Goal: Task Accomplishment & Management: Complete application form

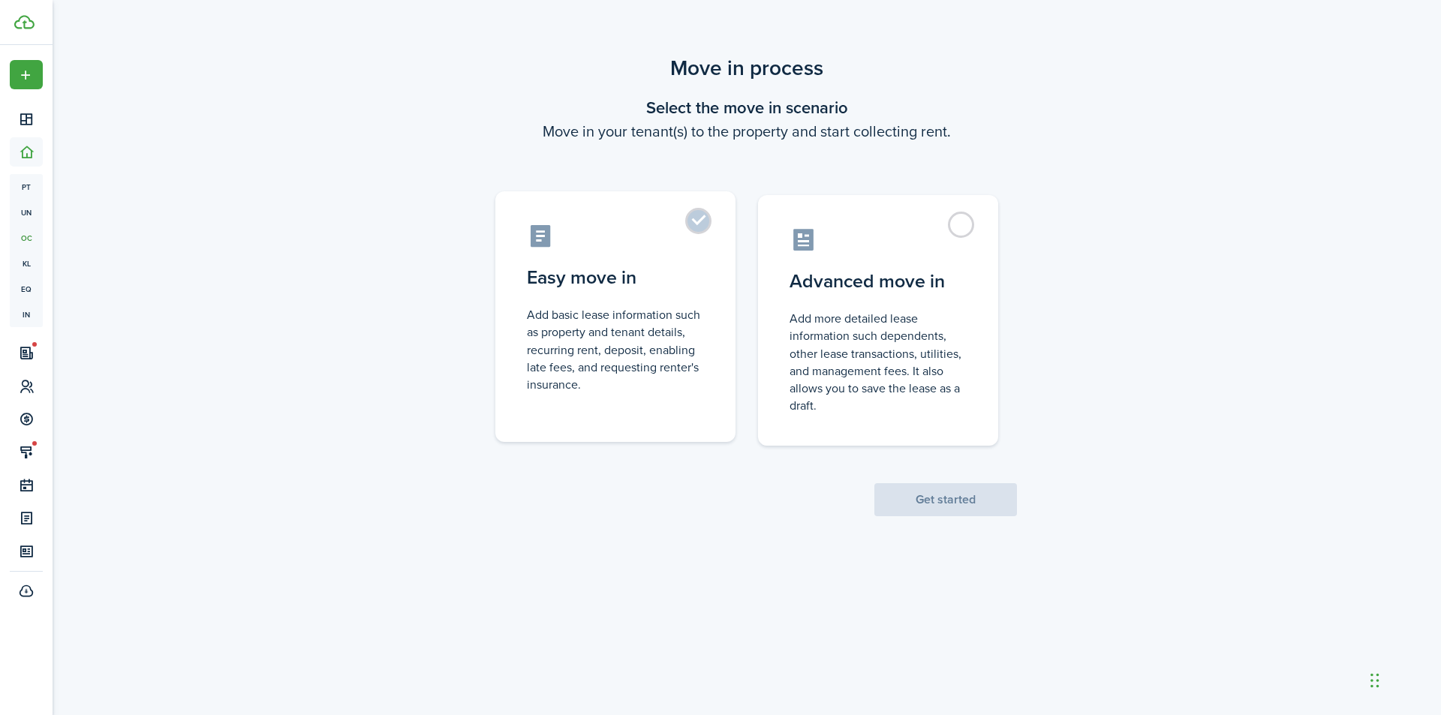
click at [719, 312] on label "Easy move in Add basic lease information such as property and tenant details, r…" at bounding box center [615, 316] width 240 height 251
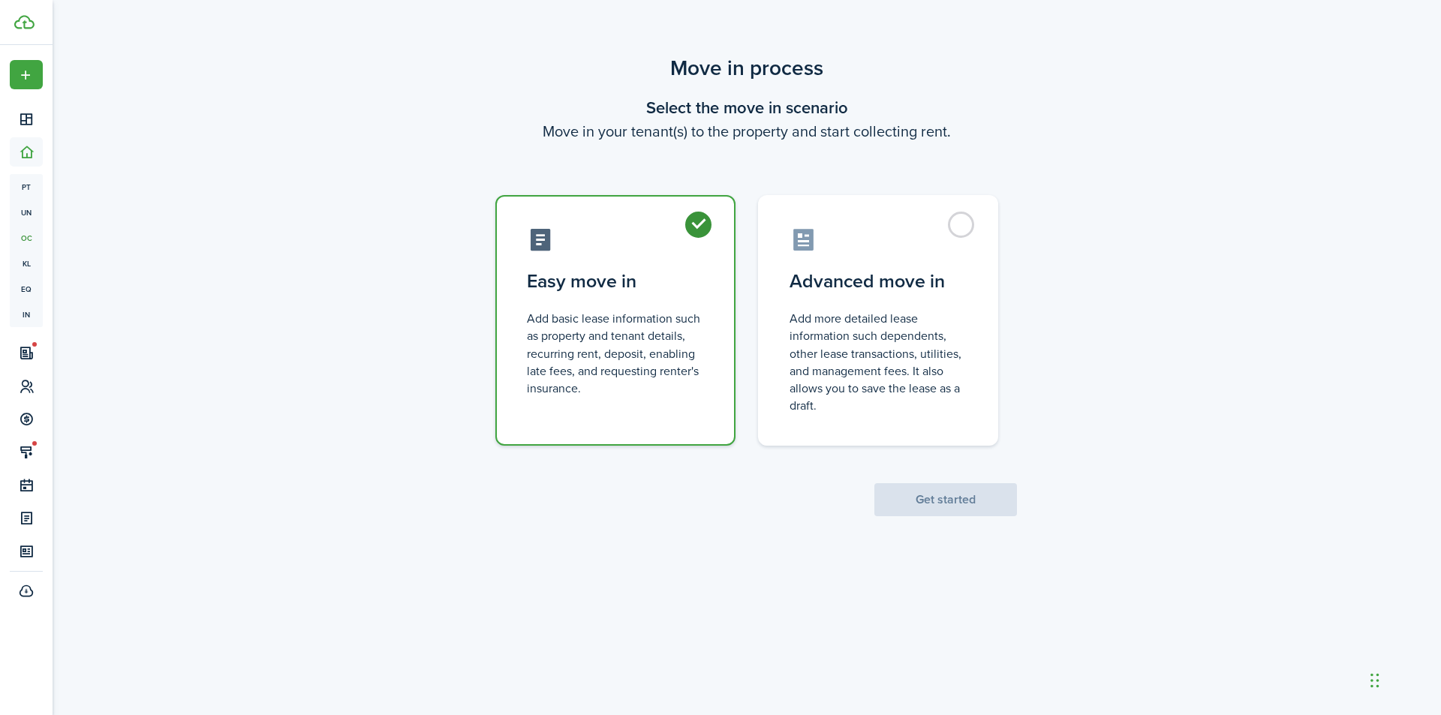
radio input "true"
click at [925, 505] on button "Get started" at bounding box center [946, 499] width 143 height 33
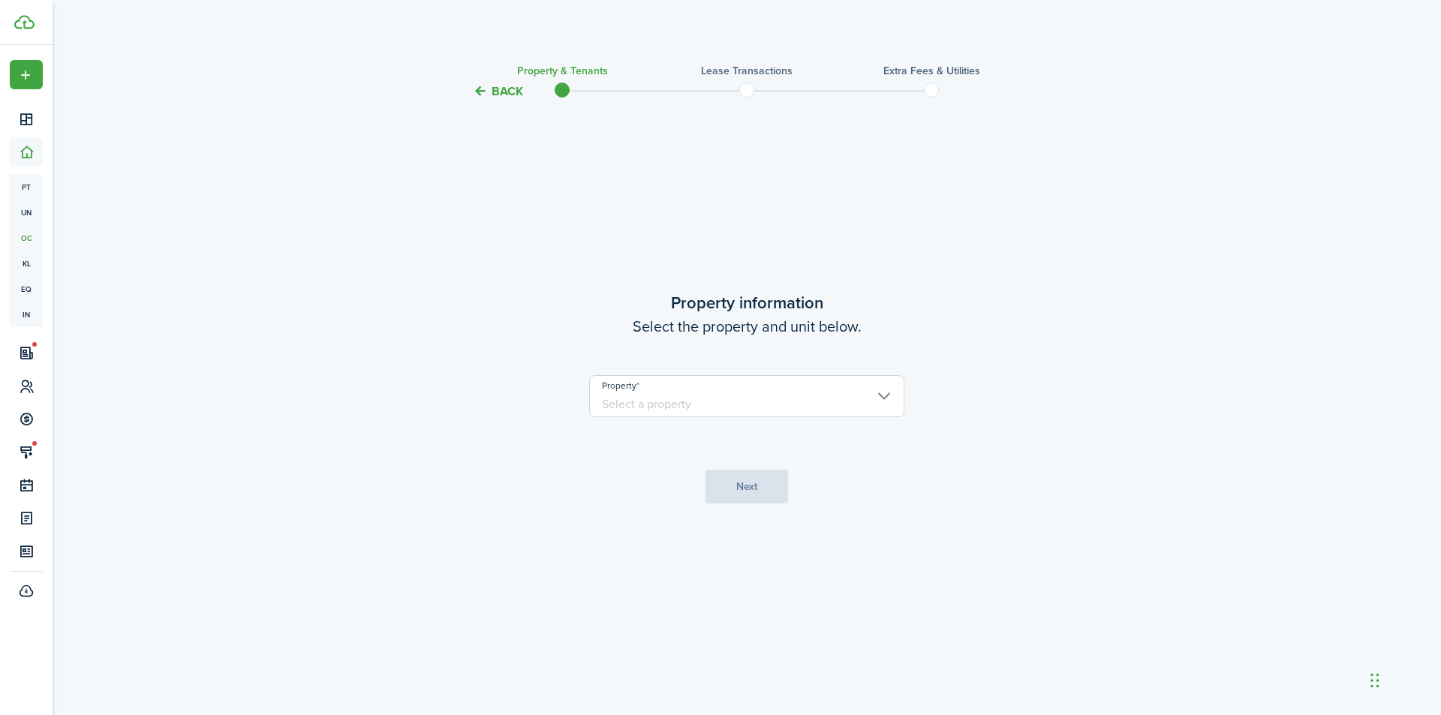
click at [673, 405] on input "Property" at bounding box center [746, 396] width 315 height 42
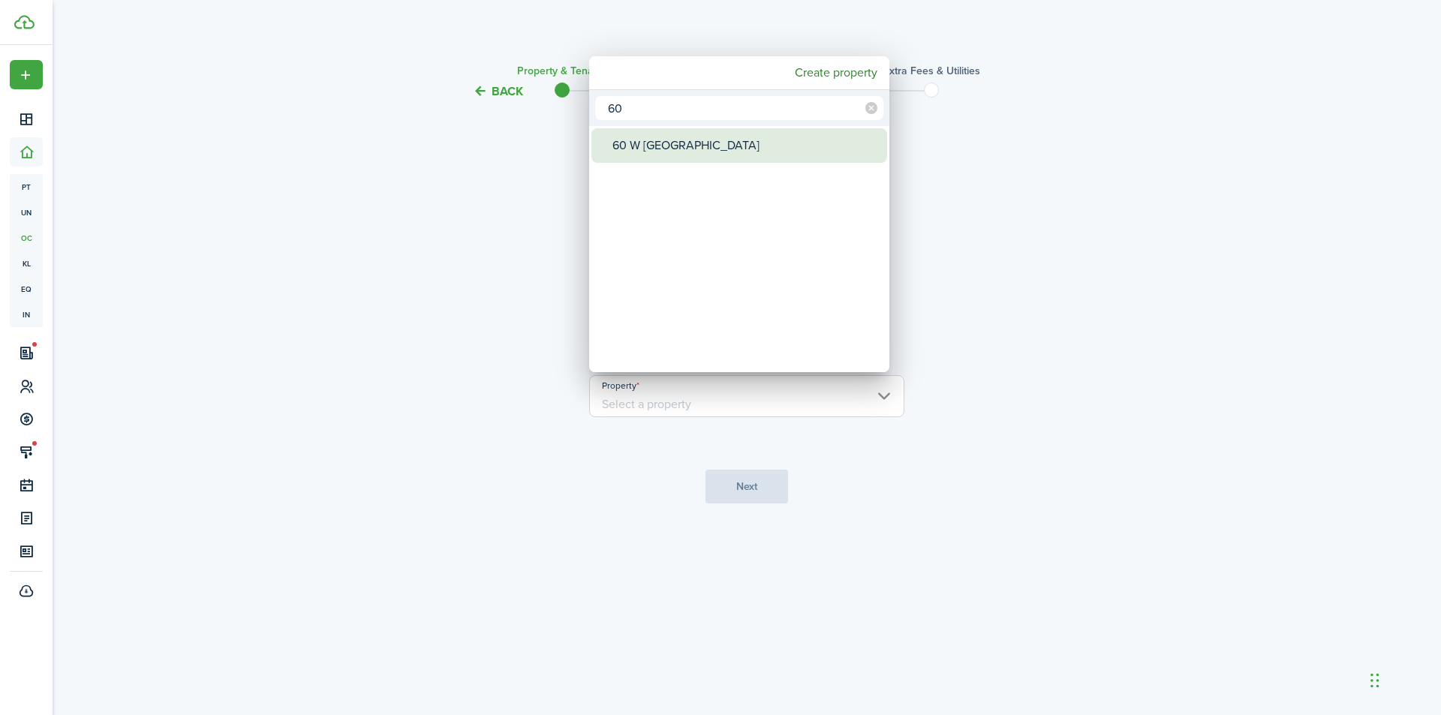
type input "60"
click at [676, 149] on div "60 W [GEOGRAPHIC_DATA]" at bounding box center [746, 145] width 266 height 35
type input "60 W [GEOGRAPHIC_DATA]"
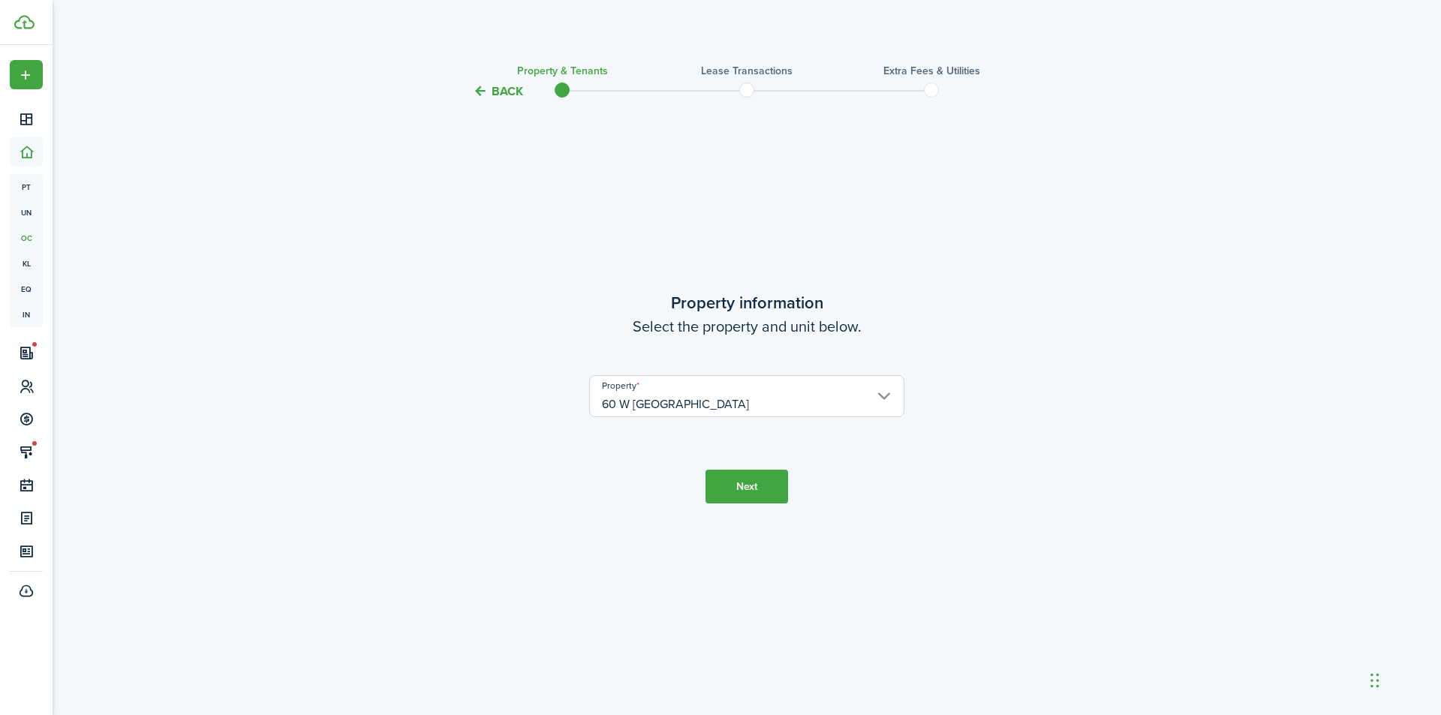
click at [745, 482] on button "Next" at bounding box center [747, 487] width 83 height 34
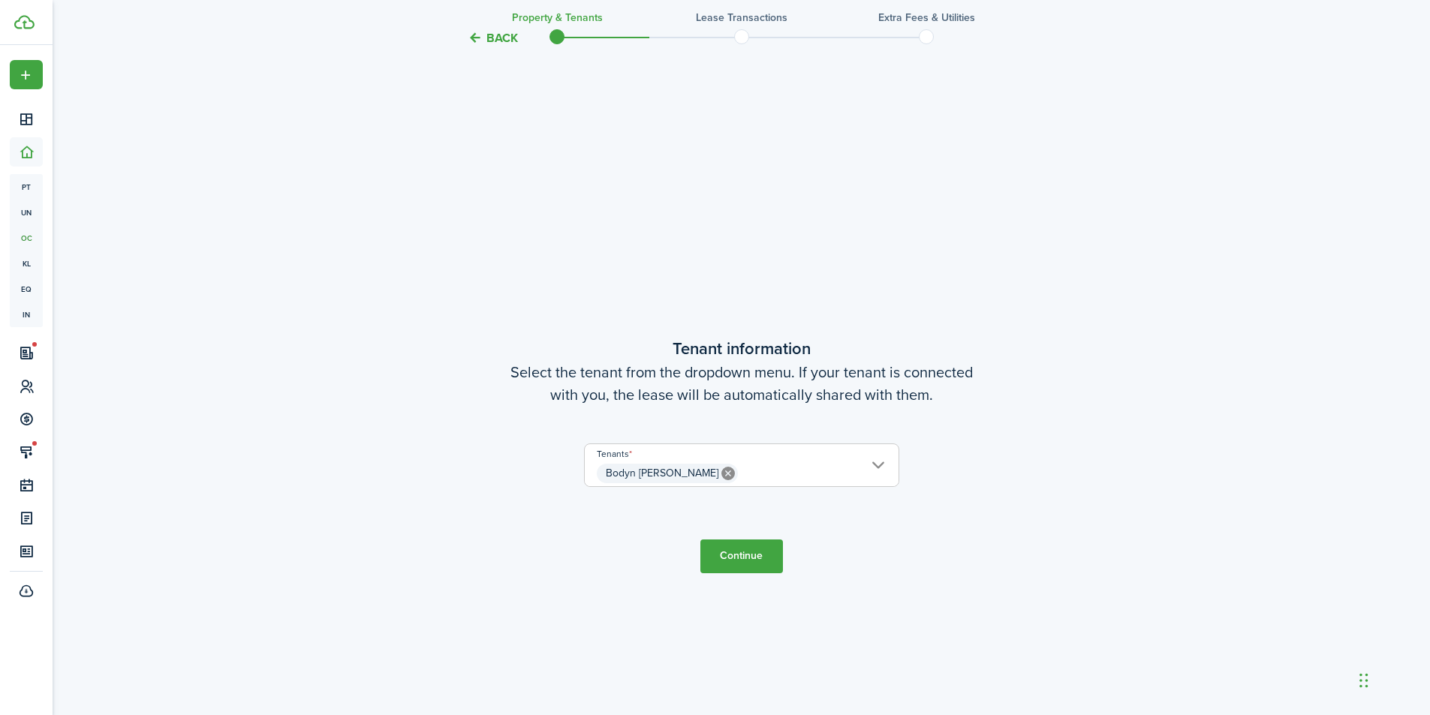
scroll to position [615, 0]
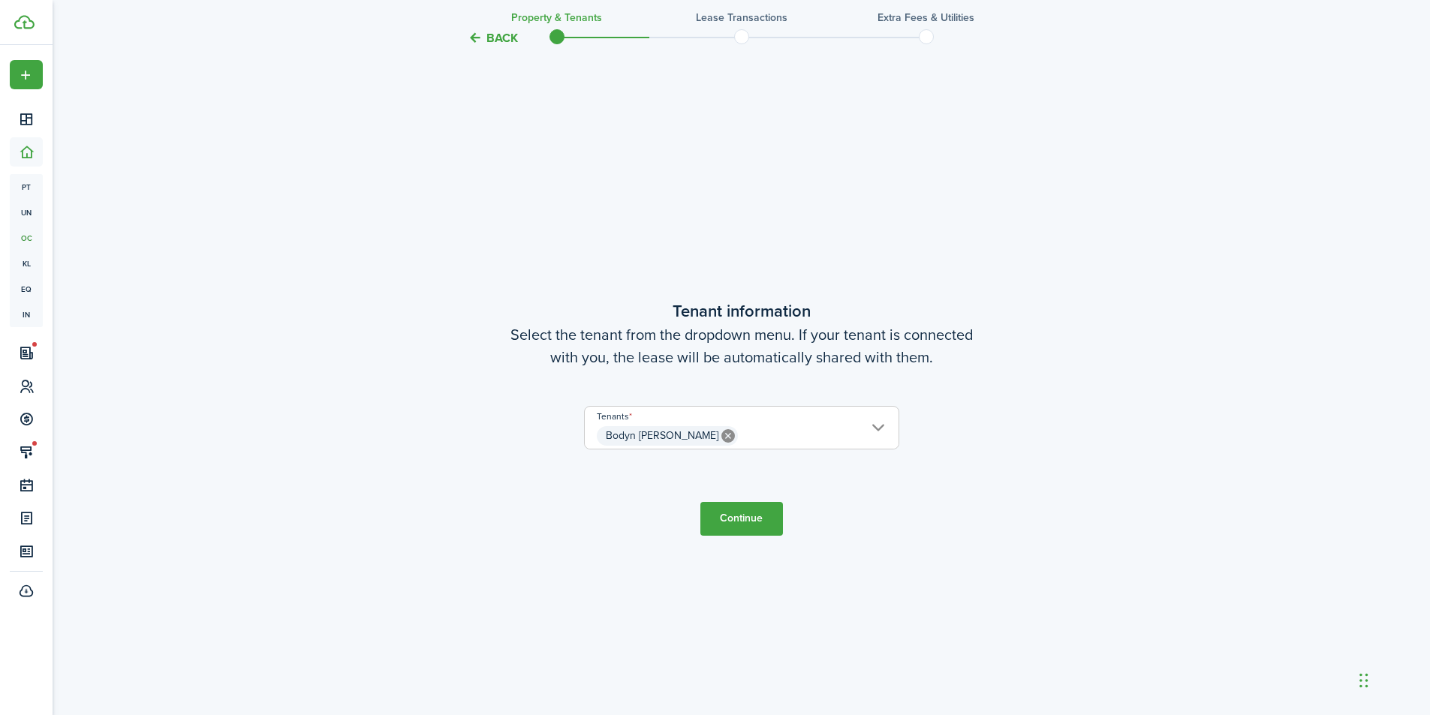
click at [736, 526] on button "Continue" at bounding box center [741, 519] width 83 height 34
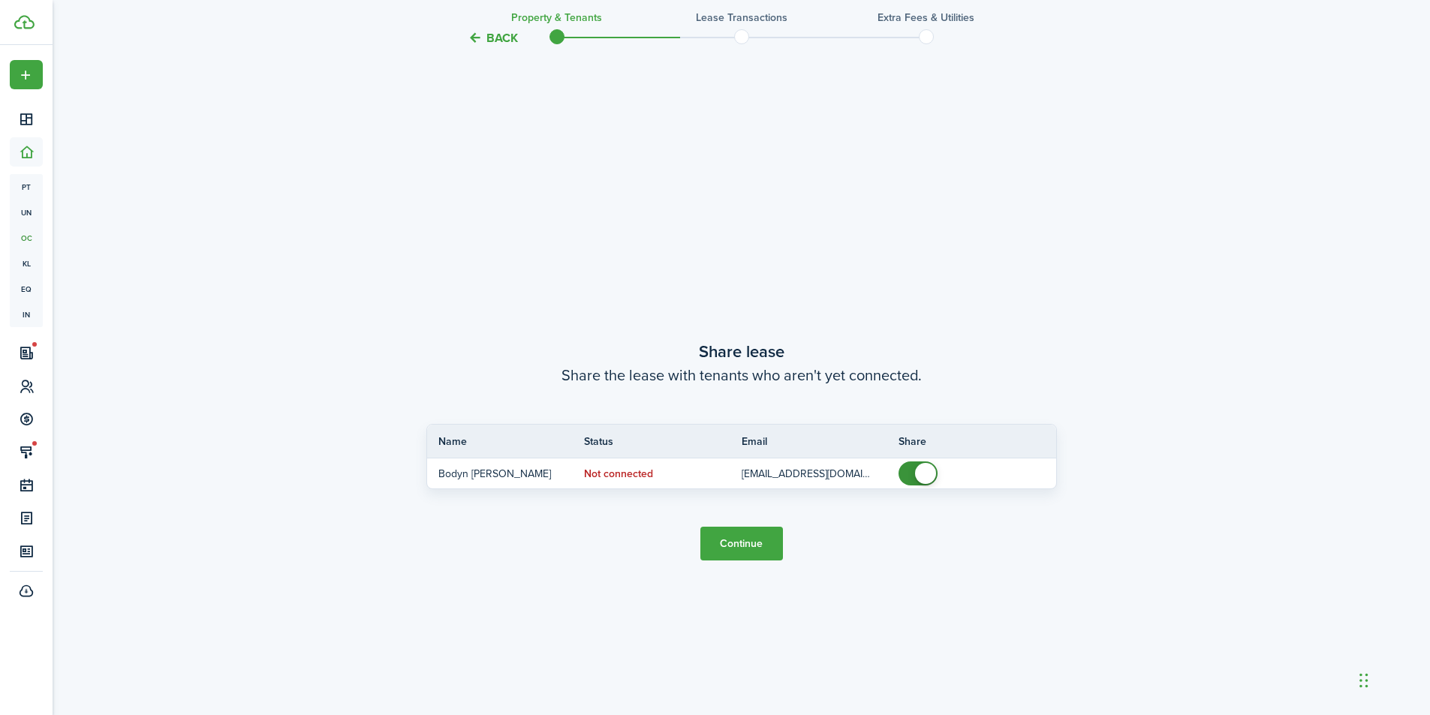
scroll to position [1330, 0]
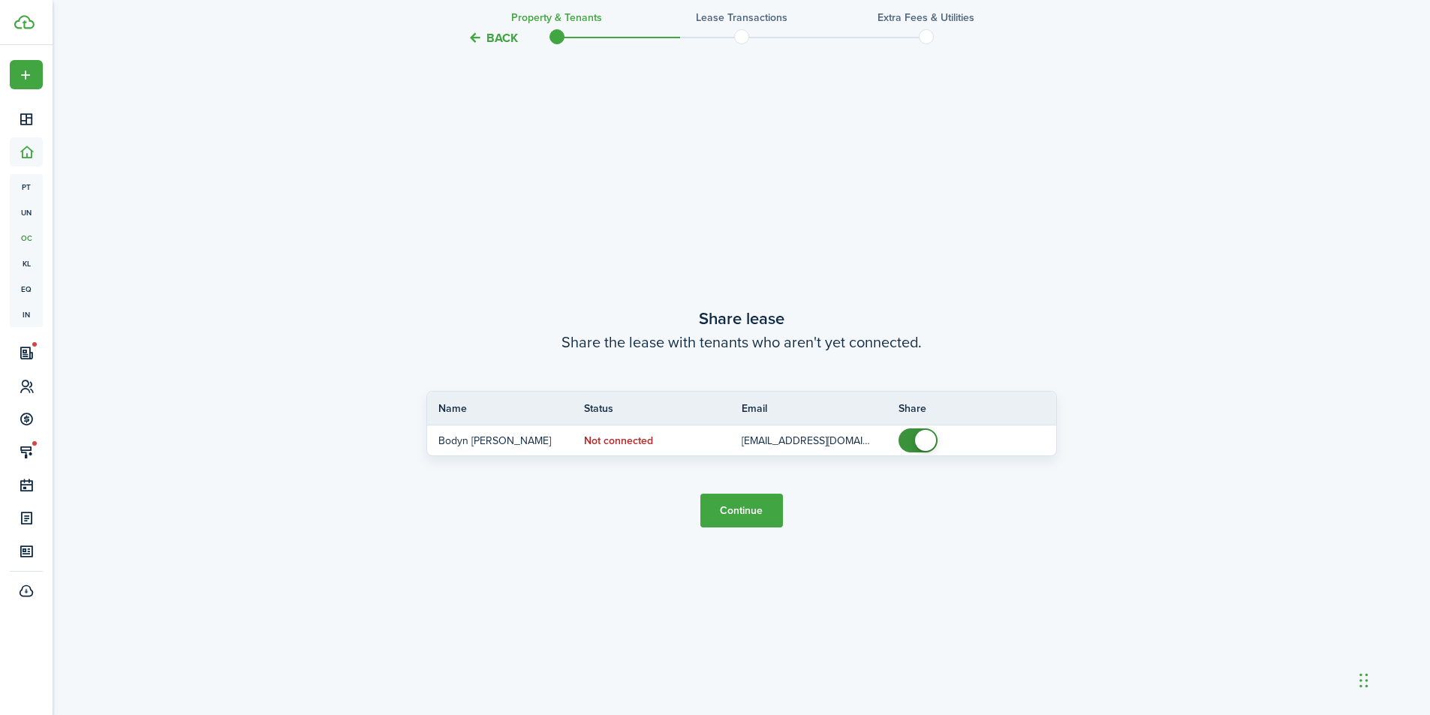
click at [749, 516] on button "Continue" at bounding box center [741, 511] width 83 height 34
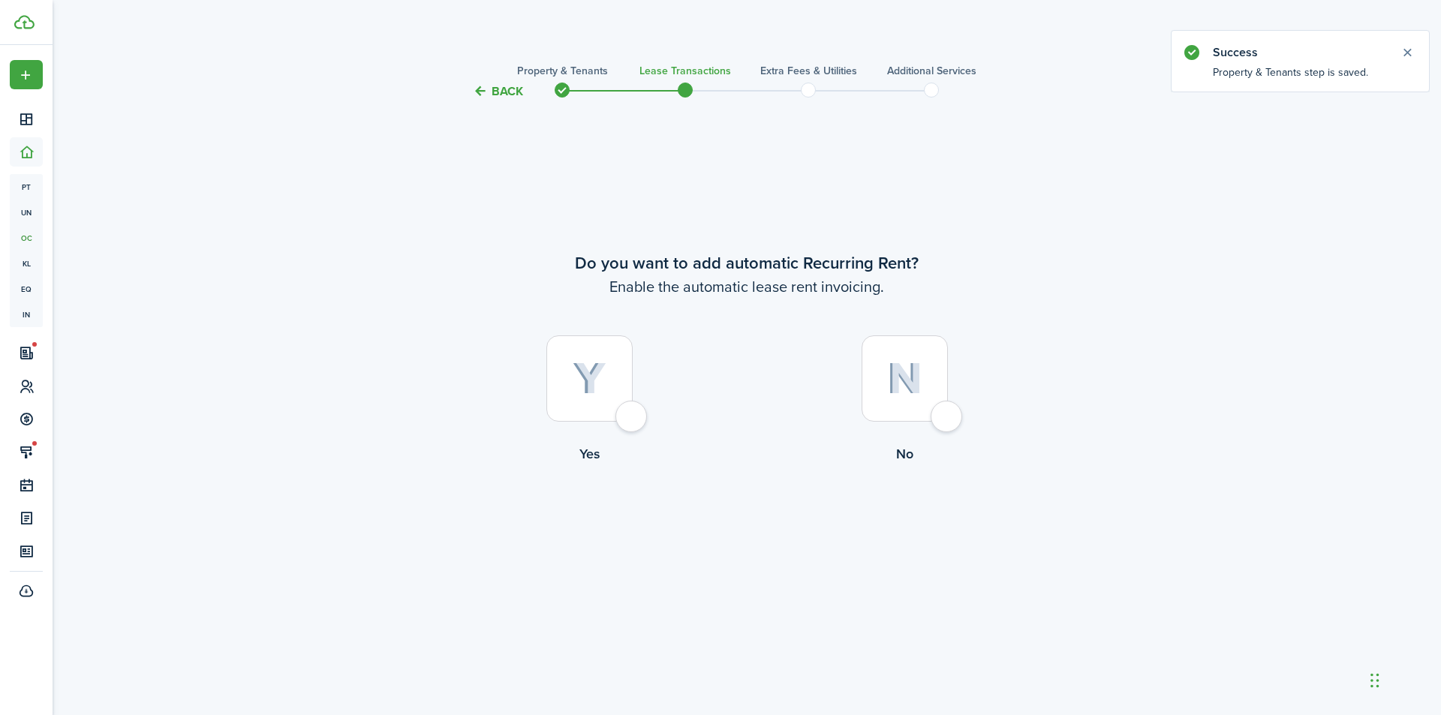
click at [622, 422] on div at bounding box center [589, 379] width 86 height 86
radio input "true"
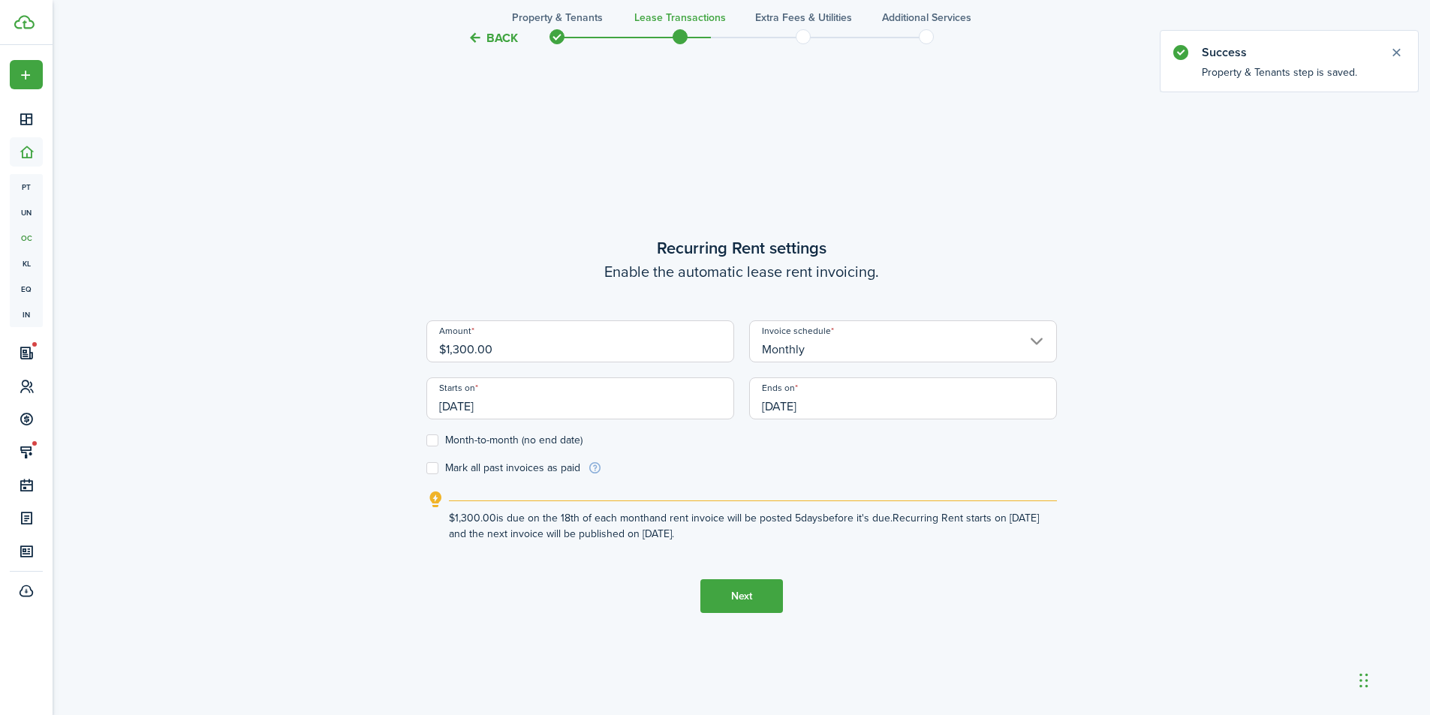
scroll to position [615, 0]
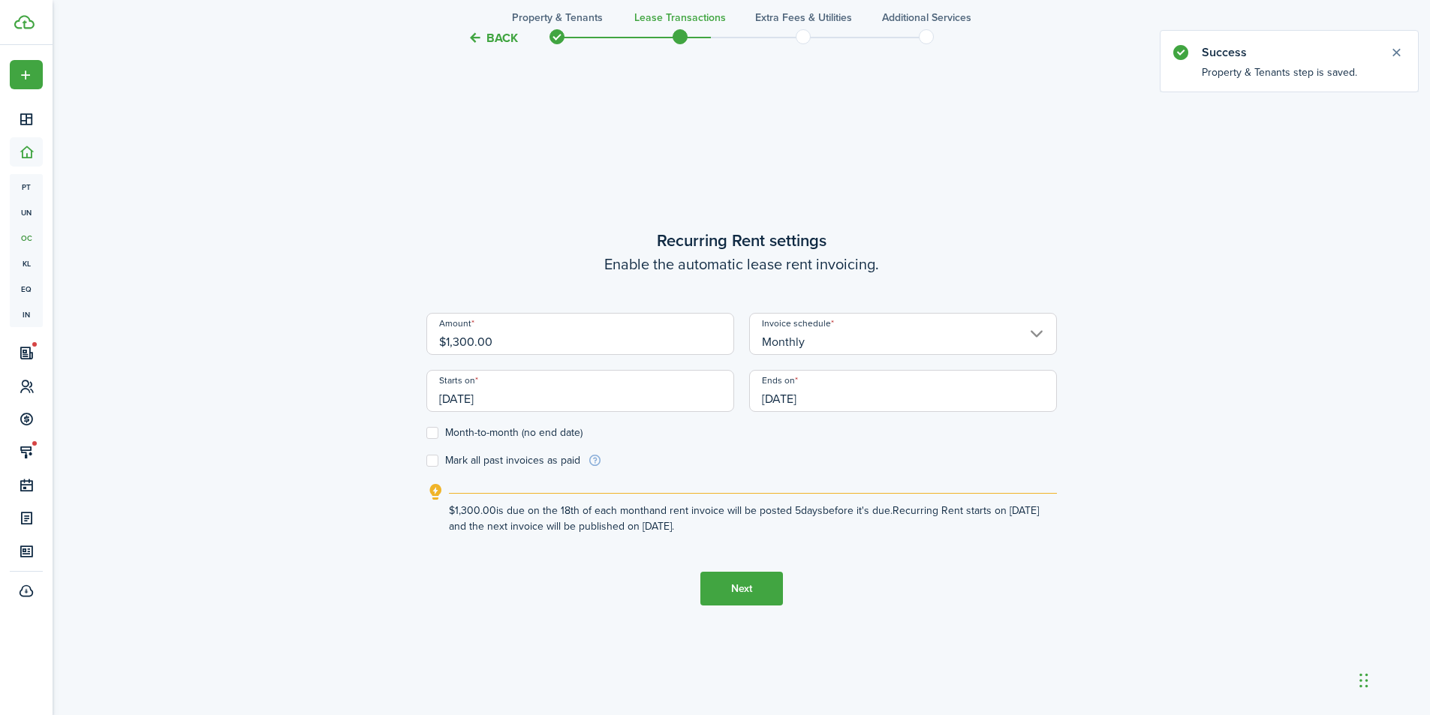
click at [538, 354] on input "$1,300.00" at bounding box center [580, 334] width 308 height 42
click at [525, 403] on input "[DATE]" at bounding box center [580, 391] width 308 height 42
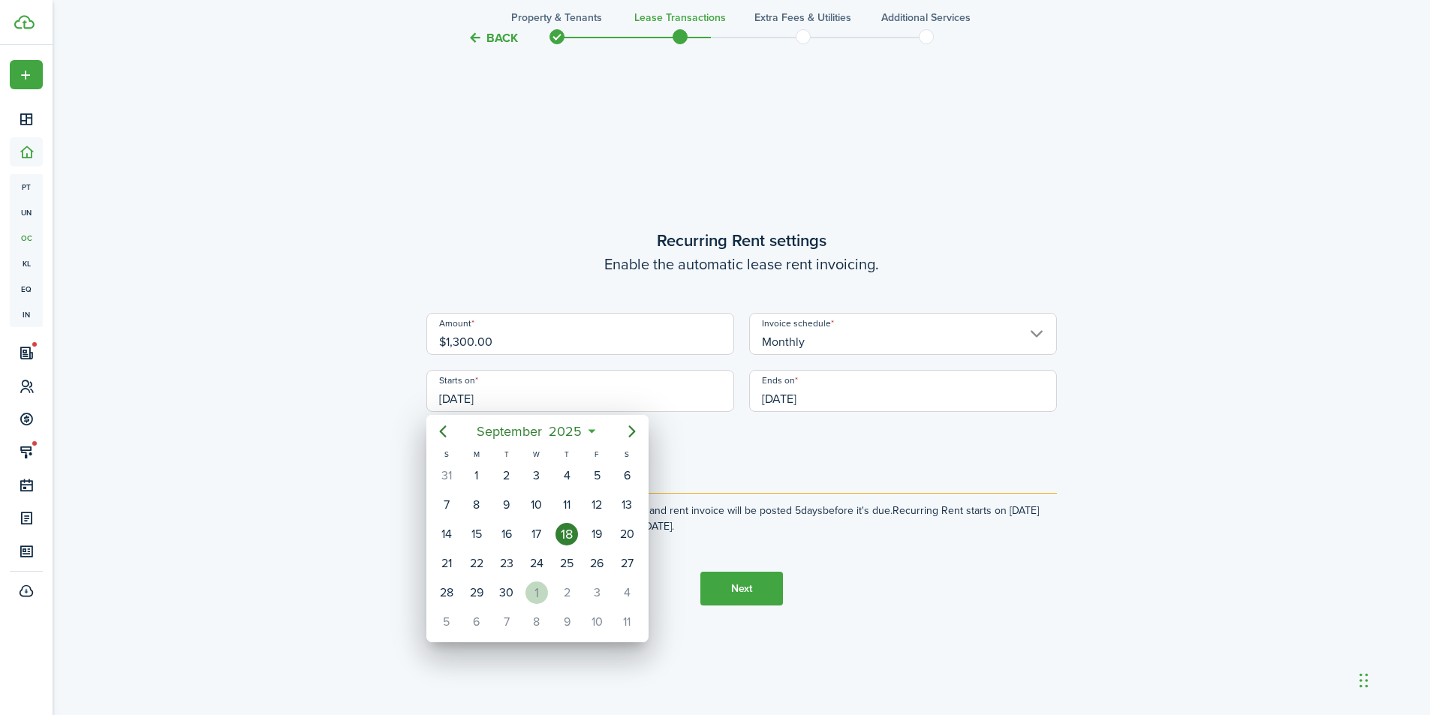
click at [531, 598] on div "1" at bounding box center [536, 593] width 23 height 23
type input "[DATE]"
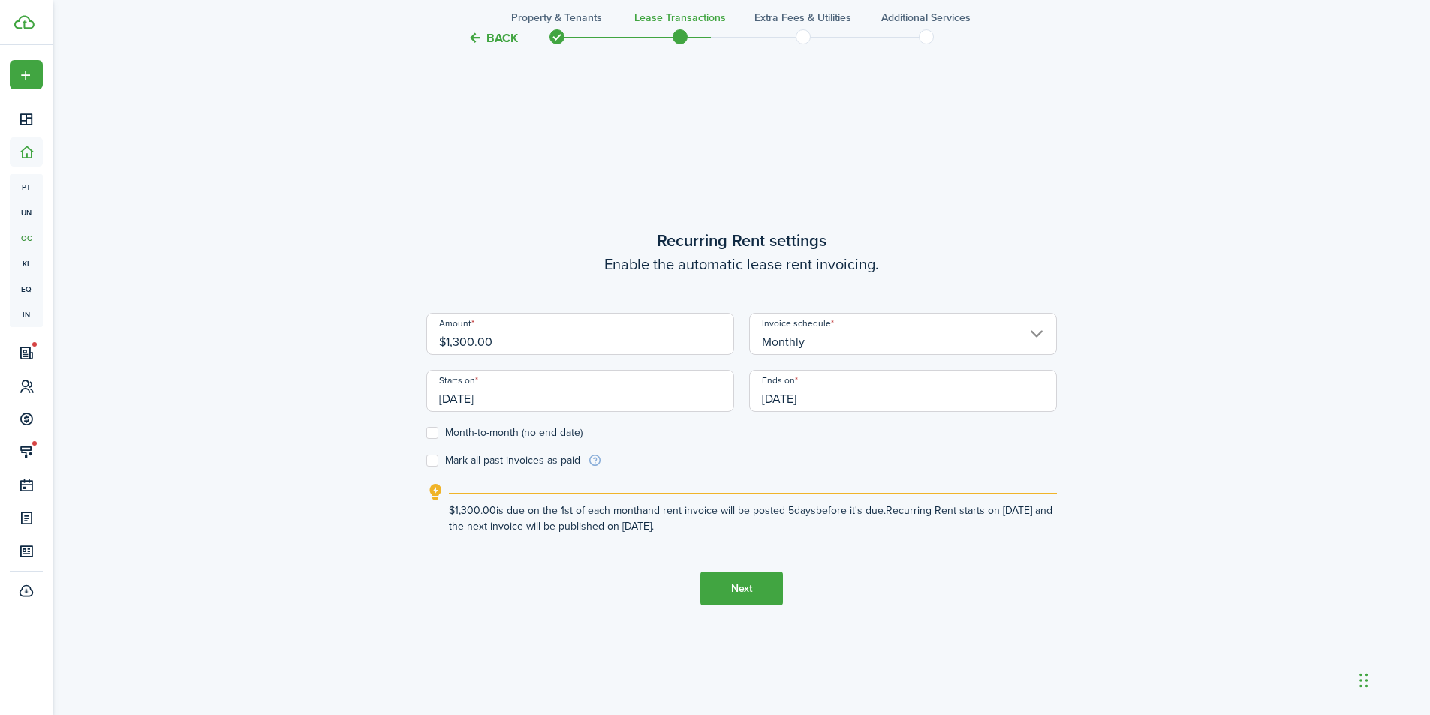
click at [502, 348] on input "$1,300.00" at bounding box center [580, 334] width 308 height 42
drag, startPoint x: 503, startPoint y: 345, endPoint x: 429, endPoint y: 339, distance: 74.6
click at [429, 339] on input "$1,300.00" at bounding box center [580, 334] width 308 height 42
click at [829, 402] on input "[DATE]" at bounding box center [903, 391] width 308 height 42
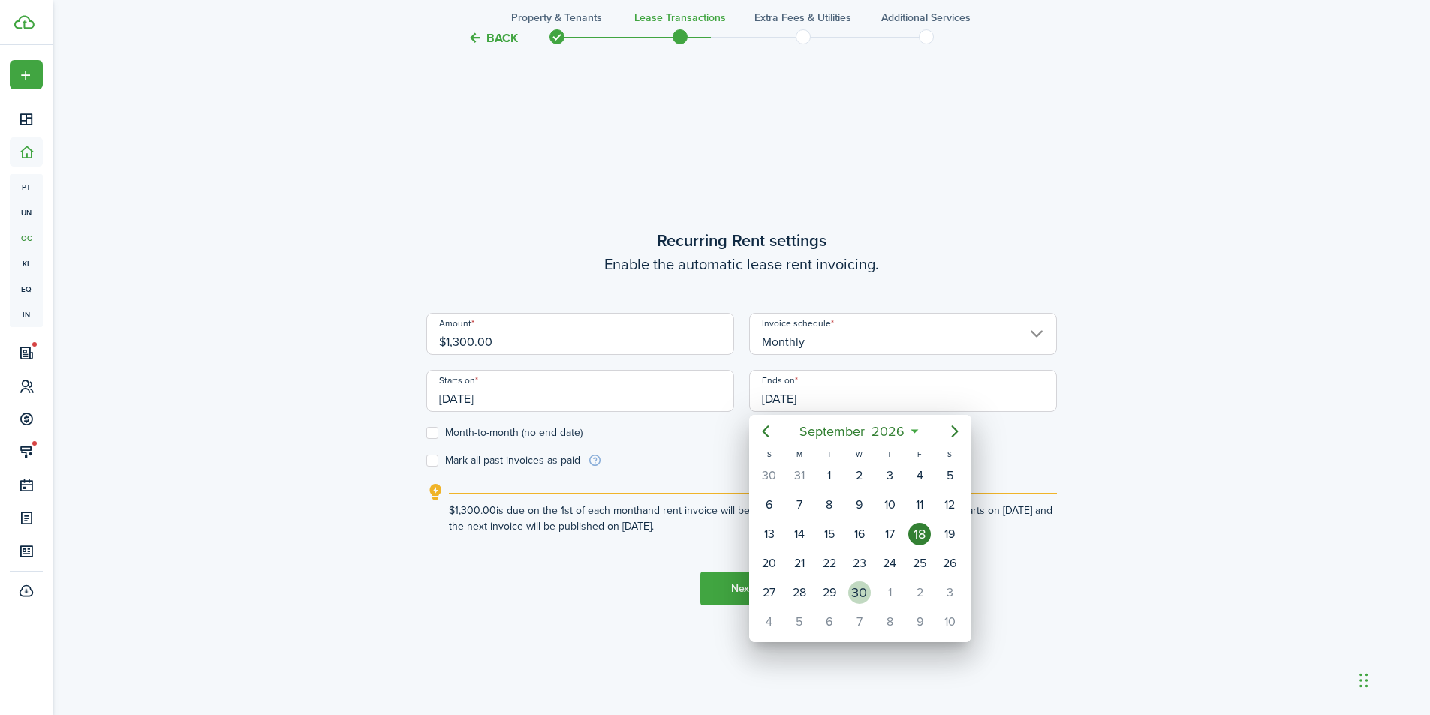
click at [862, 592] on div "30" at bounding box center [859, 593] width 23 height 23
type input "[DATE]"
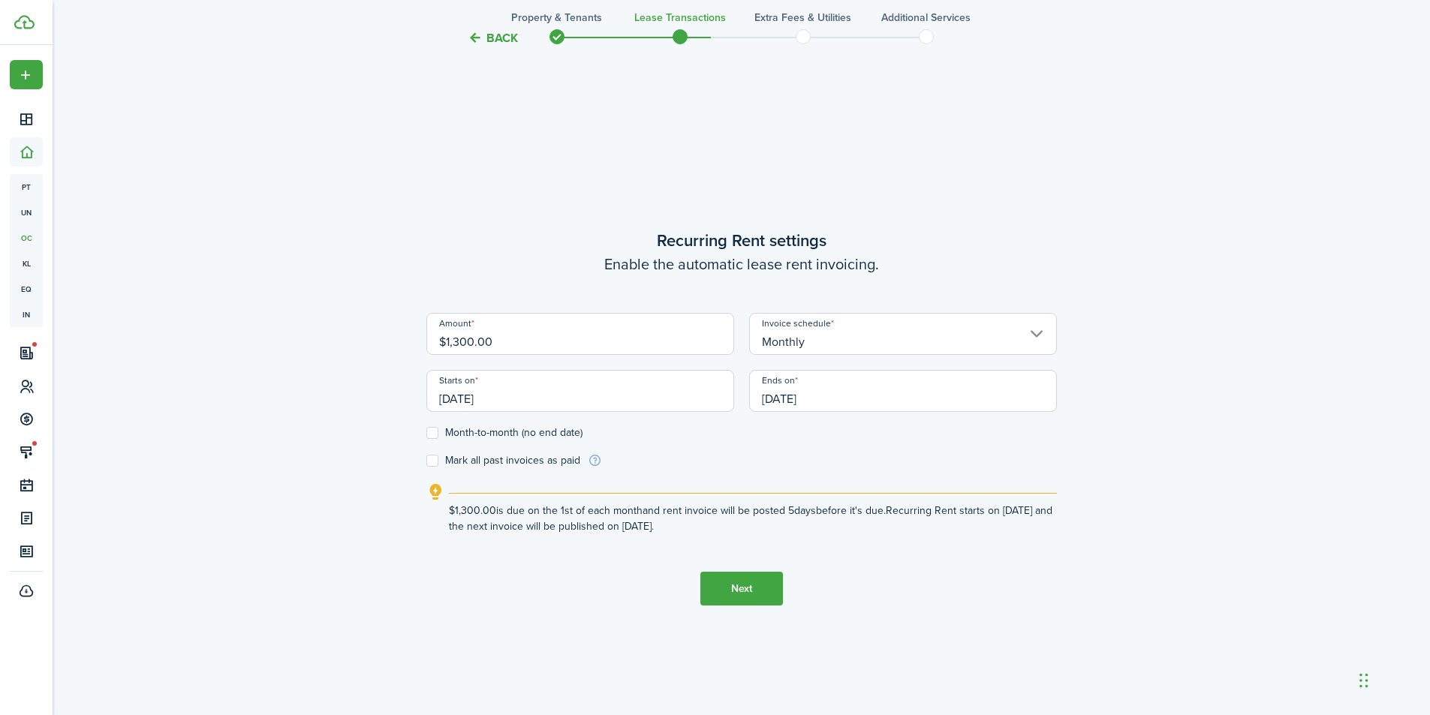
click at [731, 459] on form "Amount $1,300.00 Invoice schedule Monthly Starts on [DATE] Ends on [DATE] Month…" at bounding box center [741, 390] width 631 height 155
click at [729, 589] on button "Next" at bounding box center [741, 589] width 83 height 34
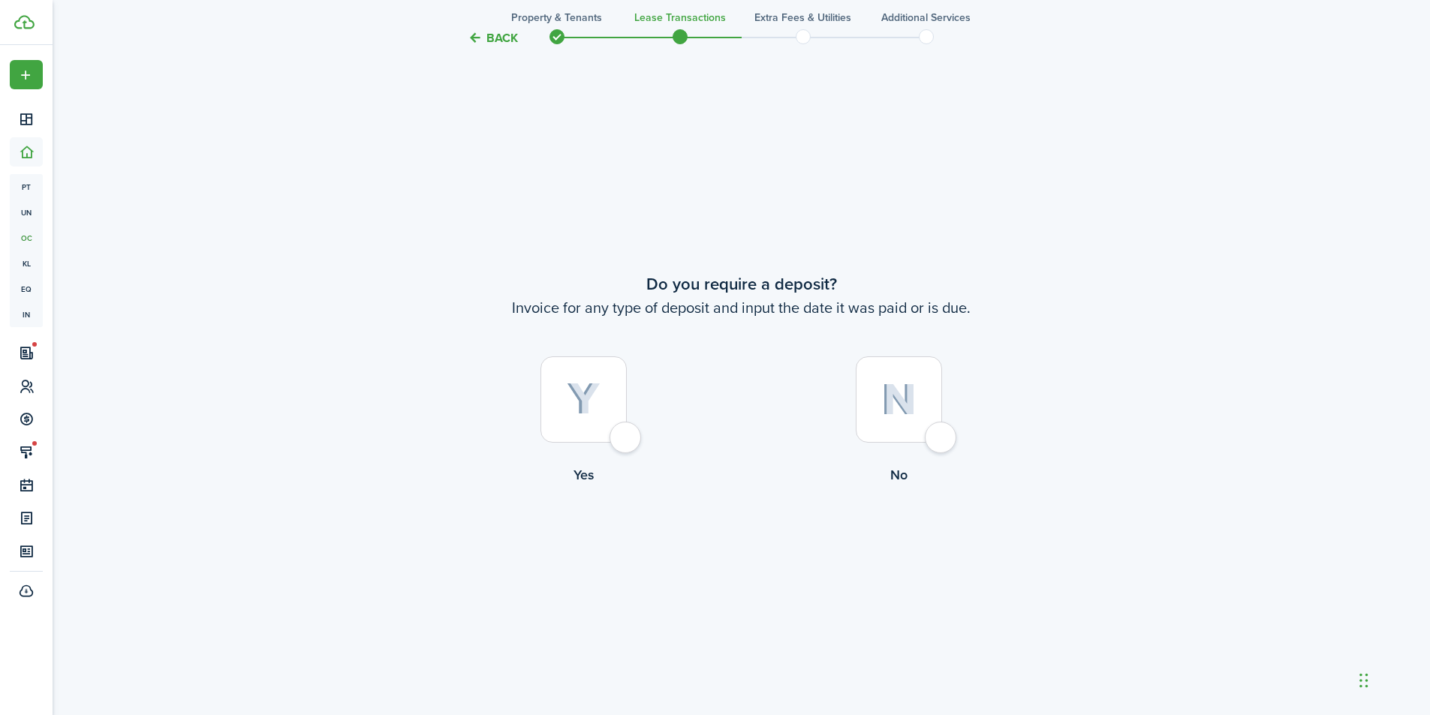
scroll to position [1330, 0]
click at [627, 441] on div at bounding box center [583, 399] width 86 height 86
radio input "true"
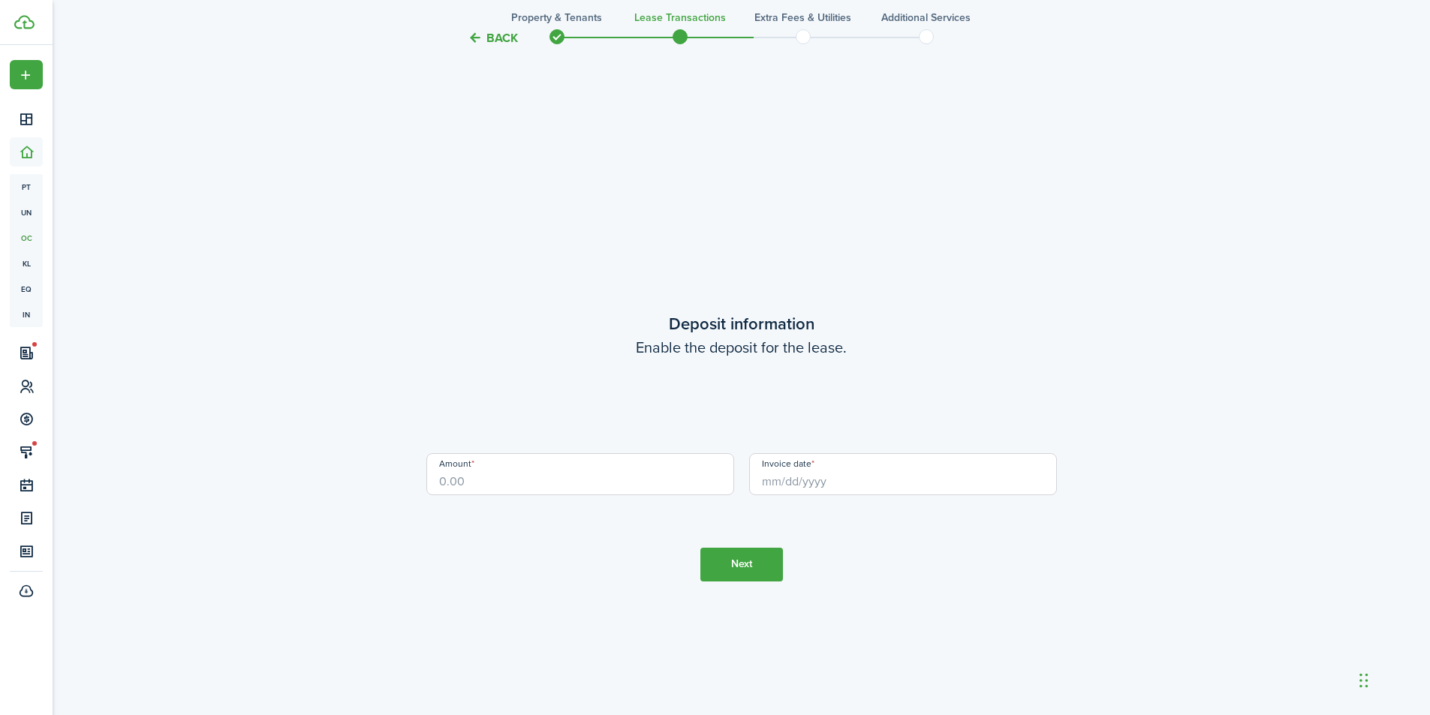
scroll to position [2046, 0]
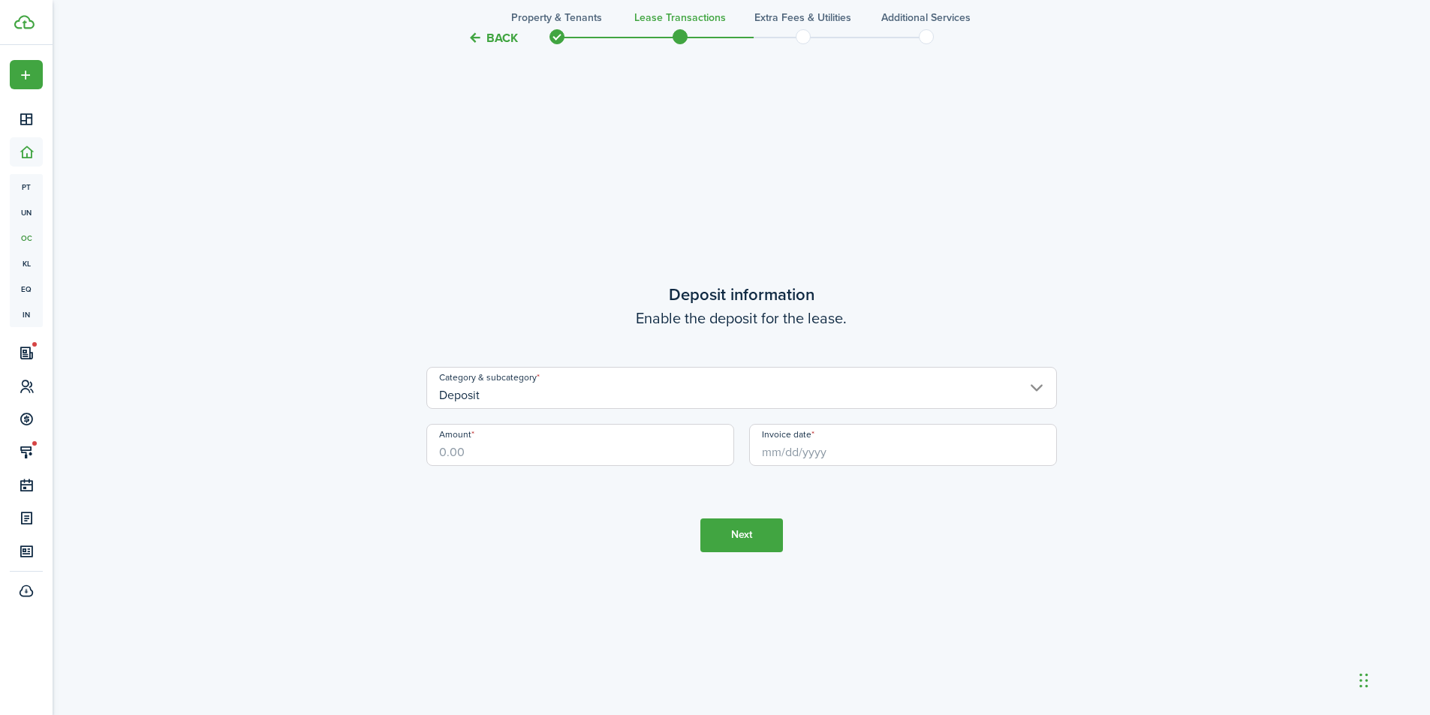
click at [590, 457] on input "Amount" at bounding box center [580, 445] width 308 height 42
click at [826, 444] on input "Invoice date" at bounding box center [903, 445] width 308 height 42
type input "$2,600.00"
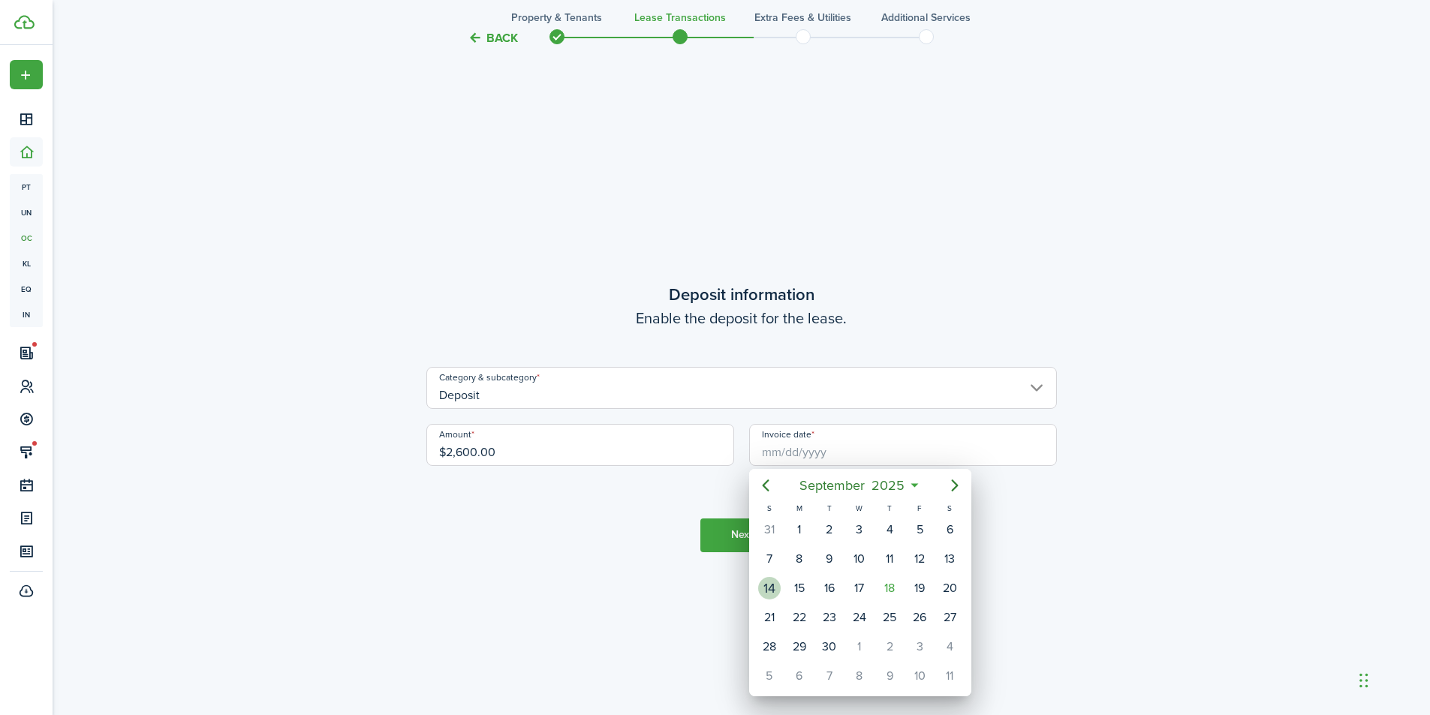
click at [776, 594] on div "14" at bounding box center [769, 588] width 23 height 23
type input "[DATE]"
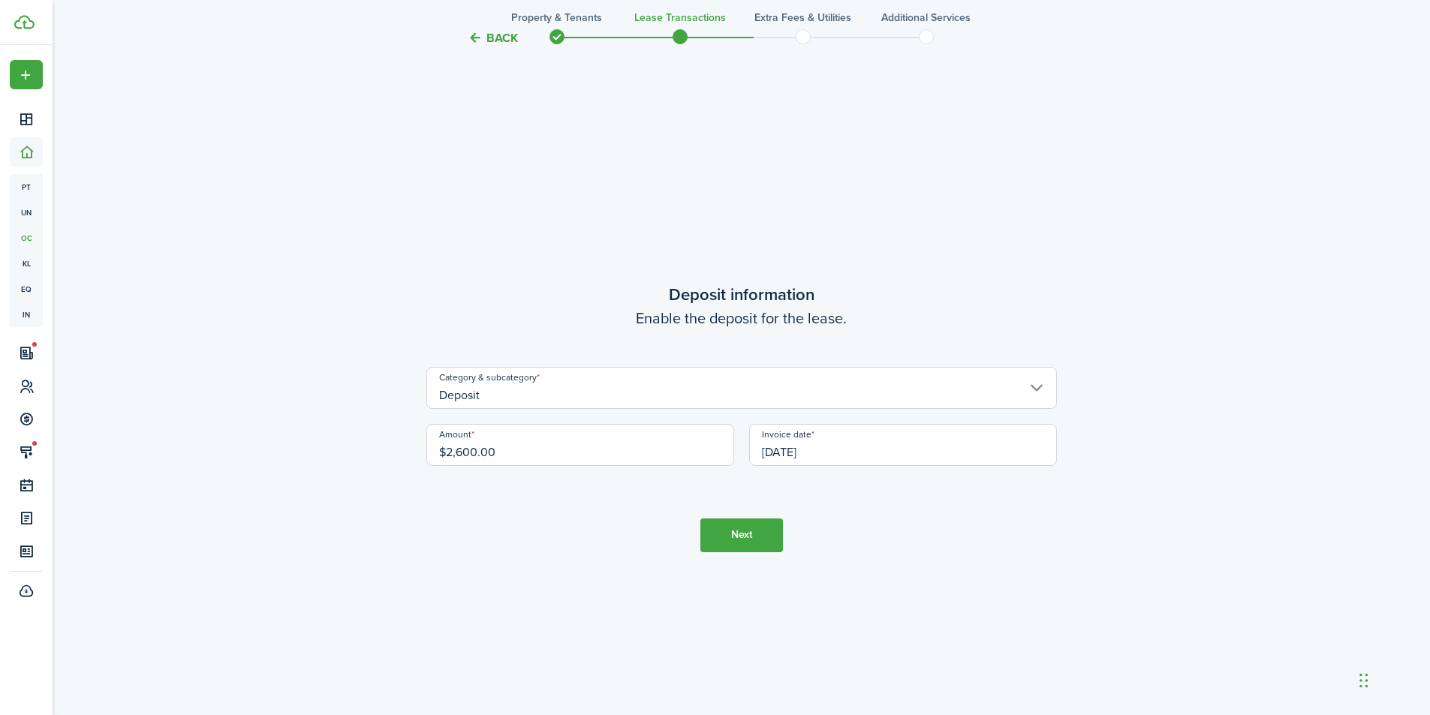
click at [744, 527] on button "Next" at bounding box center [741, 536] width 83 height 34
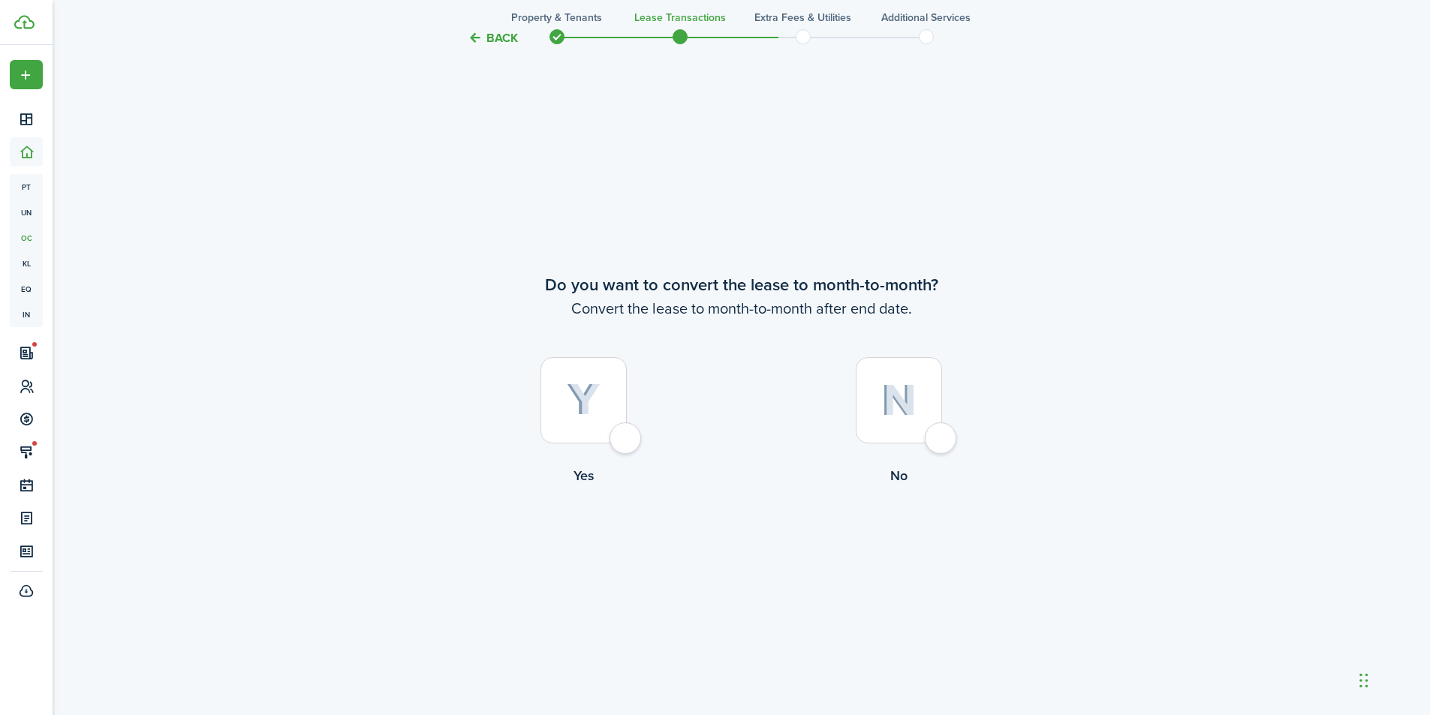
scroll to position [2761, 0]
click at [928, 440] on div at bounding box center [899, 399] width 86 height 86
radio input "true"
click at [735, 546] on button "Continue" at bounding box center [741, 546] width 83 height 34
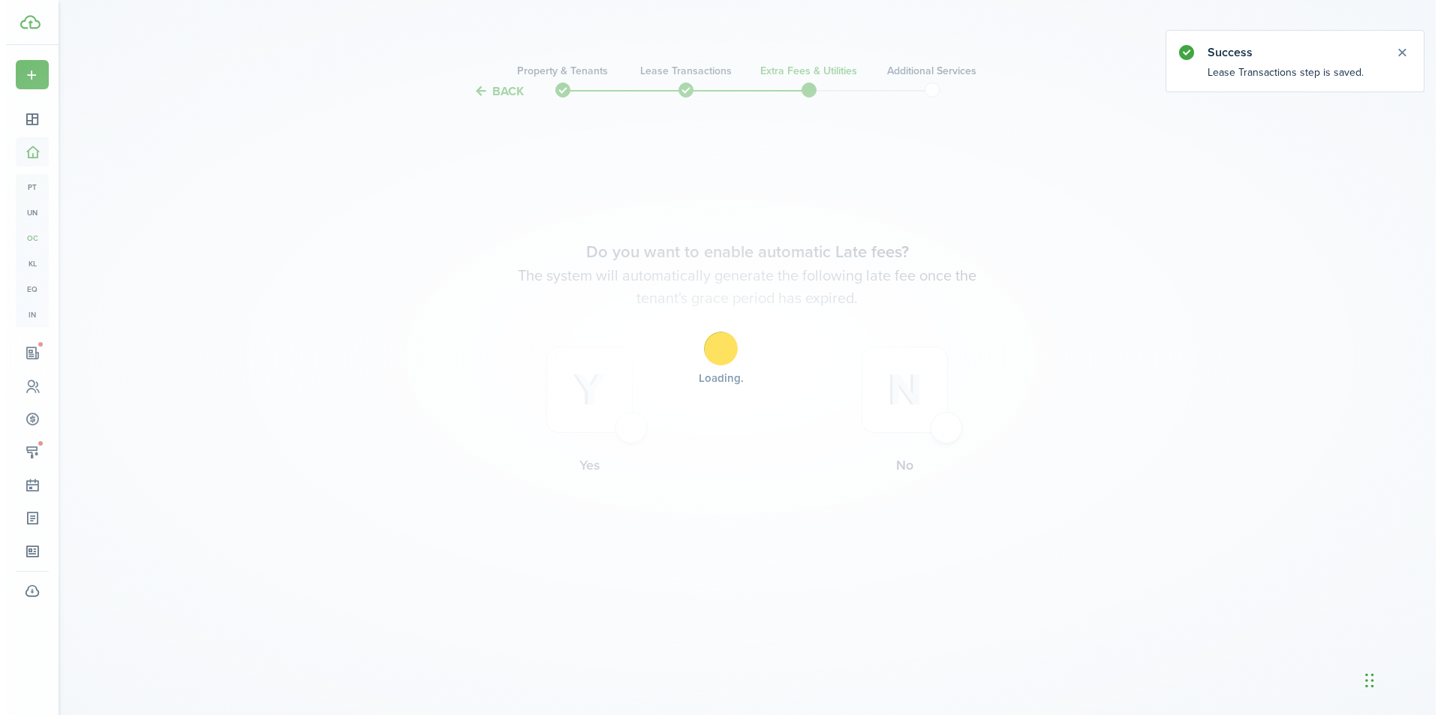
scroll to position [0, 0]
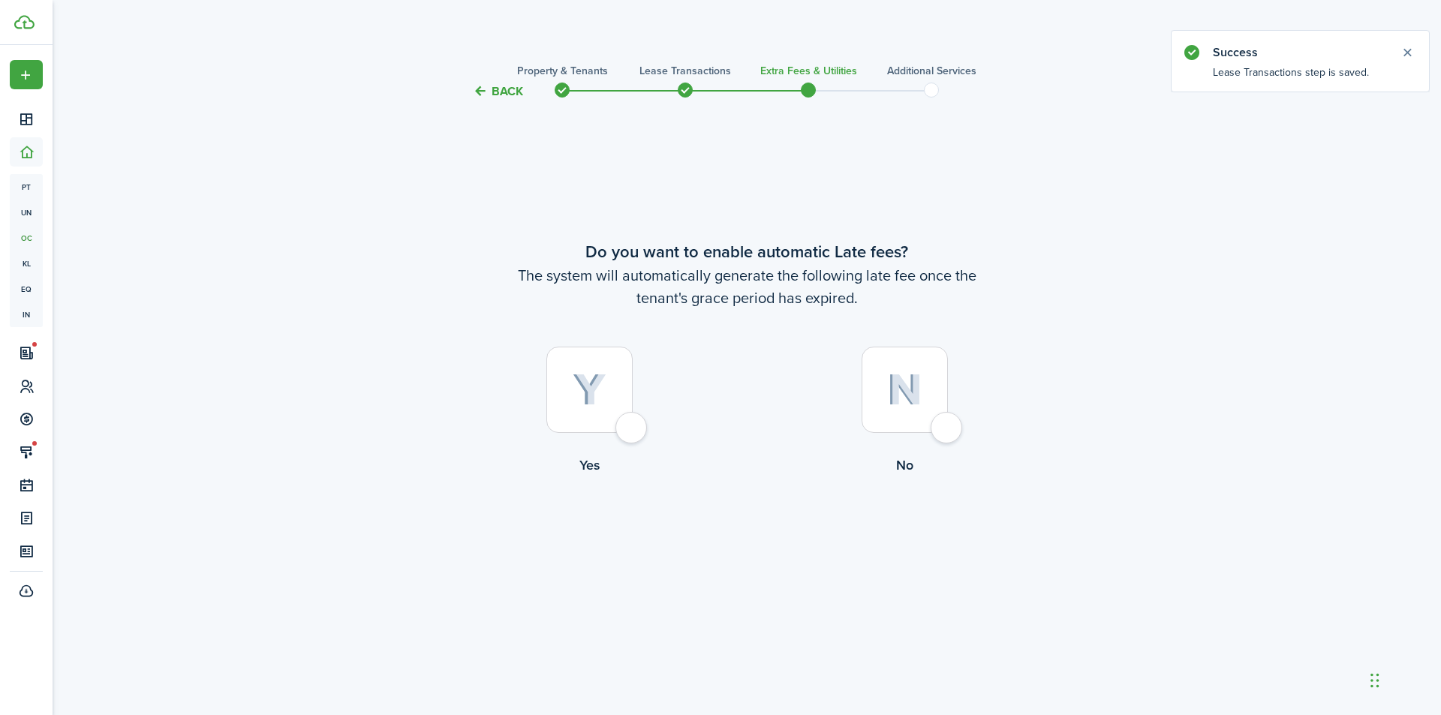
drag, startPoint x: 634, startPoint y: 435, endPoint x: 649, endPoint y: 433, distance: 15.1
click at [633, 433] on div at bounding box center [589, 390] width 86 height 86
radio input "true"
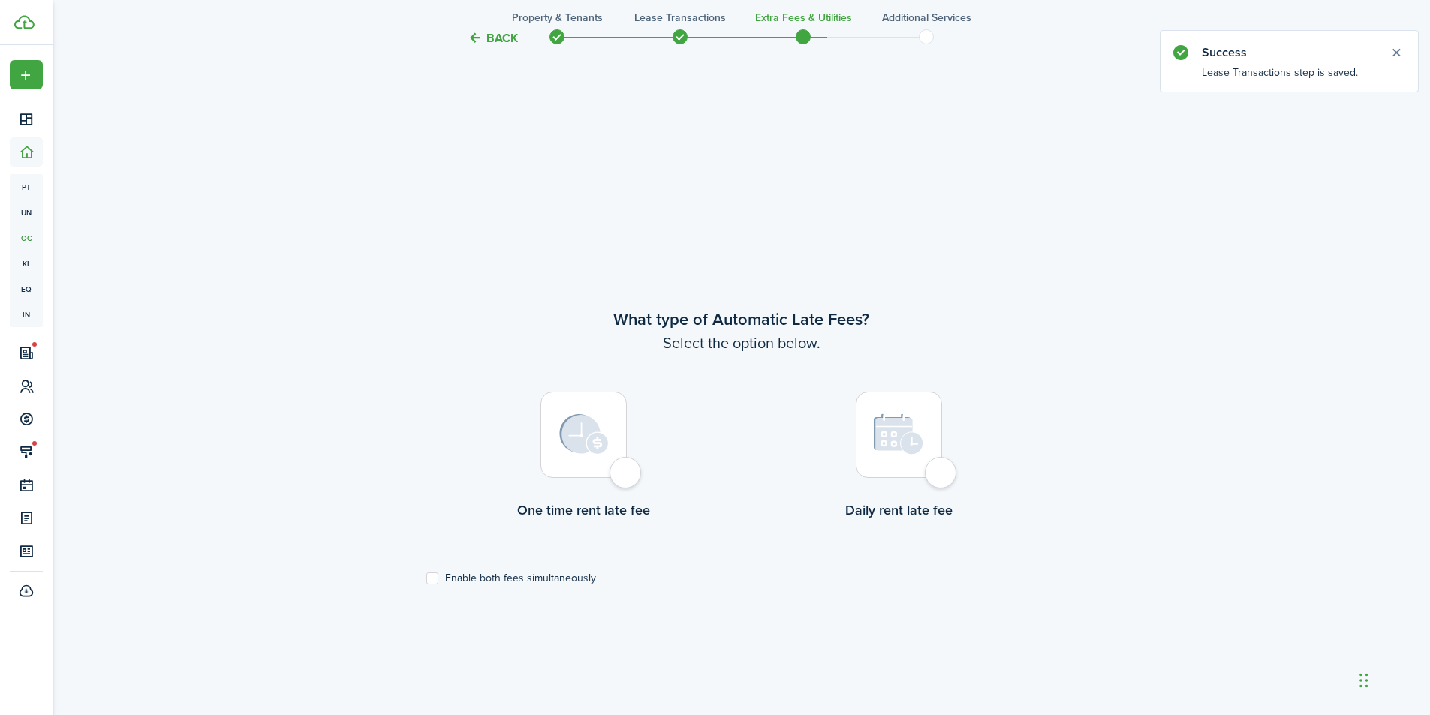
scroll to position [615, 0]
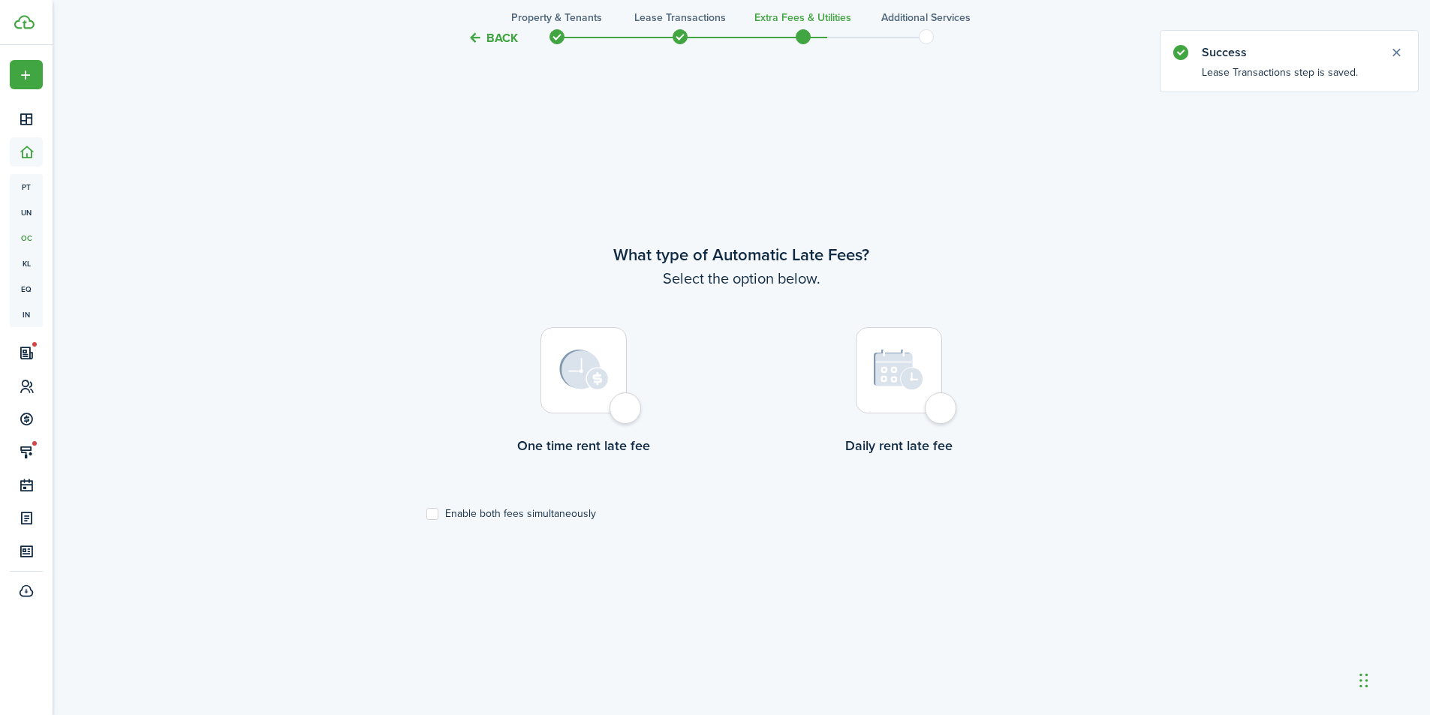
click at [627, 411] on div at bounding box center [583, 370] width 86 height 86
radio input "true"
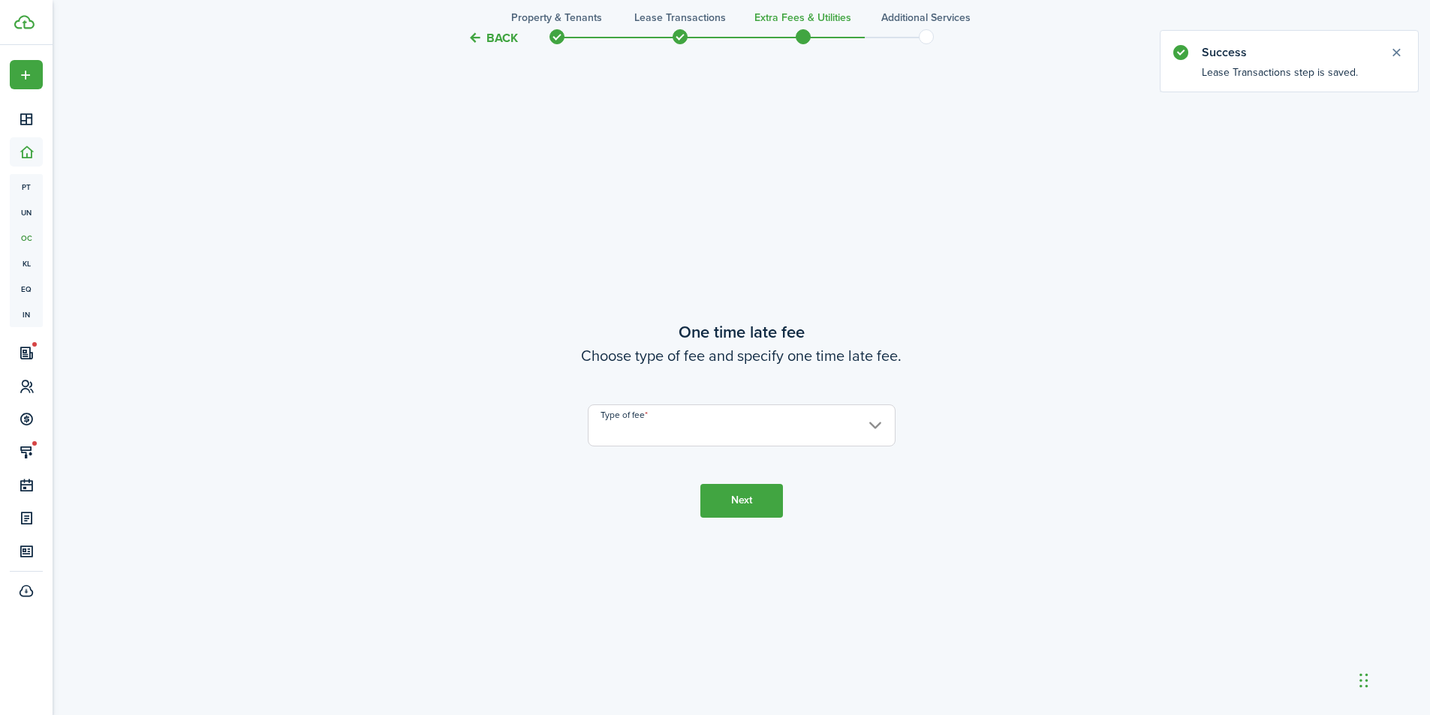
scroll to position [1330, 0]
click at [687, 407] on input "Type of fee" at bounding box center [742, 424] width 308 height 42
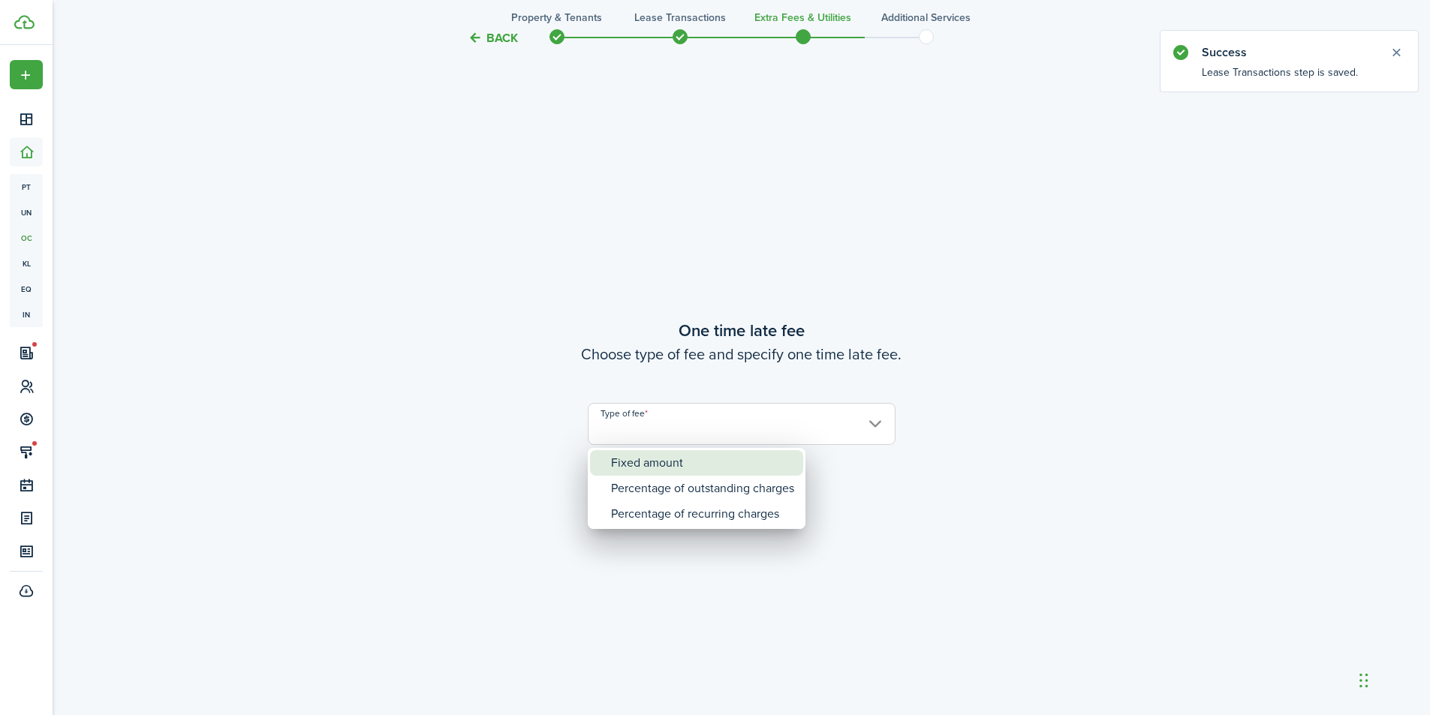
click at [684, 469] on div "Fixed amount" at bounding box center [702, 463] width 183 height 26
type input "Fixed amount"
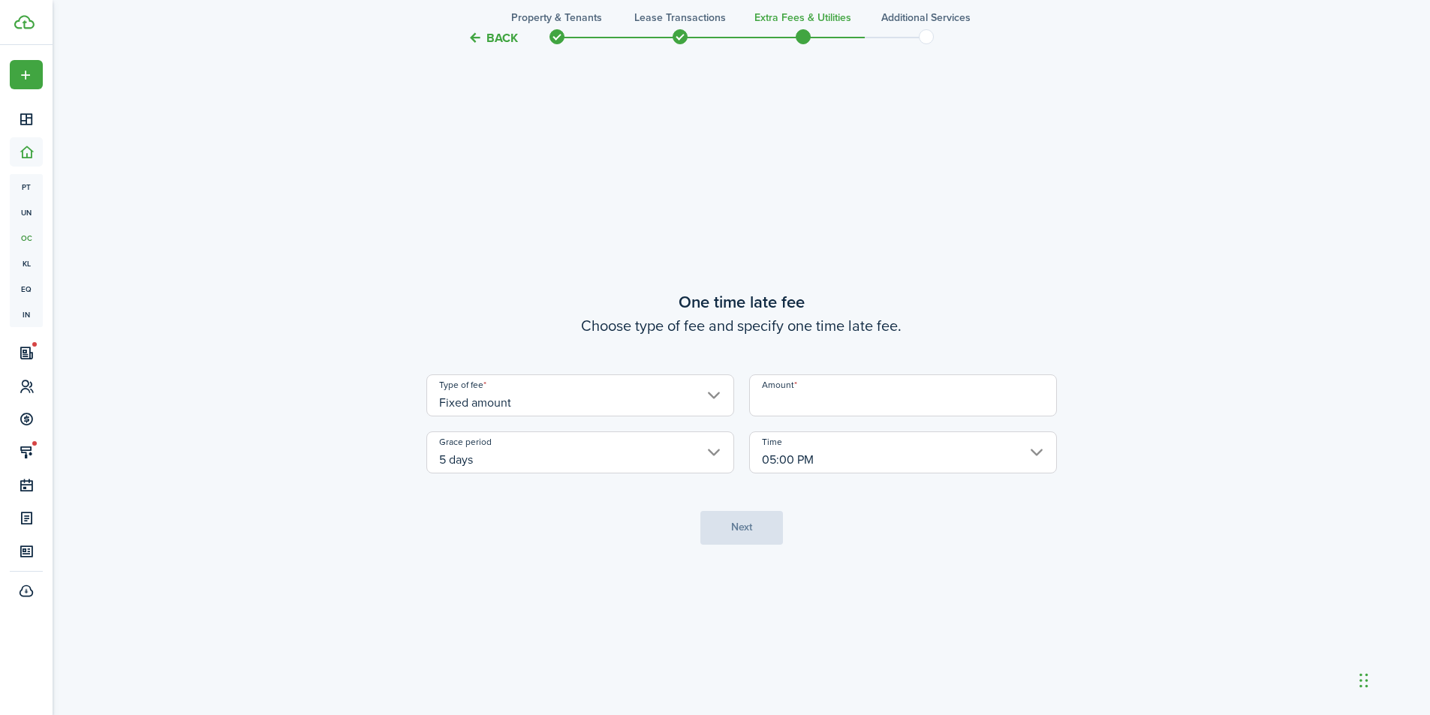
click at [593, 449] on input "5 days" at bounding box center [580, 453] width 308 height 42
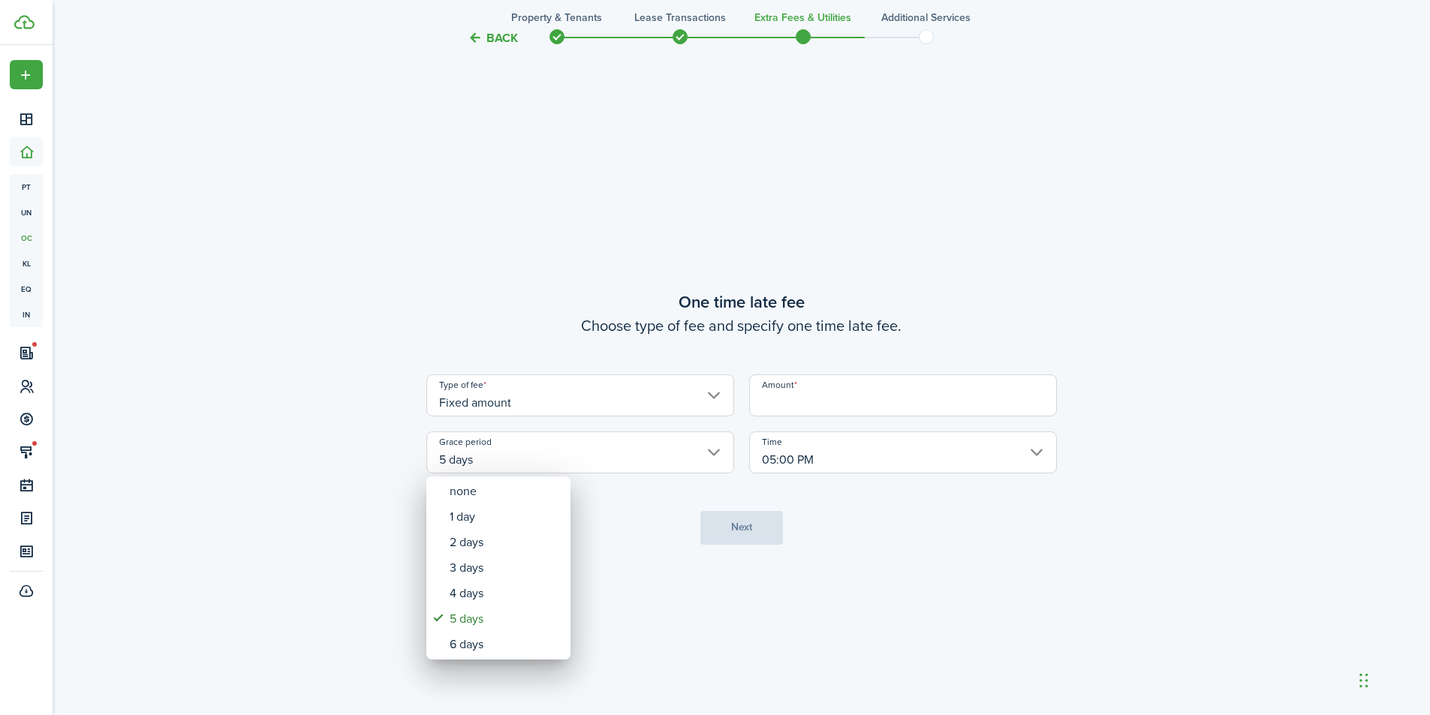
click at [595, 449] on div at bounding box center [715, 358] width 1670 height 956
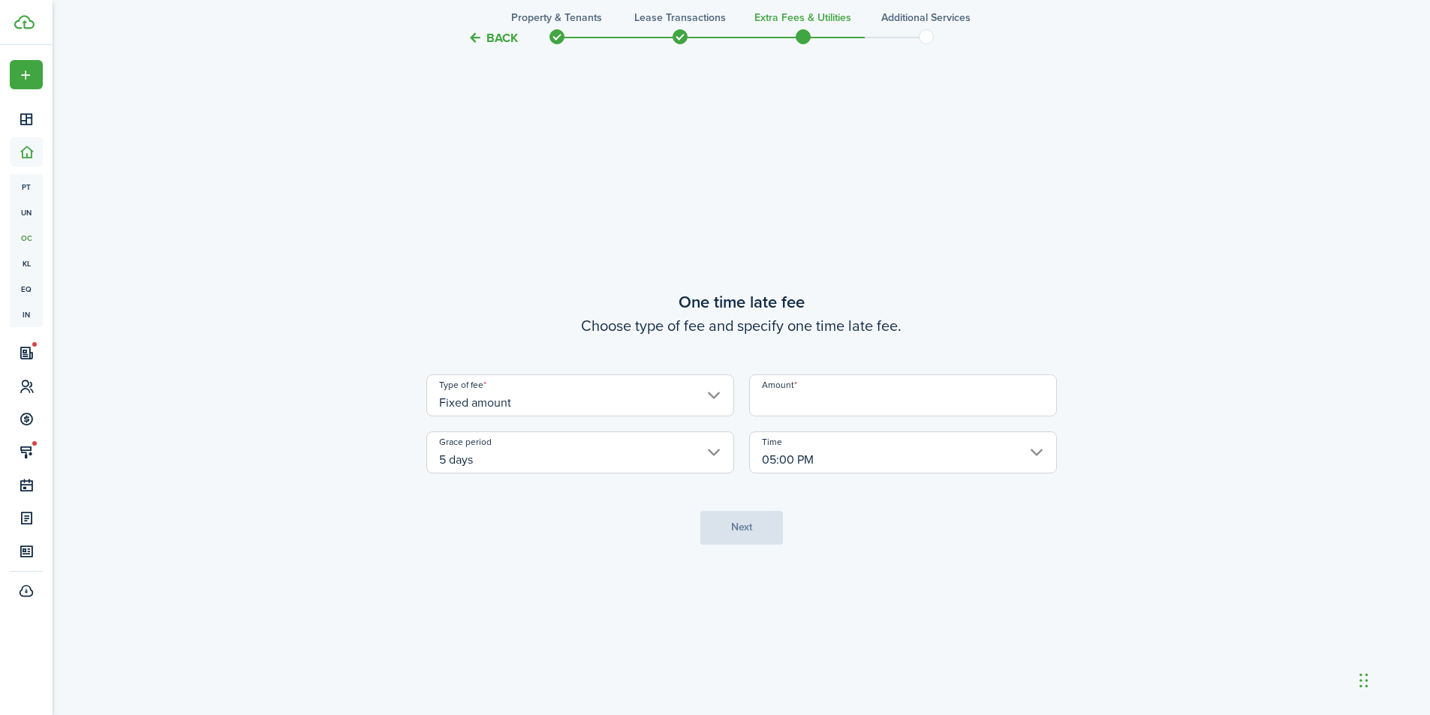
click at [792, 402] on input "Amount" at bounding box center [903, 396] width 308 height 42
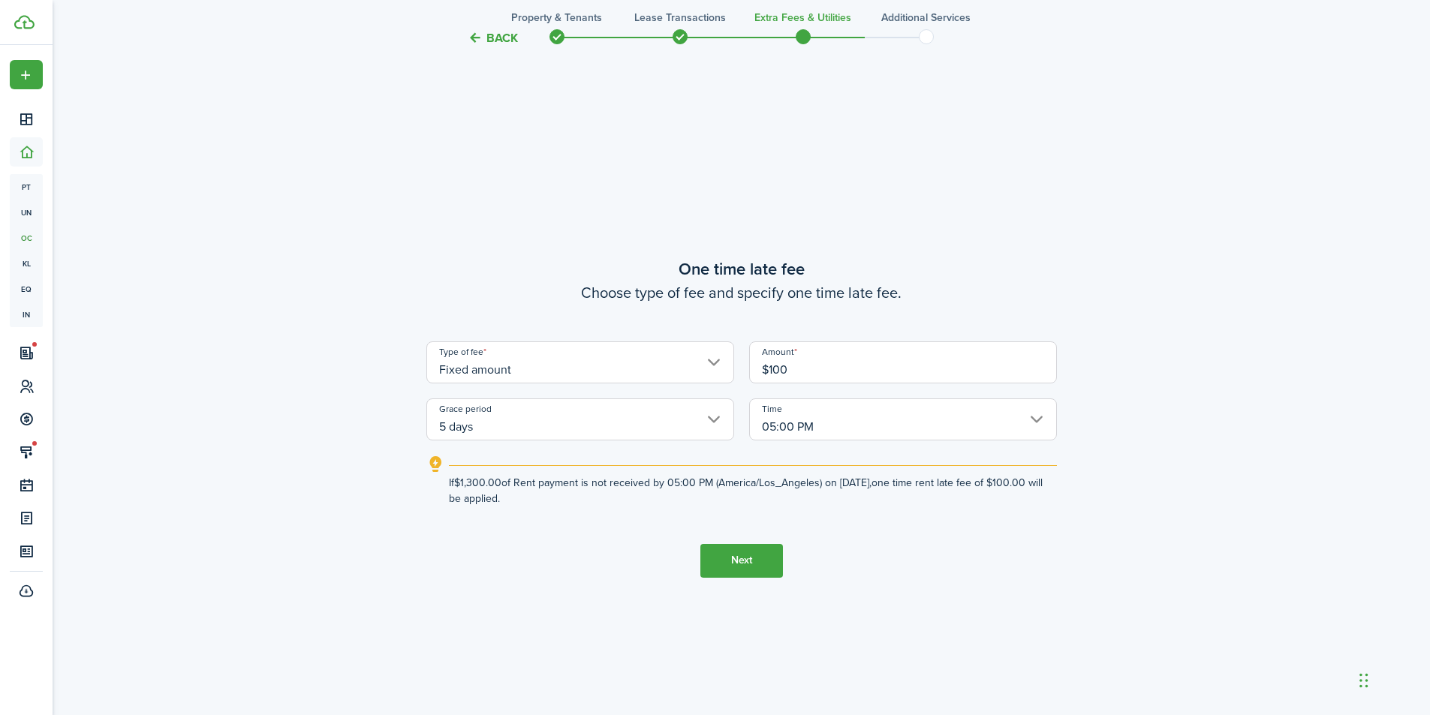
type input "$100.00"
click at [950, 217] on tc-wizard-step "One time late fee Choose type of fee and specify one time late fee. Type of fee…" at bounding box center [741, 416] width 631 height 715
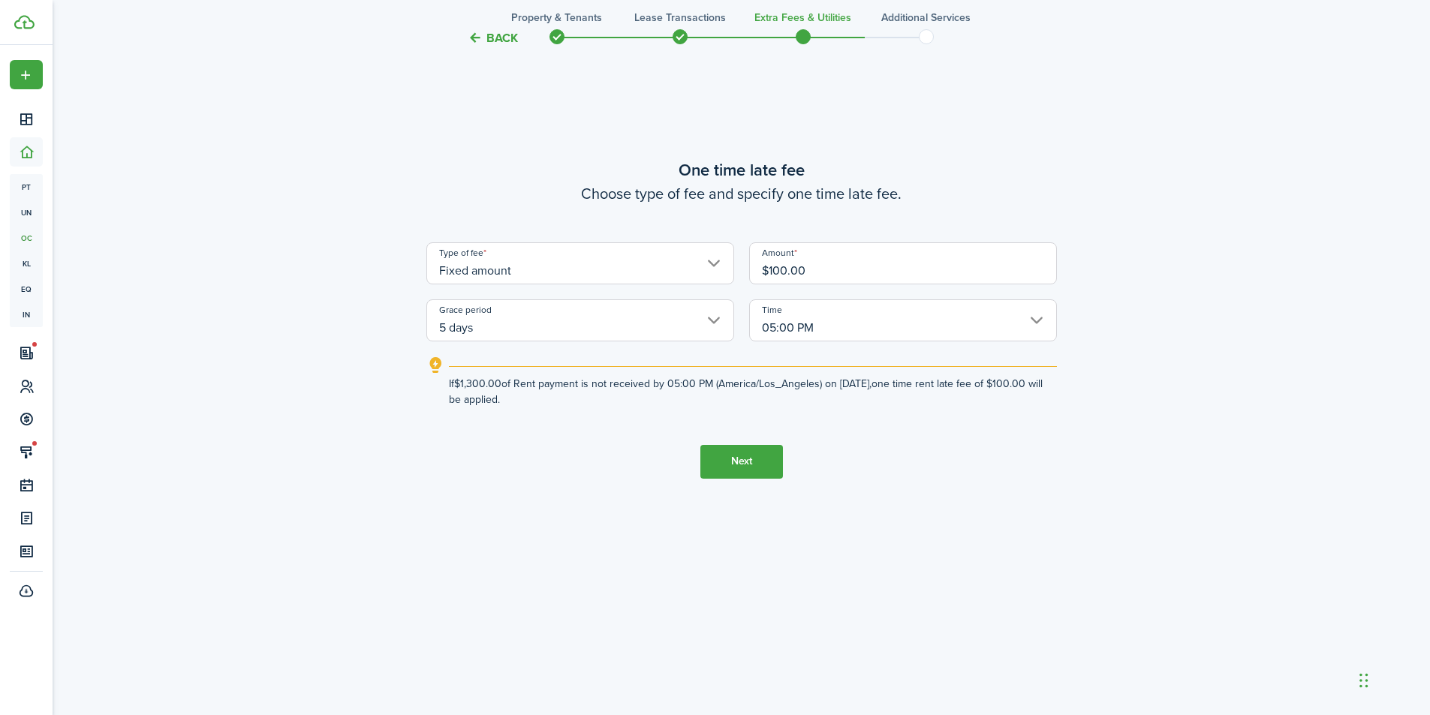
scroll to position [1431, 0]
drag, startPoint x: 755, startPoint y: 465, endPoint x: 763, endPoint y: 465, distance: 8.3
click at [755, 465] on button "Next" at bounding box center [741, 461] width 83 height 34
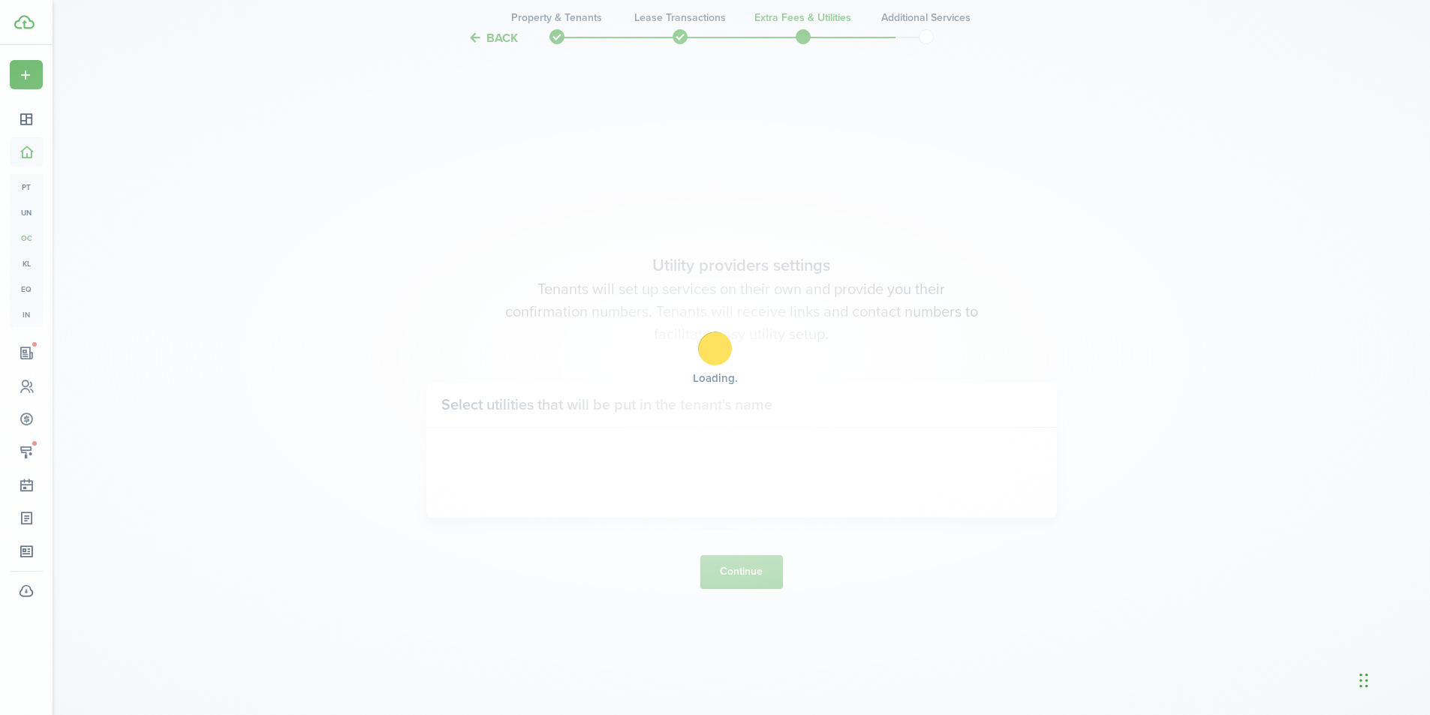
scroll to position [2046, 0]
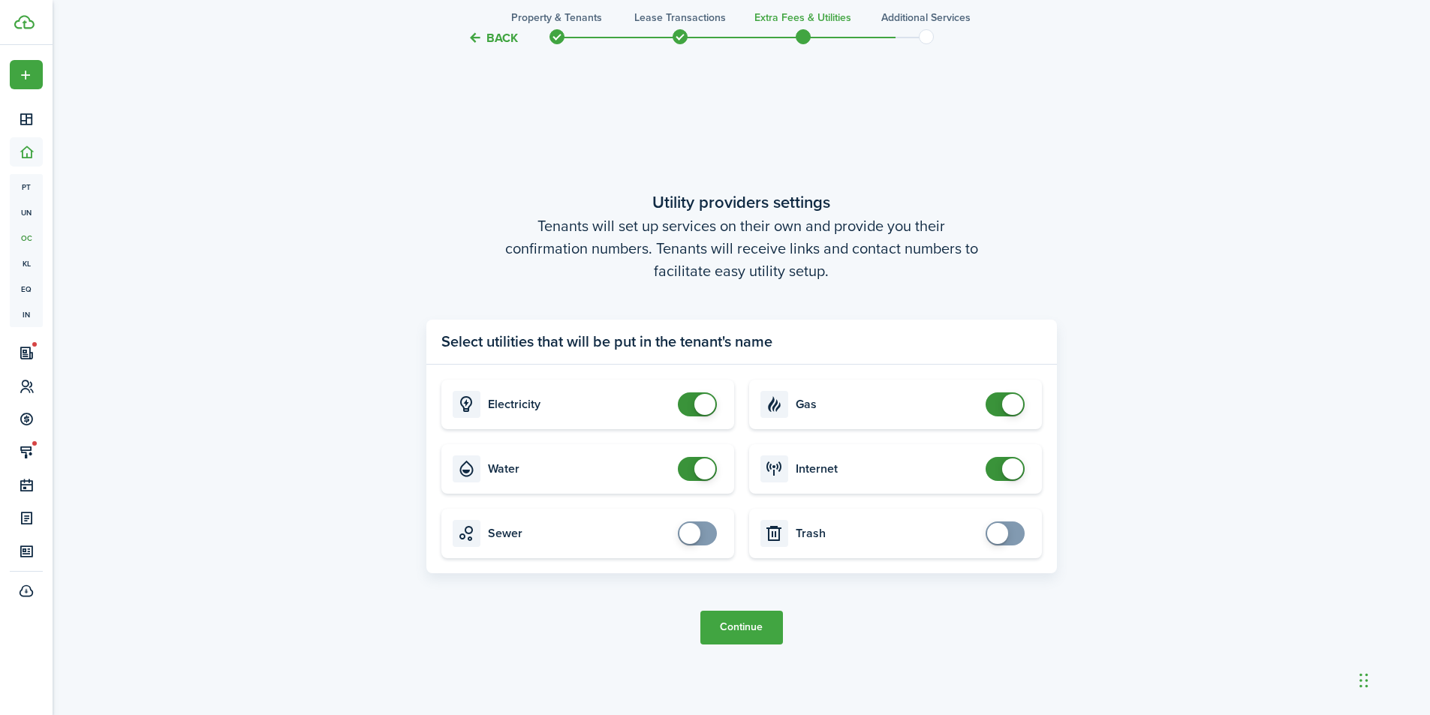
click at [690, 408] on span at bounding box center [697, 405] width 15 height 24
checkbox input "true"
click at [703, 404] on span at bounding box center [697, 405] width 15 height 24
checkbox input "true"
click at [1007, 537] on span at bounding box center [997, 533] width 21 height 21
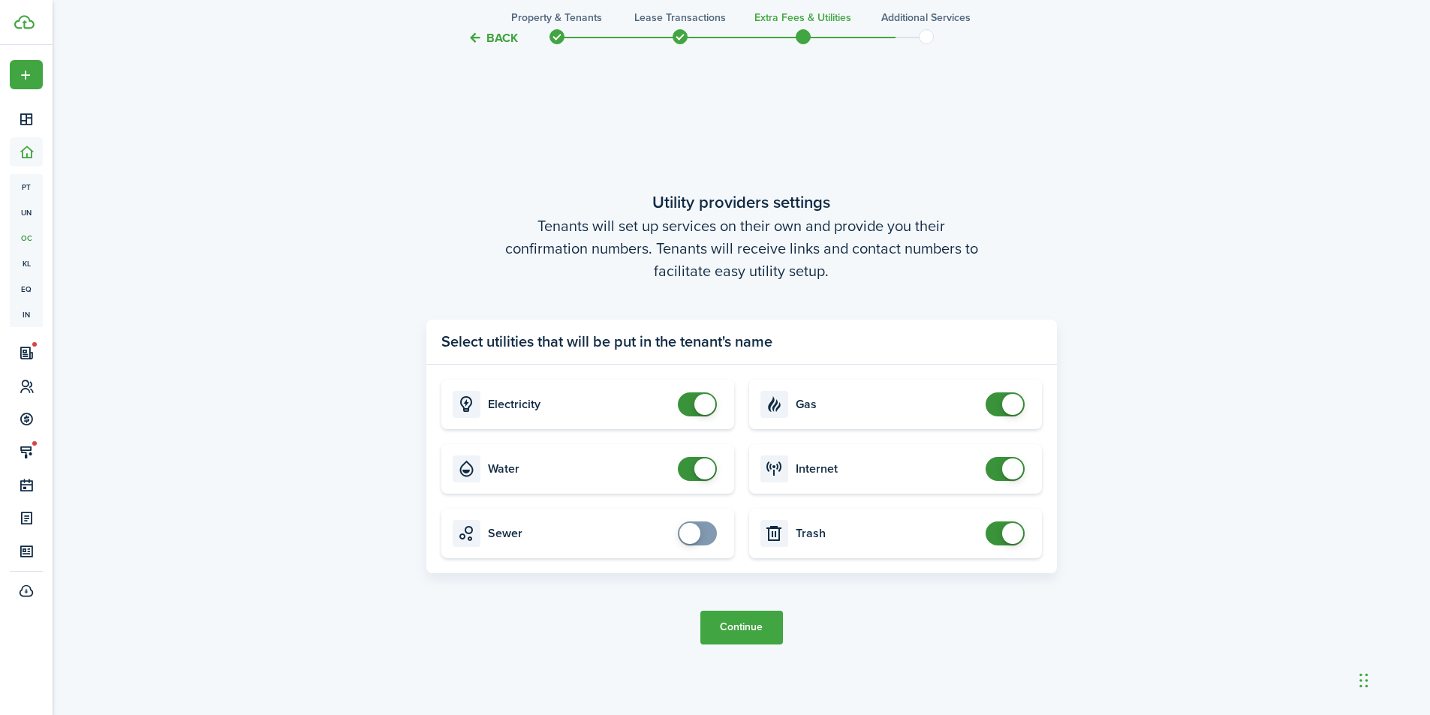
click at [747, 625] on button "Continue" at bounding box center [741, 628] width 83 height 34
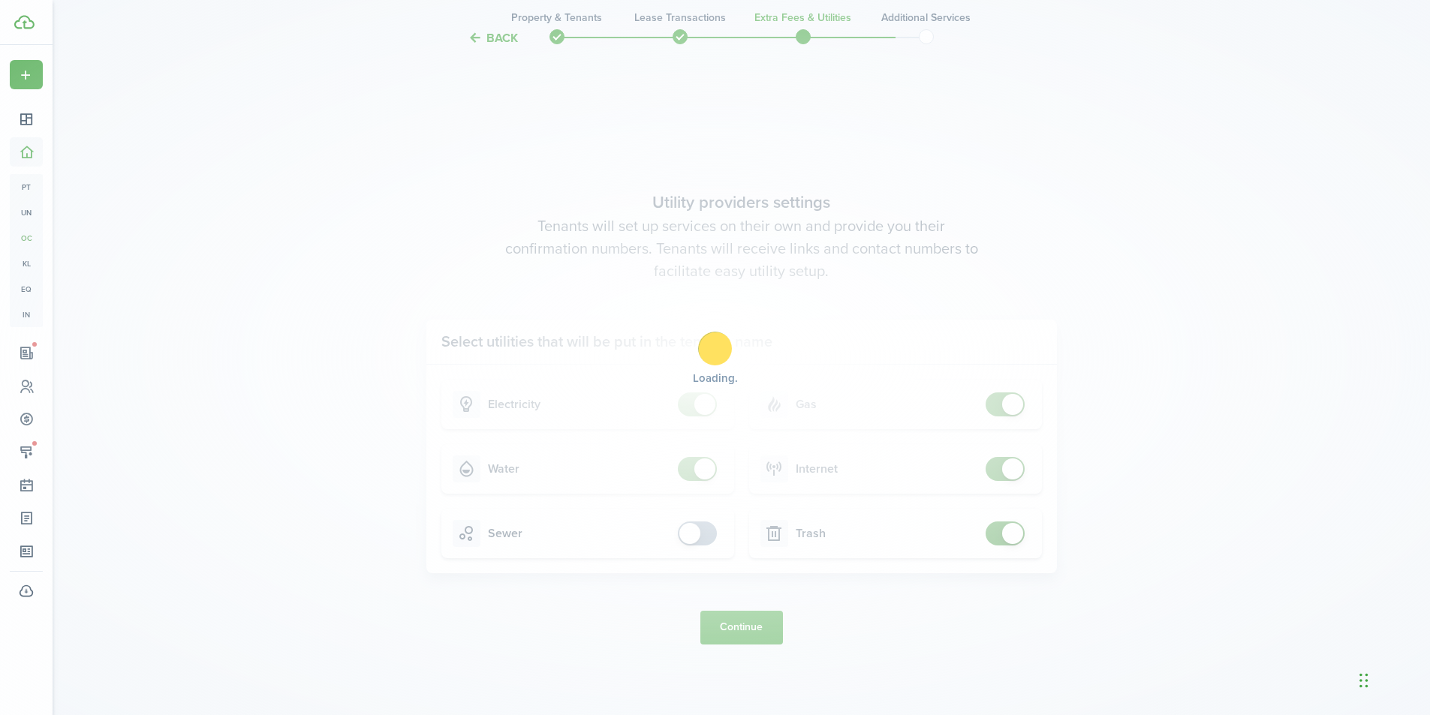
scroll to position [0, 0]
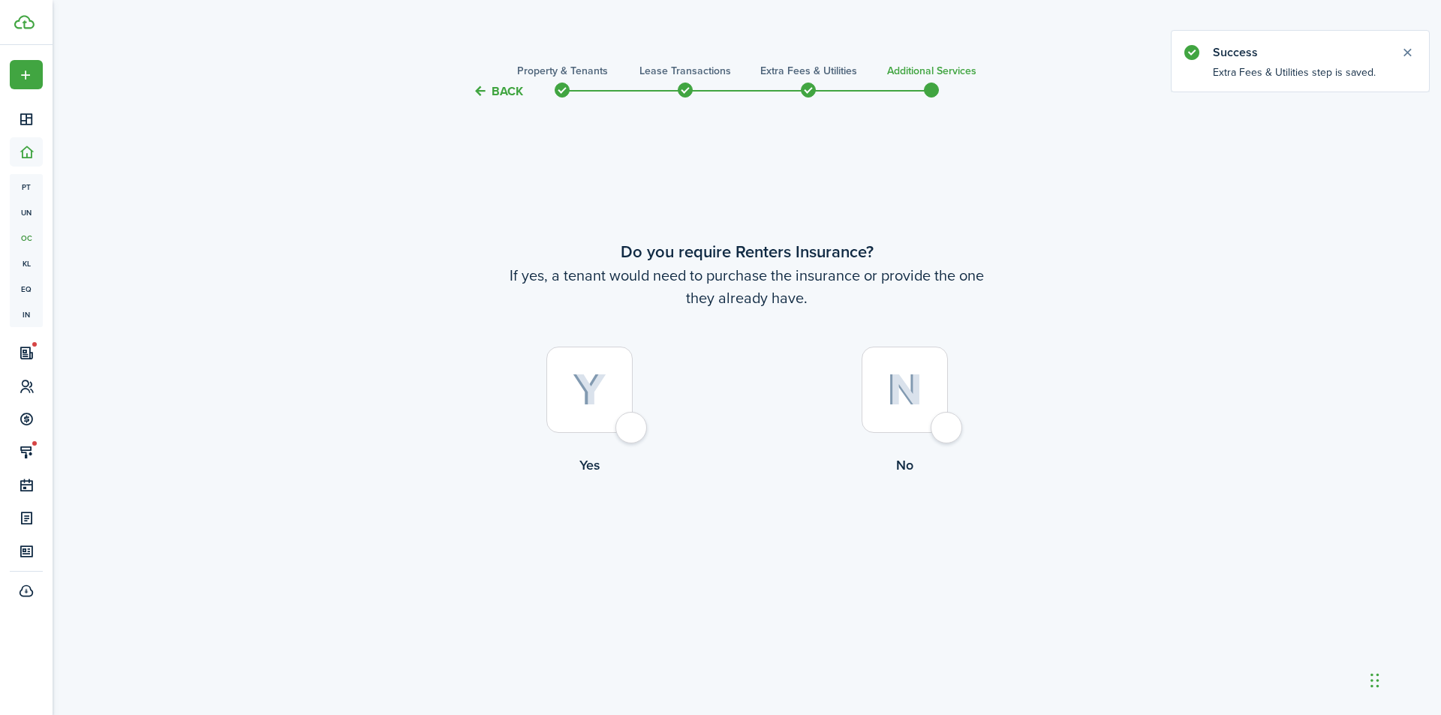
click at [948, 433] on div at bounding box center [905, 390] width 86 height 86
radio input "true"
click at [751, 539] on button "Complete move in" at bounding box center [747, 538] width 110 height 34
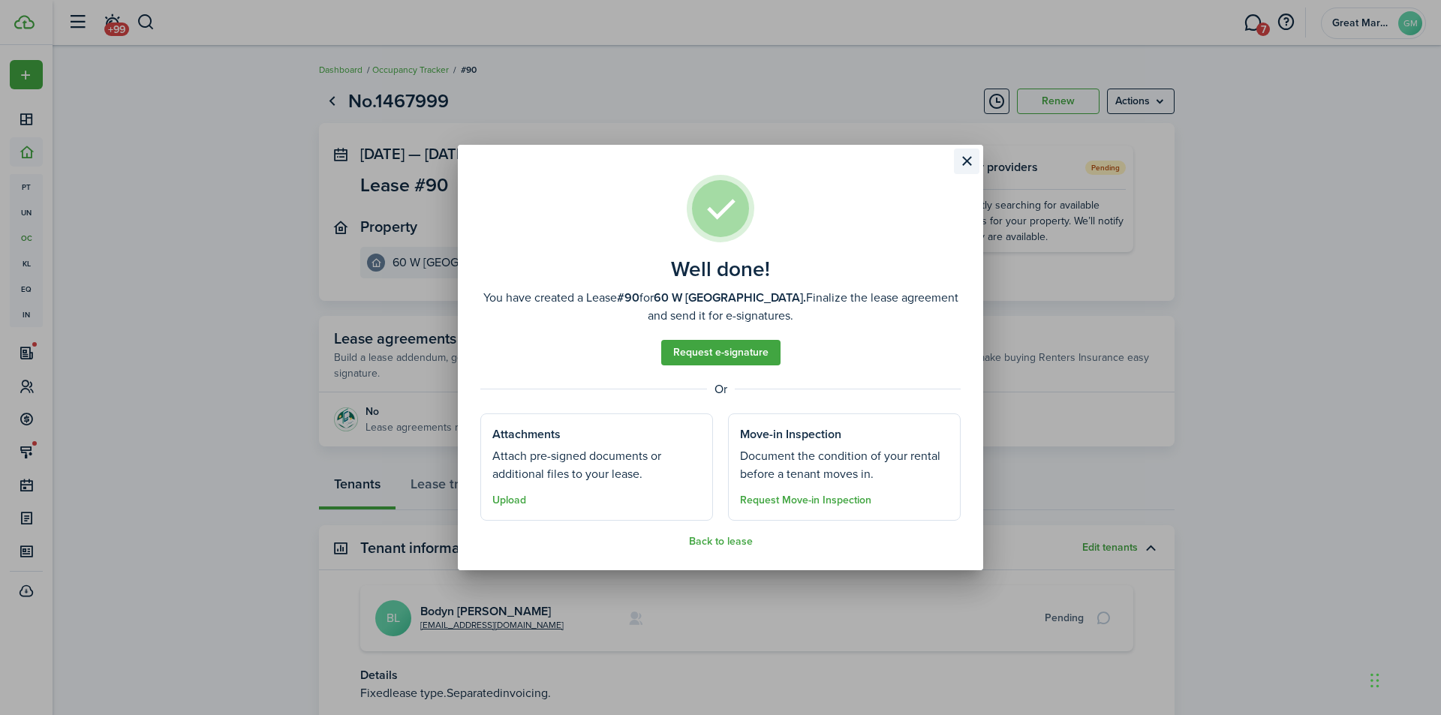
click at [959, 156] on button "Close modal" at bounding box center [967, 162] width 26 height 26
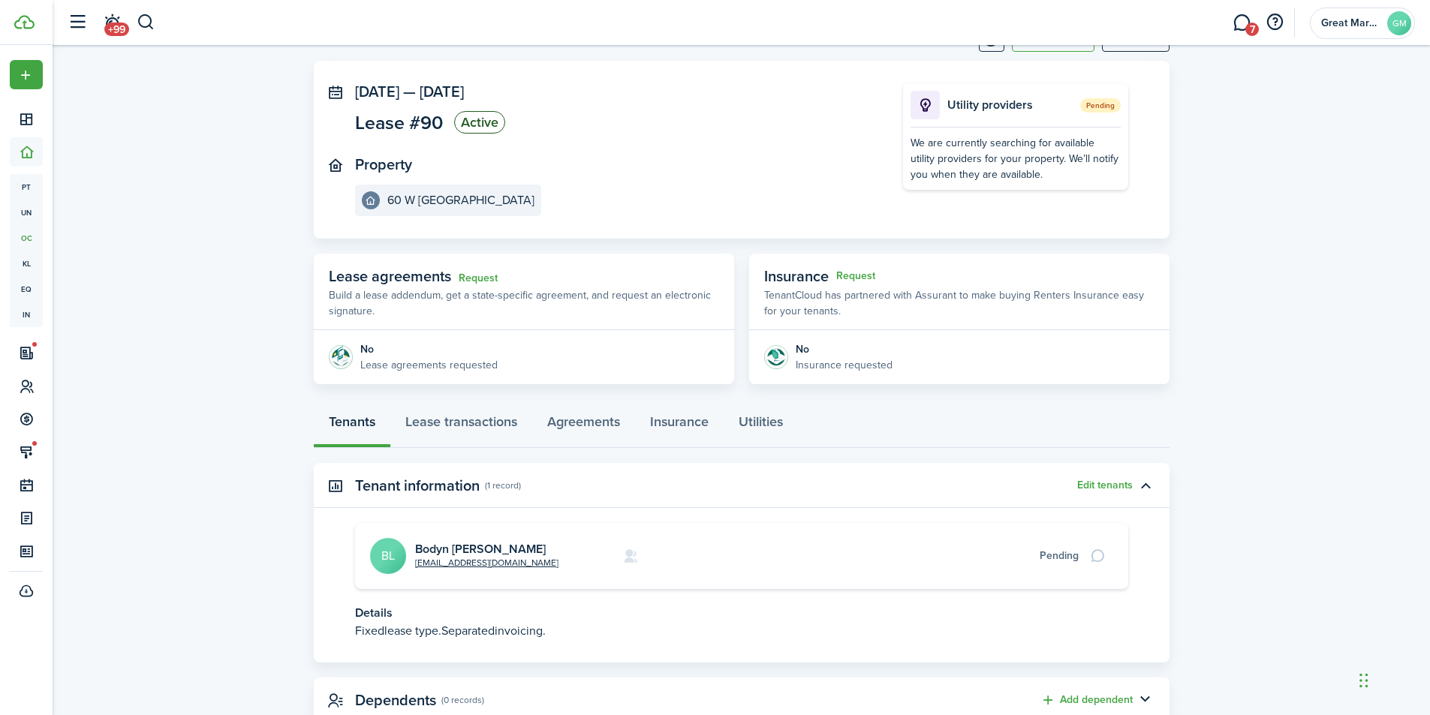
scroll to position [36, 0]
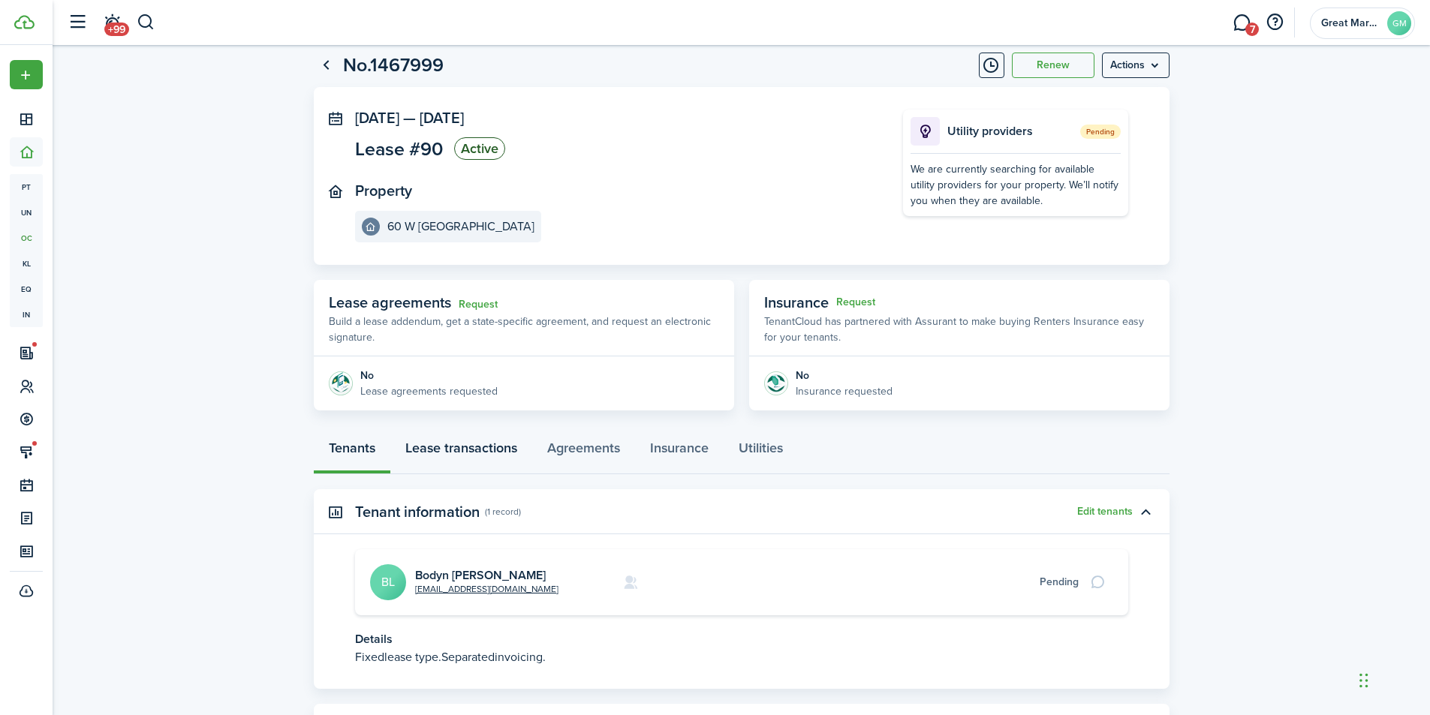
click at [484, 459] on link "Lease transactions" at bounding box center [461, 451] width 142 height 45
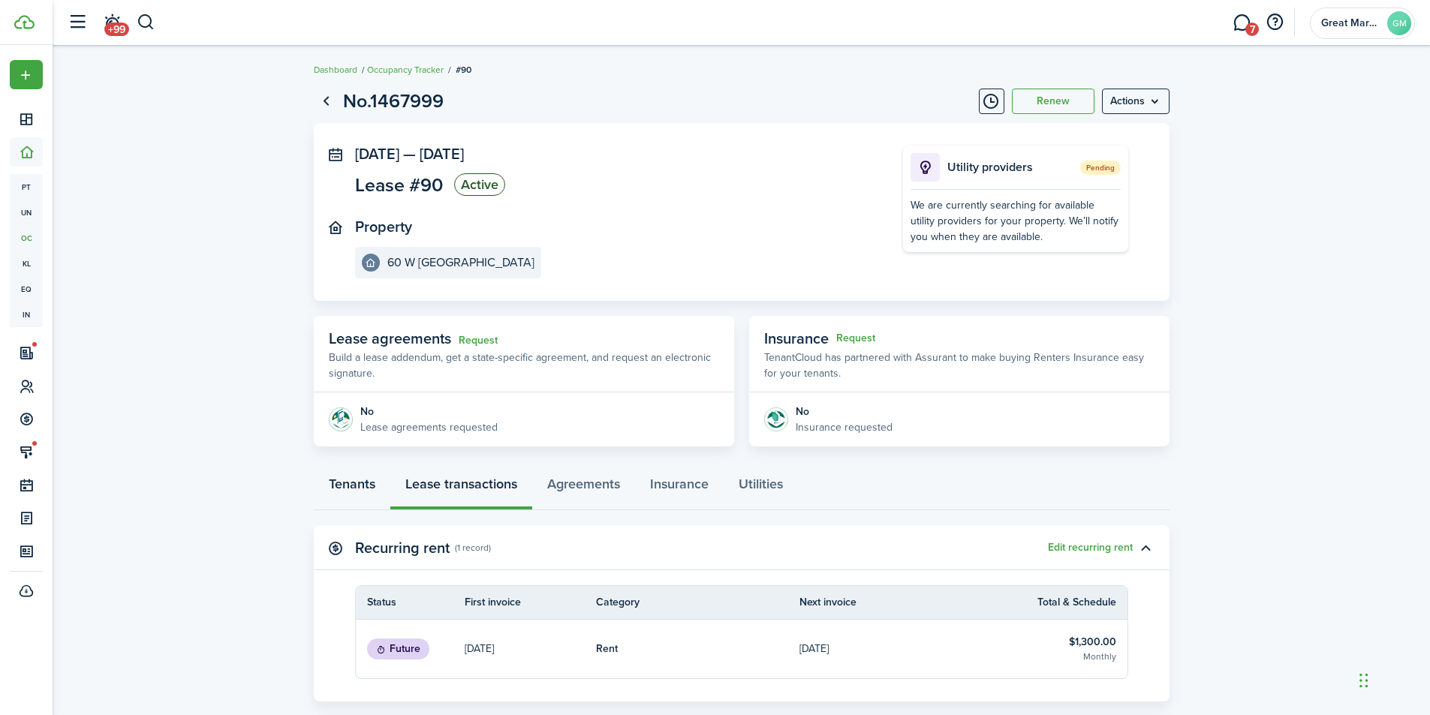
drag, startPoint x: 373, startPoint y: 482, endPoint x: 454, endPoint y: 468, distance: 82.3
click at [374, 482] on link "Tenants" at bounding box center [352, 487] width 77 height 45
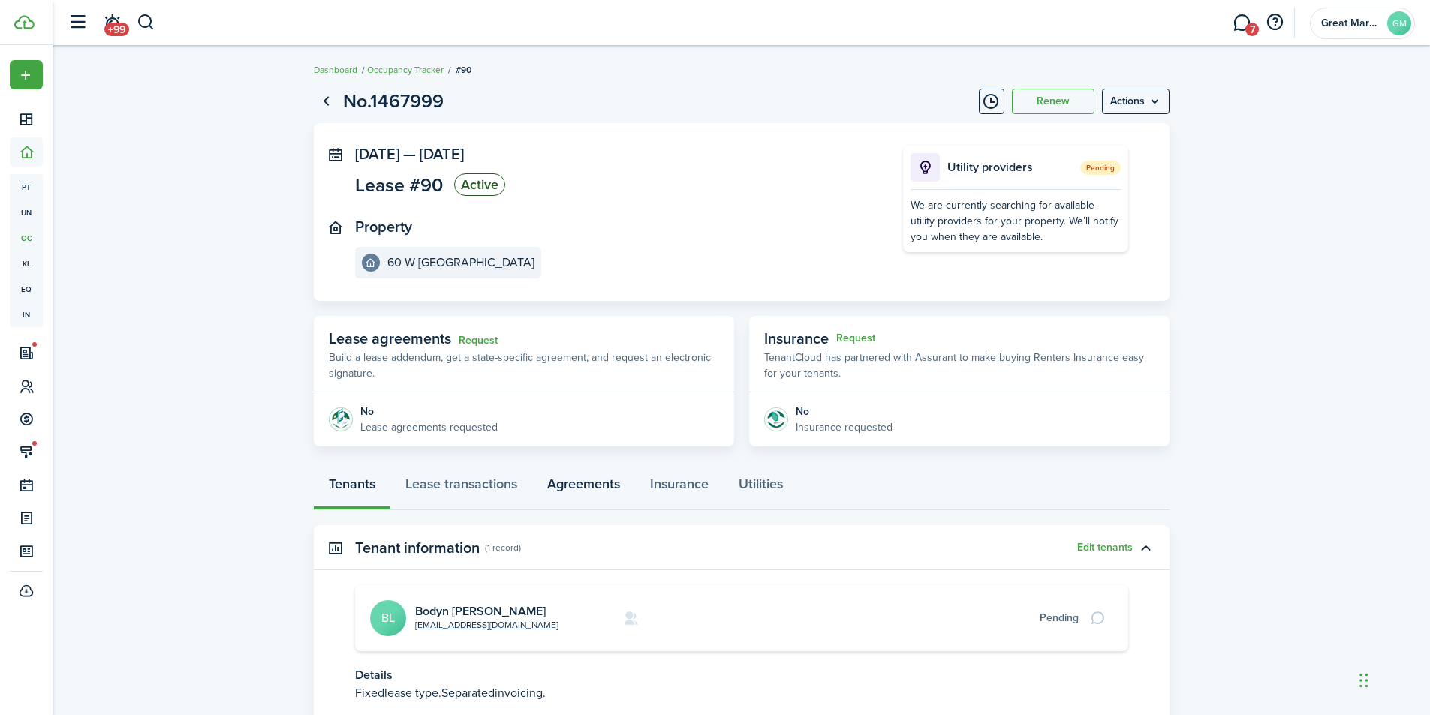
click at [582, 487] on link "Agreements" at bounding box center [583, 487] width 103 height 45
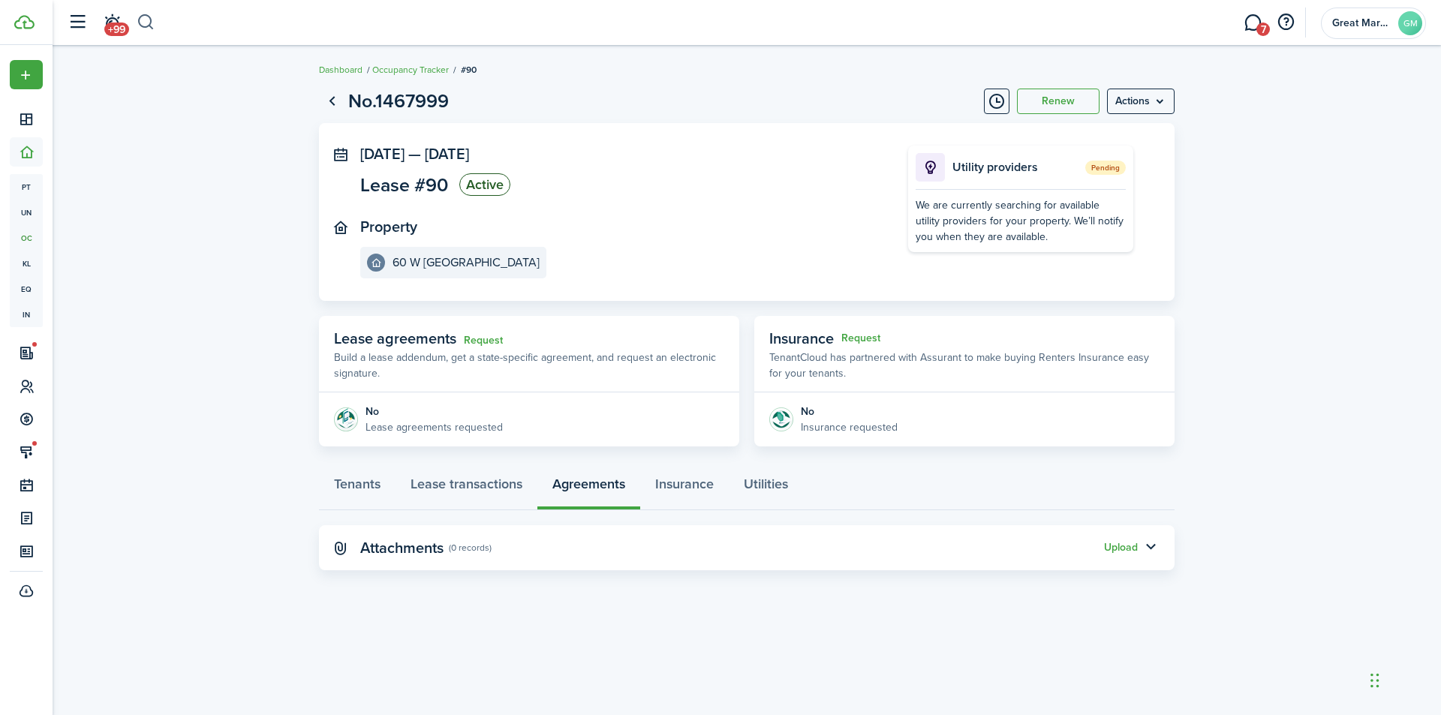
click at [152, 23] on button "button" at bounding box center [146, 23] width 19 height 26
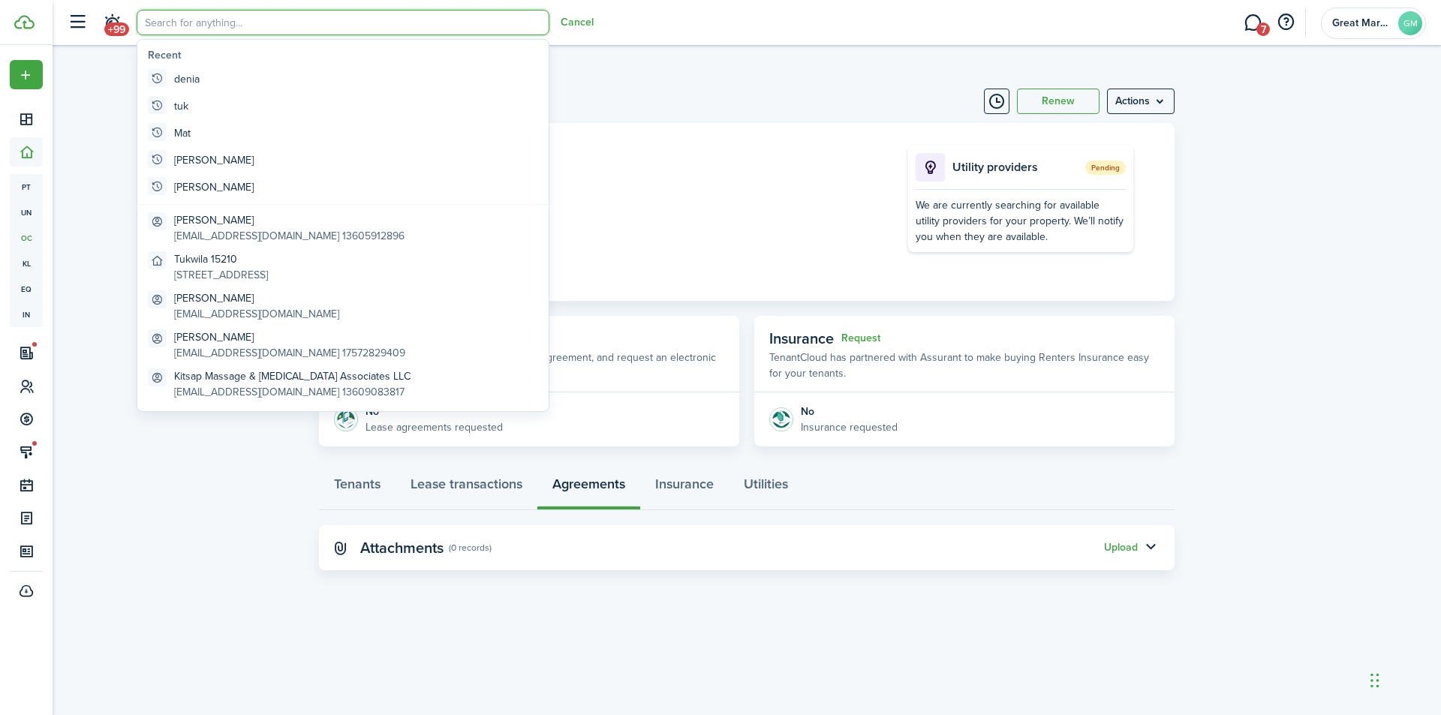
click at [104, 249] on lease-view "No.1467999 Renew Actions [DATE] — [DATE] Lease #90 Active Property 60 W Puyallu…" at bounding box center [747, 329] width 1389 height 498
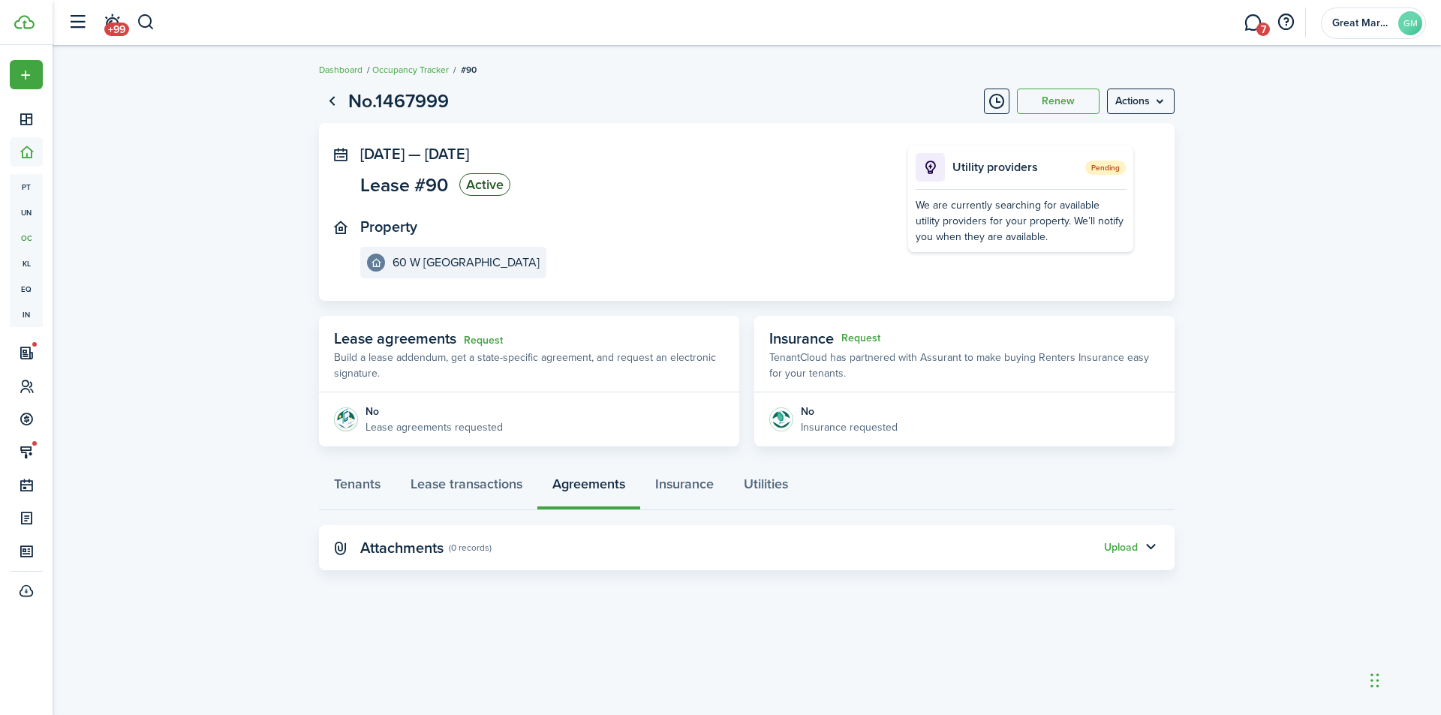
click at [136, 23] on header-control-items "+99" at bounding box center [107, 23] width 95 height 38
click at [147, 22] on button "button" at bounding box center [146, 23] width 19 height 26
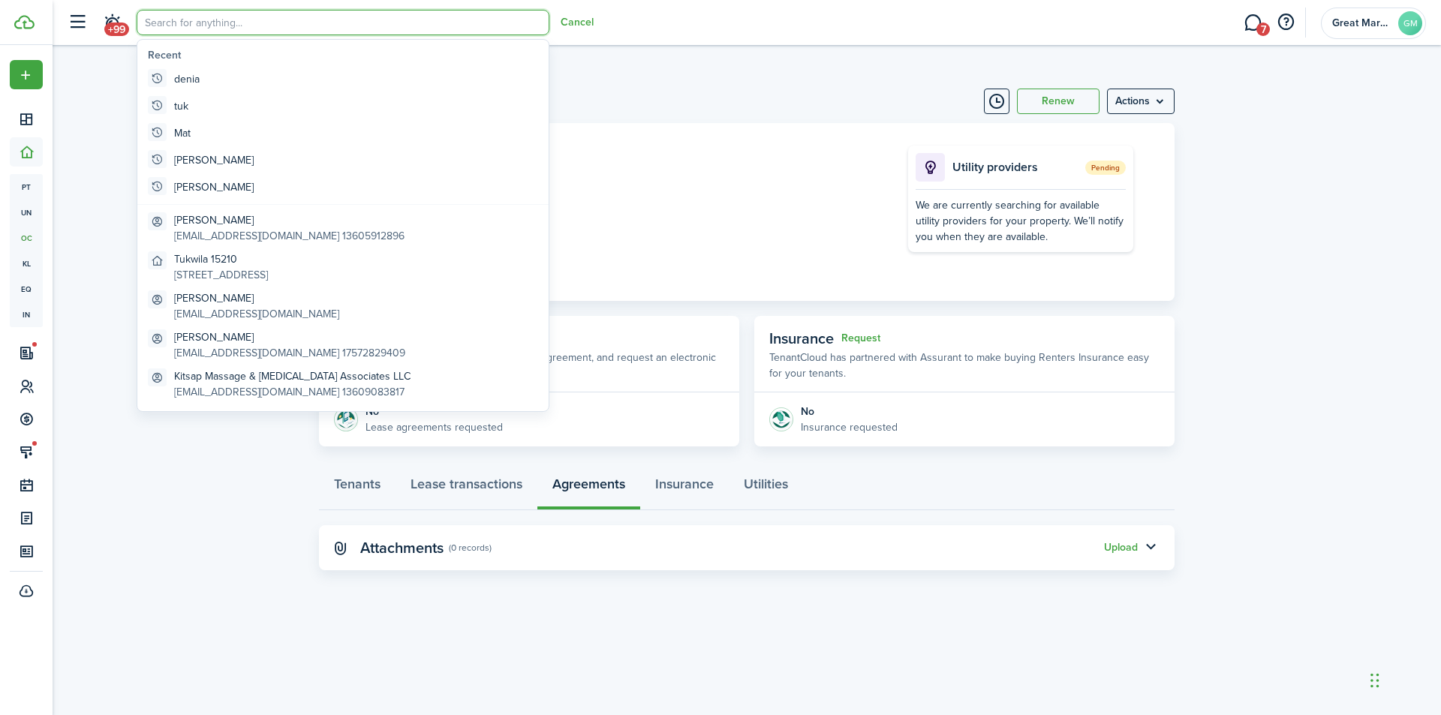
click at [179, 24] on input "search" at bounding box center [343, 23] width 413 height 26
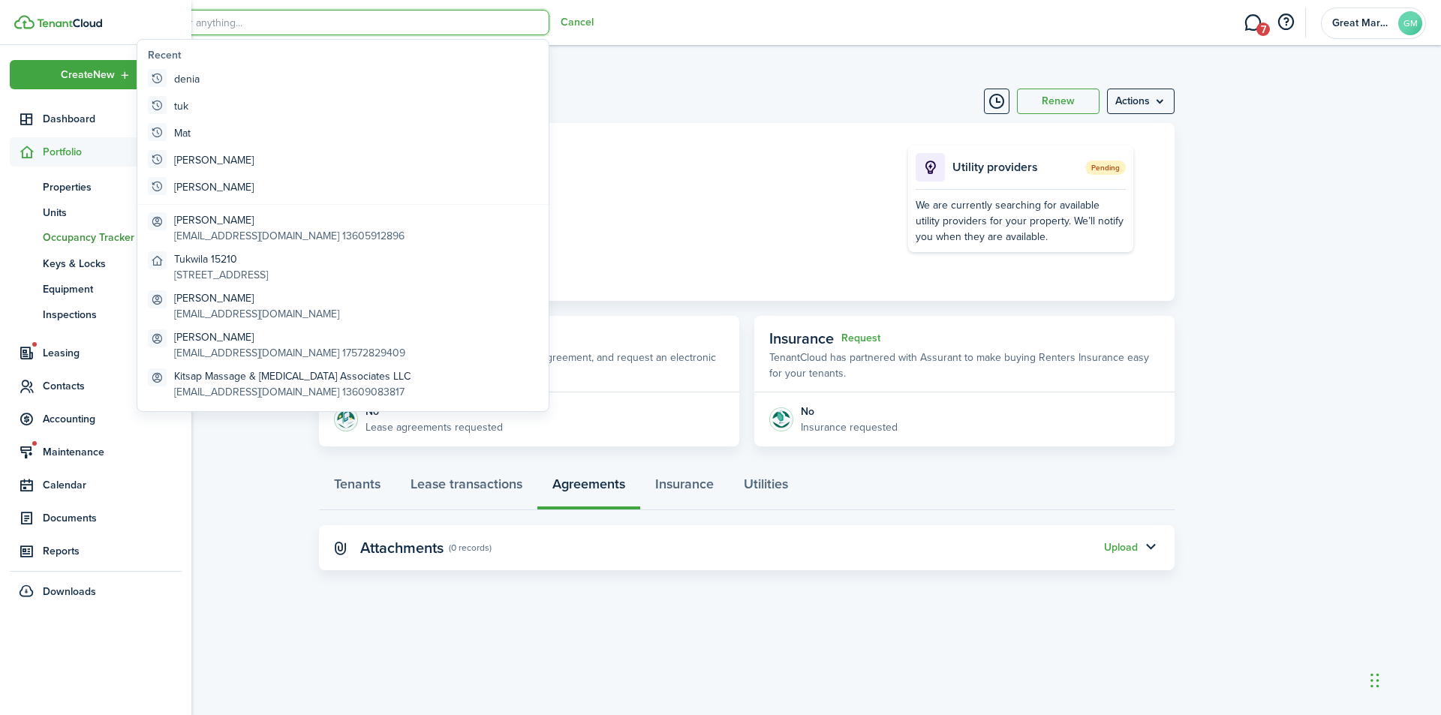
click at [29, 145] on icon at bounding box center [27, 152] width 16 height 15
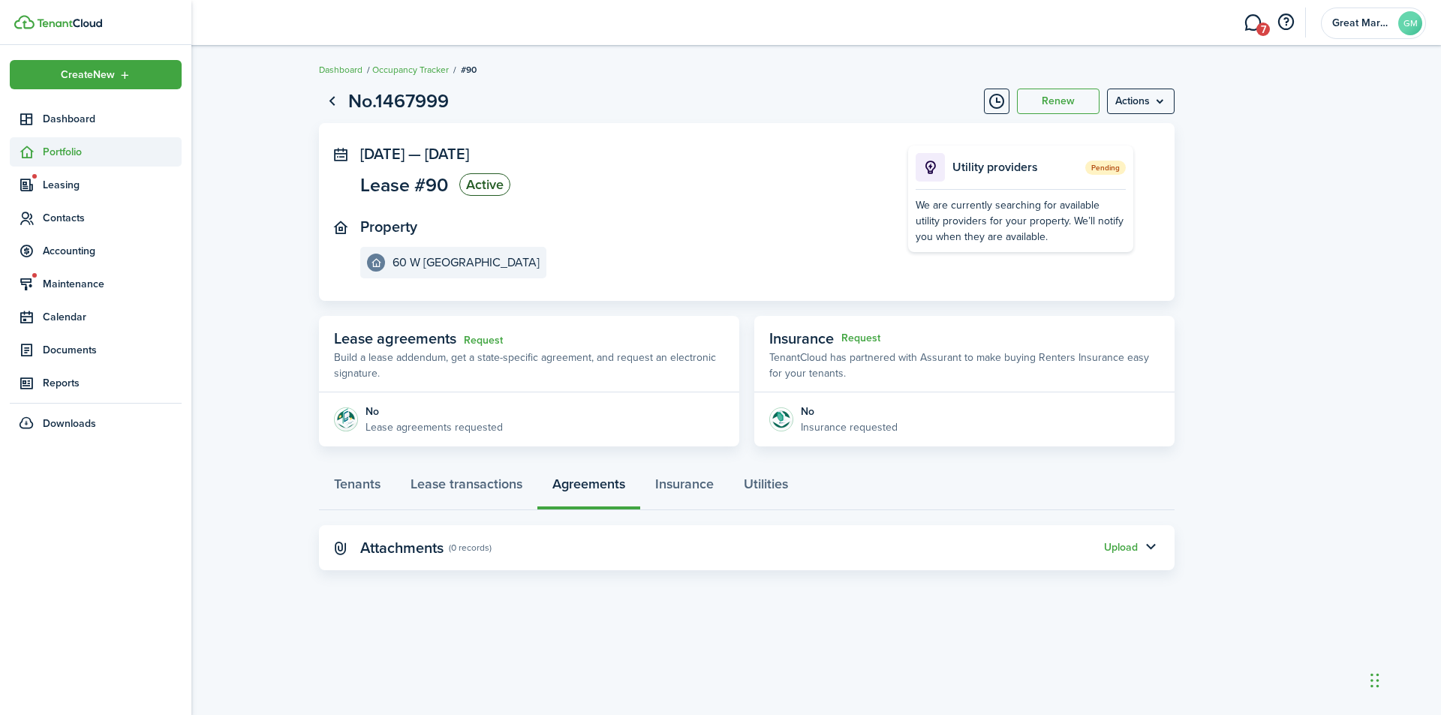
click at [62, 153] on span "Portfolio" at bounding box center [112, 152] width 139 height 16
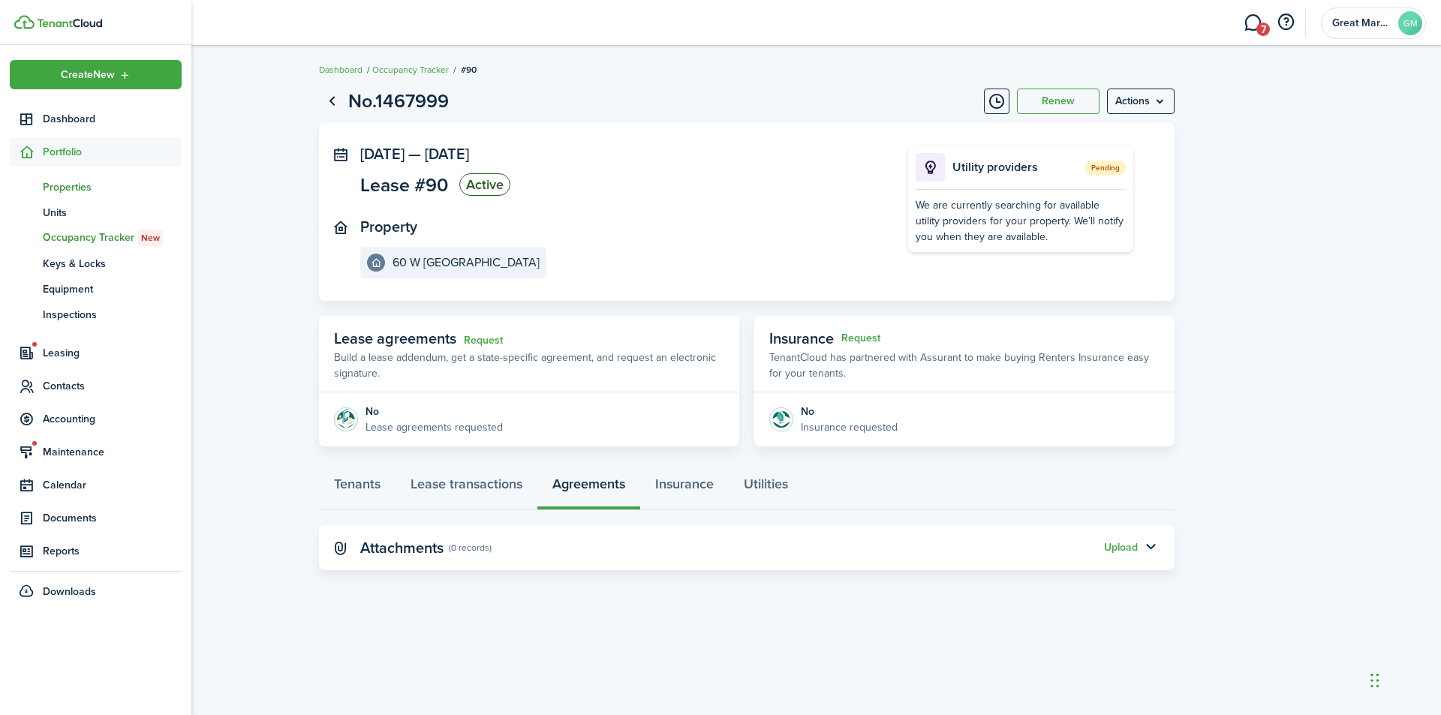
click at [70, 186] on span "Properties" at bounding box center [112, 187] width 139 height 16
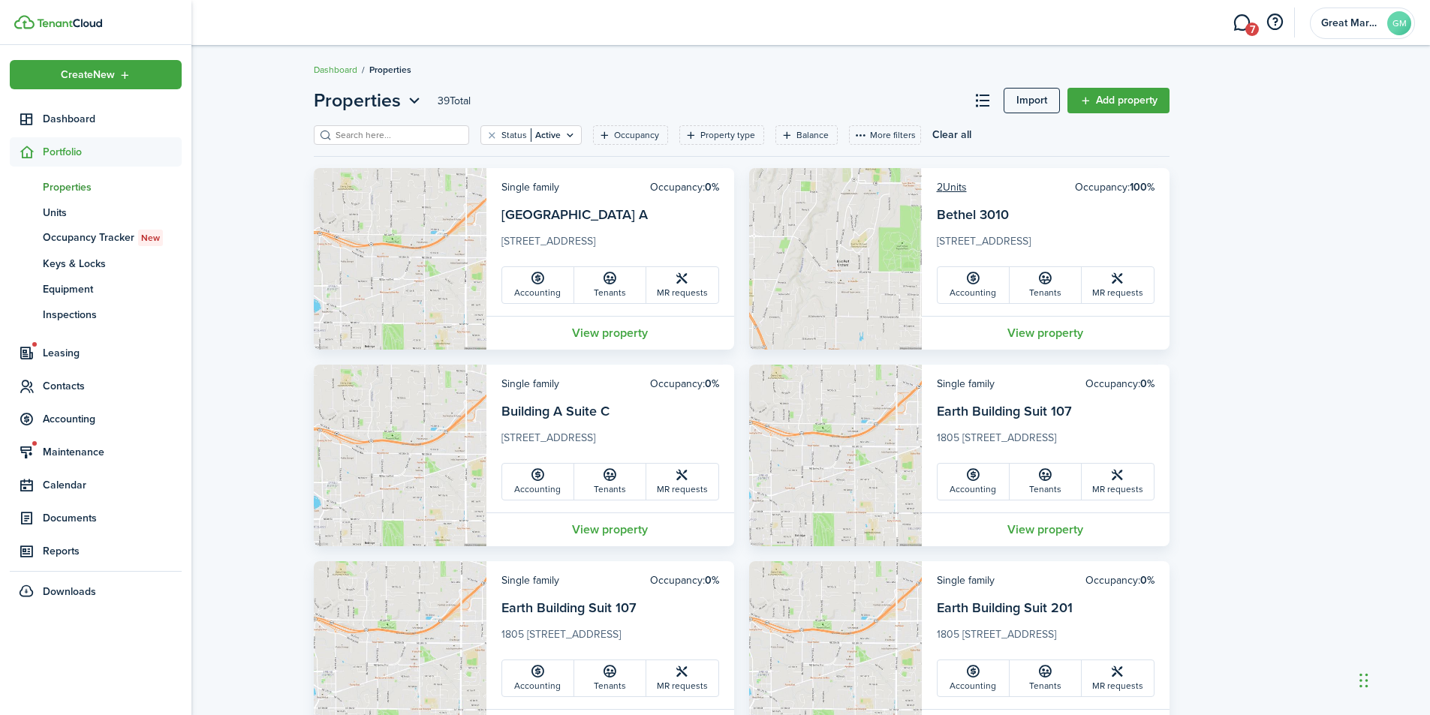
click at [32, 157] on icon at bounding box center [27, 152] width 16 height 15
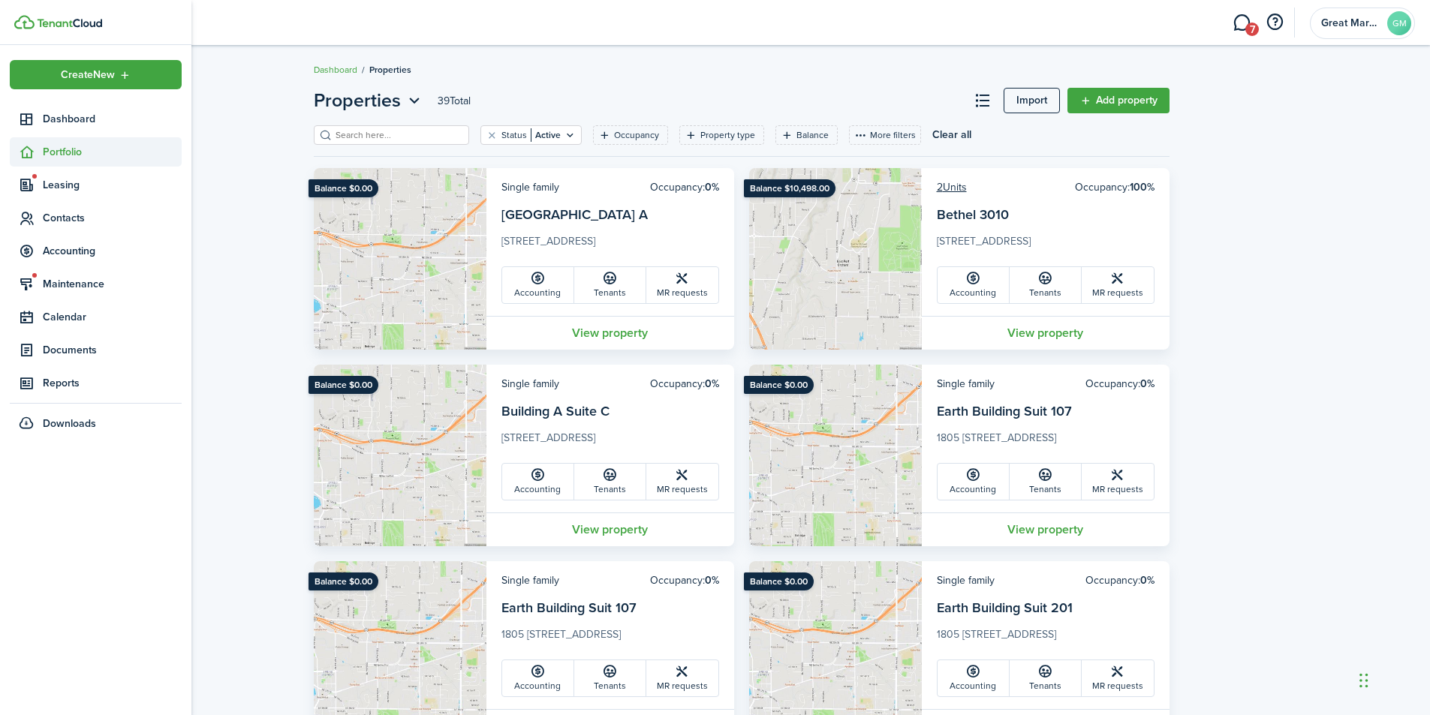
click at [42, 152] on sidebar-link-icon at bounding box center [26, 152] width 33 height 16
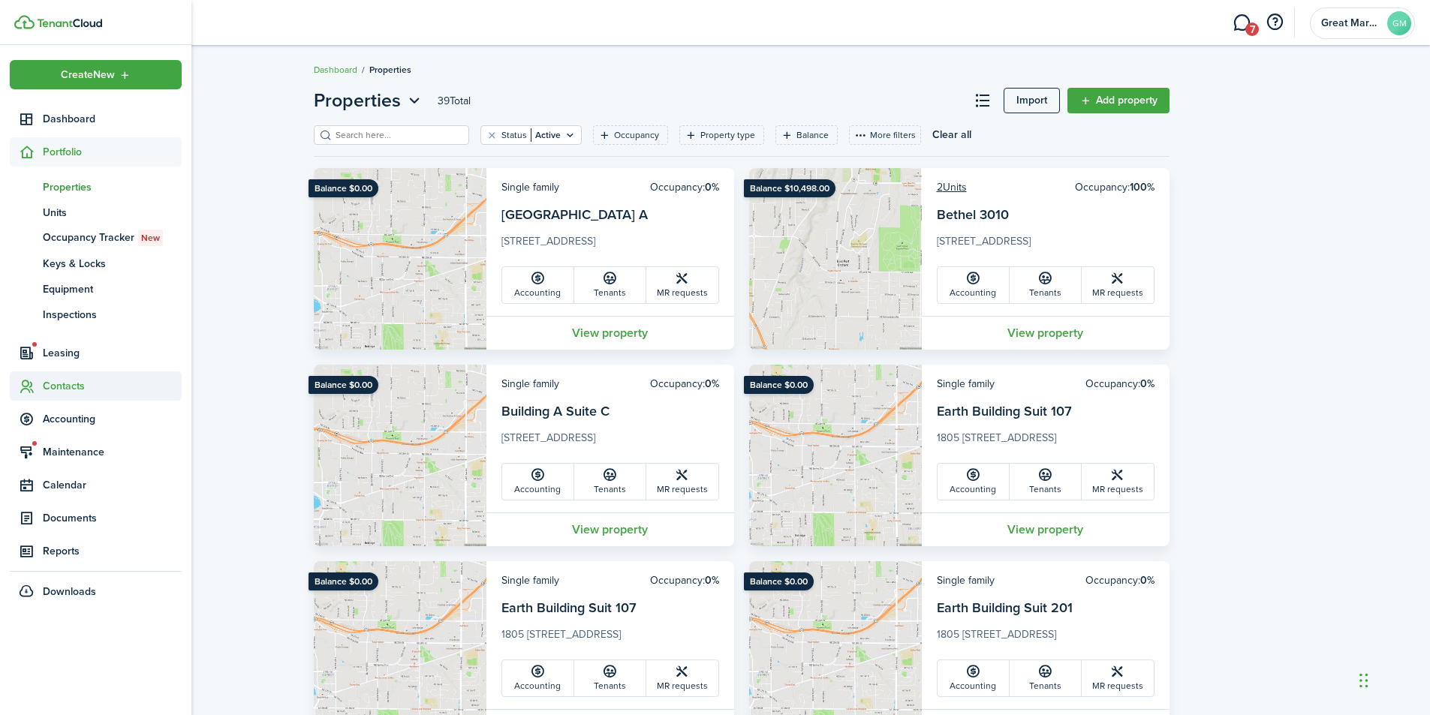
click at [72, 387] on span "Contacts" at bounding box center [112, 386] width 139 height 16
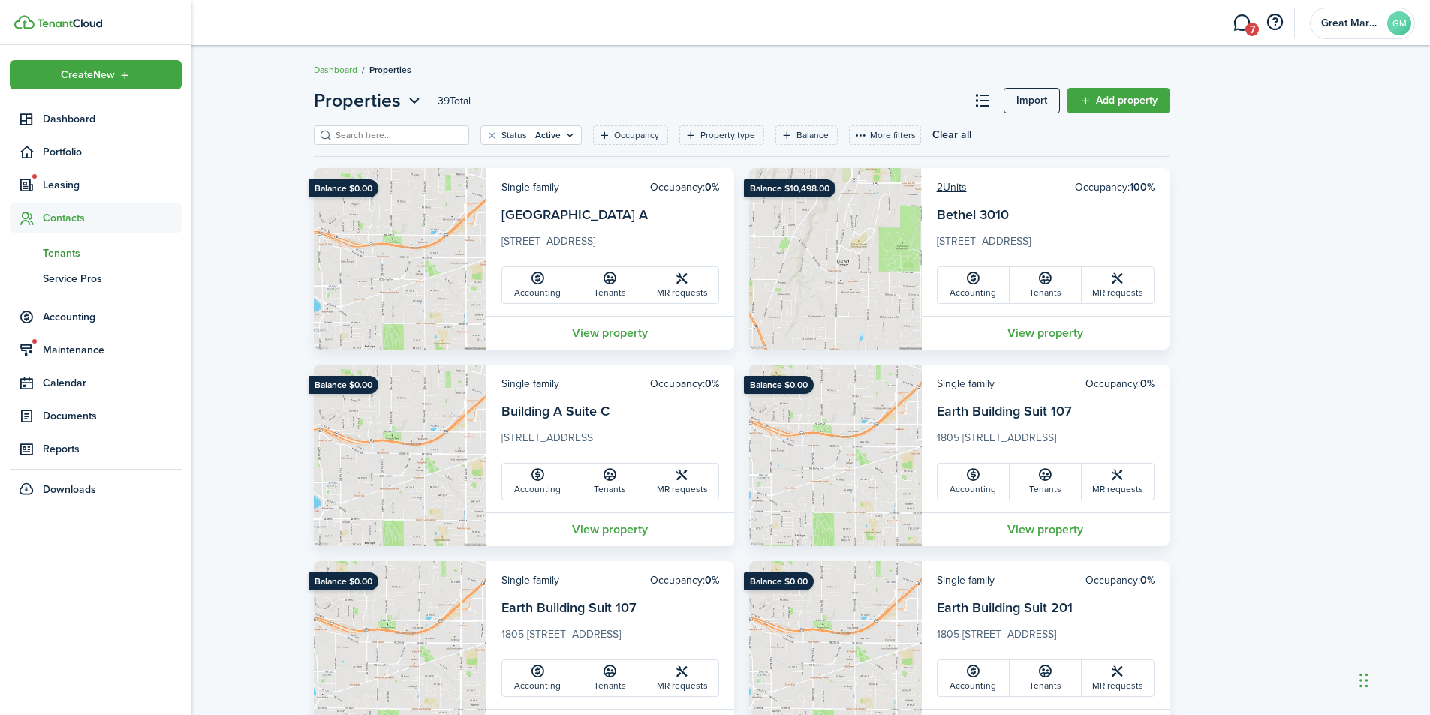
click at [73, 259] on span "Tenants" at bounding box center [112, 253] width 139 height 16
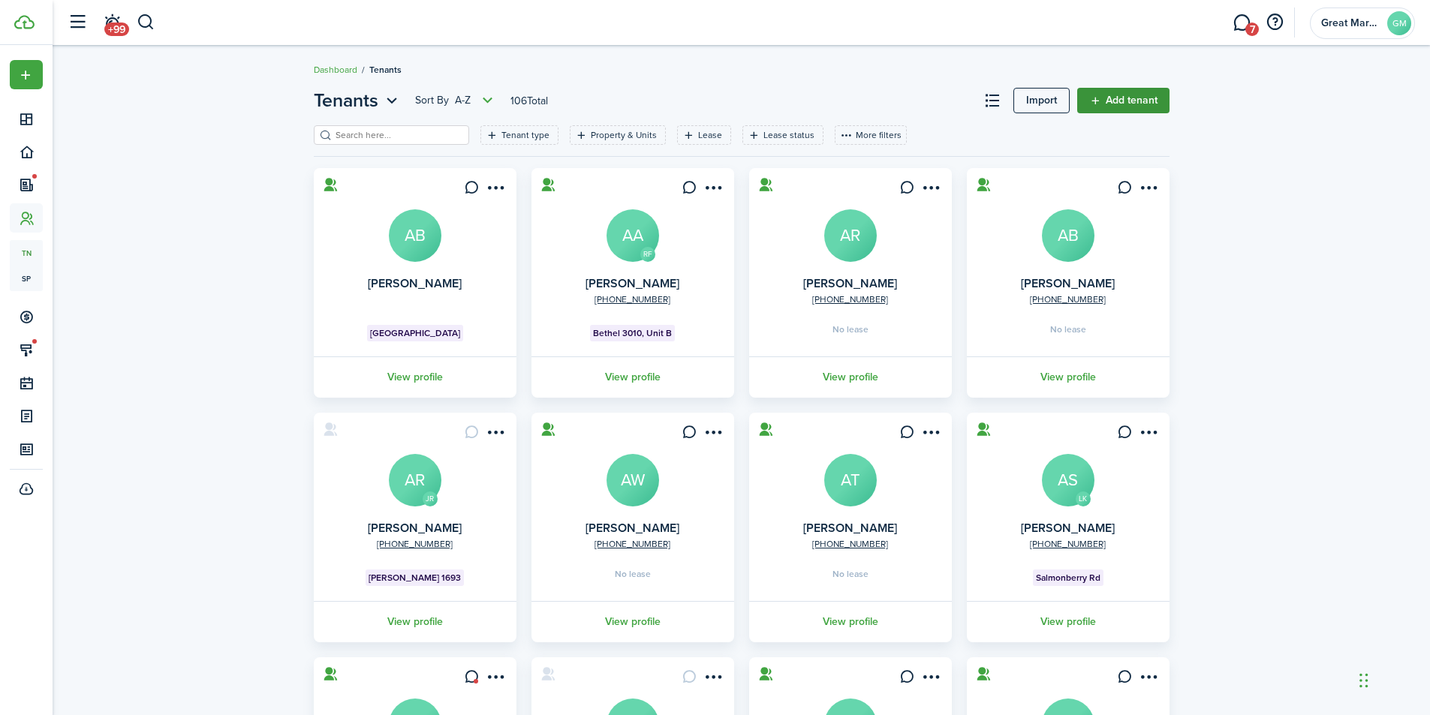
click at [1107, 106] on link "Add tenant" at bounding box center [1123, 101] width 92 height 26
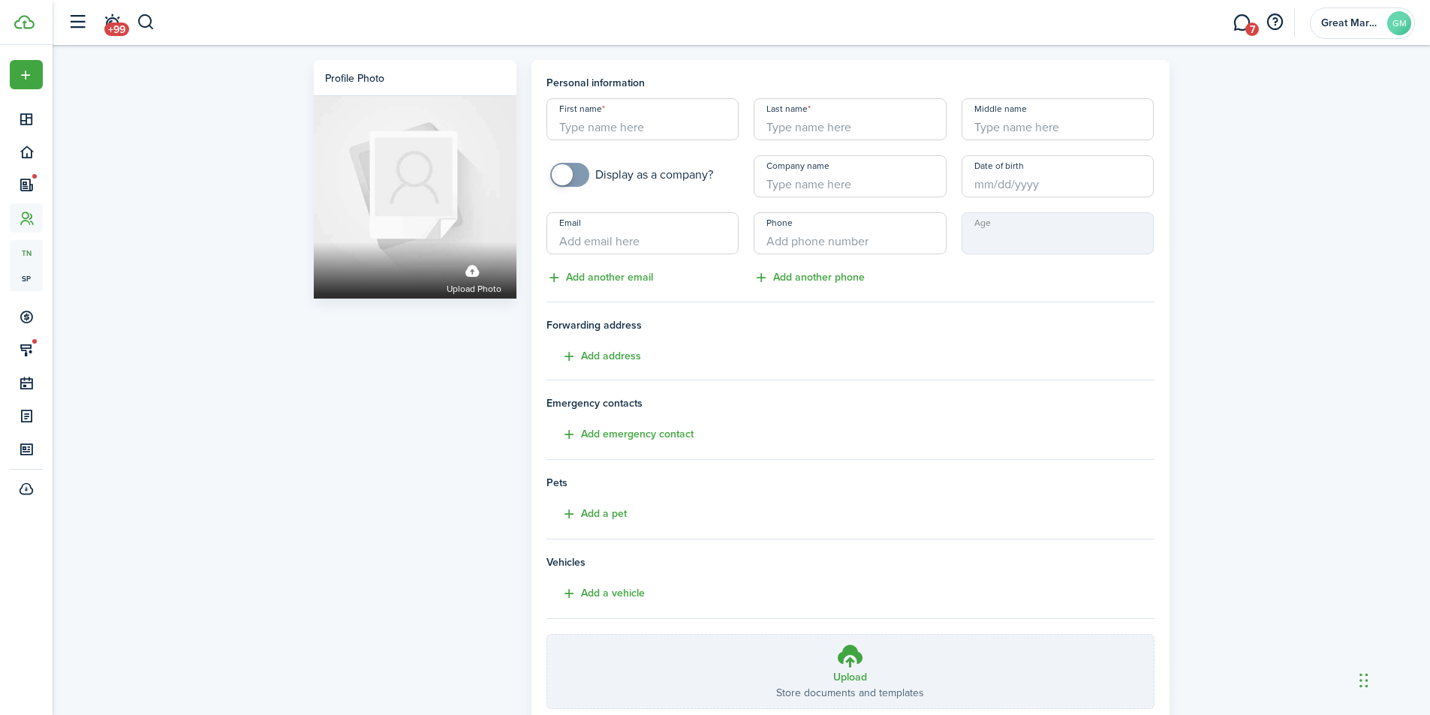
click at [631, 129] on input "First name" at bounding box center [642, 119] width 193 height 42
type input "[PERSON_NAME]"
click at [869, 131] on input "Last name" at bounding box center [850, 119] width 193 height 42
type input "[PERSON_NAME]"
click at [609, 231] on input "Email" at bounding box center [642, 233] width 193 height 42
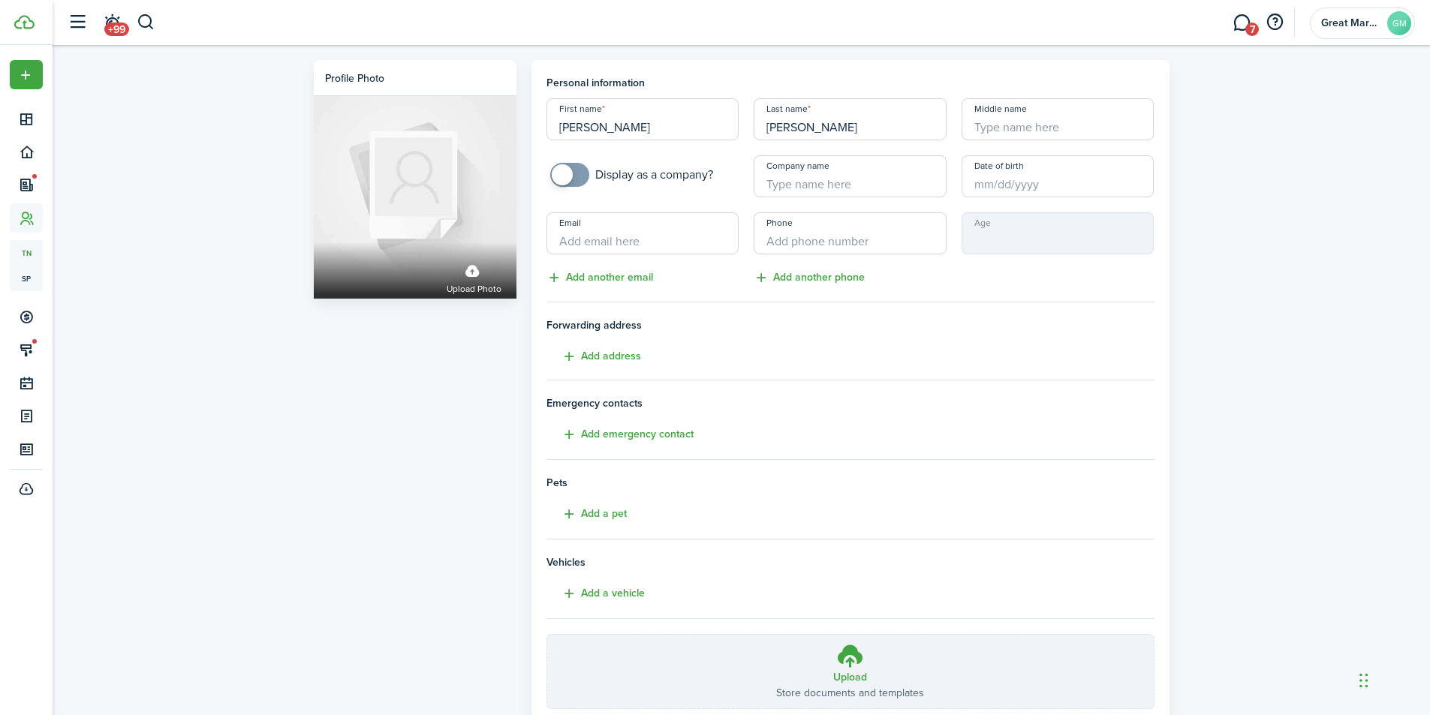
click at [576, 239] on input "Email" at bounding box center [642, 233] width 193 height 42
paste input "[EMAIL_ADDRESS][DOMAIN_NAME]"
type input "[EMAIL_ADDRESS][DOMAIN_NAME]"
click at [583, 279] on button "Add another email" at bounding box center [599, 277] width 107 height 17
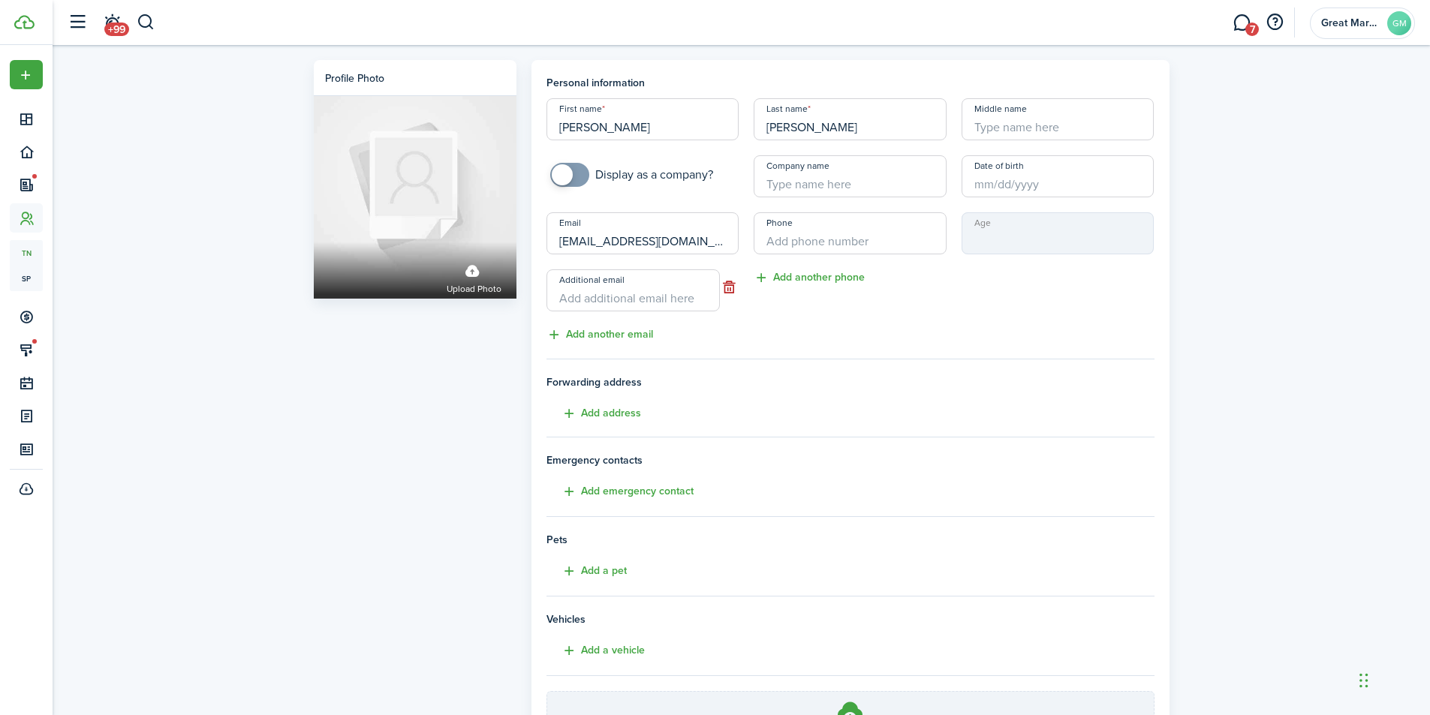
click at [583, 297] on input "Additional email" at bounding box center [632, 290] width 173 height 42
paste input "[EMAIL_ADDRESS][DOMAIN_NAME]"
type input "[EMAIL_ADDRESS][DOMAIN_NAME]"
drag, startPoint x: 924, startPoint y: 367, endPoint x: 882, endPoint y: 354, distance: 43.9
click at [922, 366] on tenant-form "Personal information First name [PERSON_NAME] Last name [PERSON_NAME] Middle na…" at bounding box center [850, 420] width 608 height 691
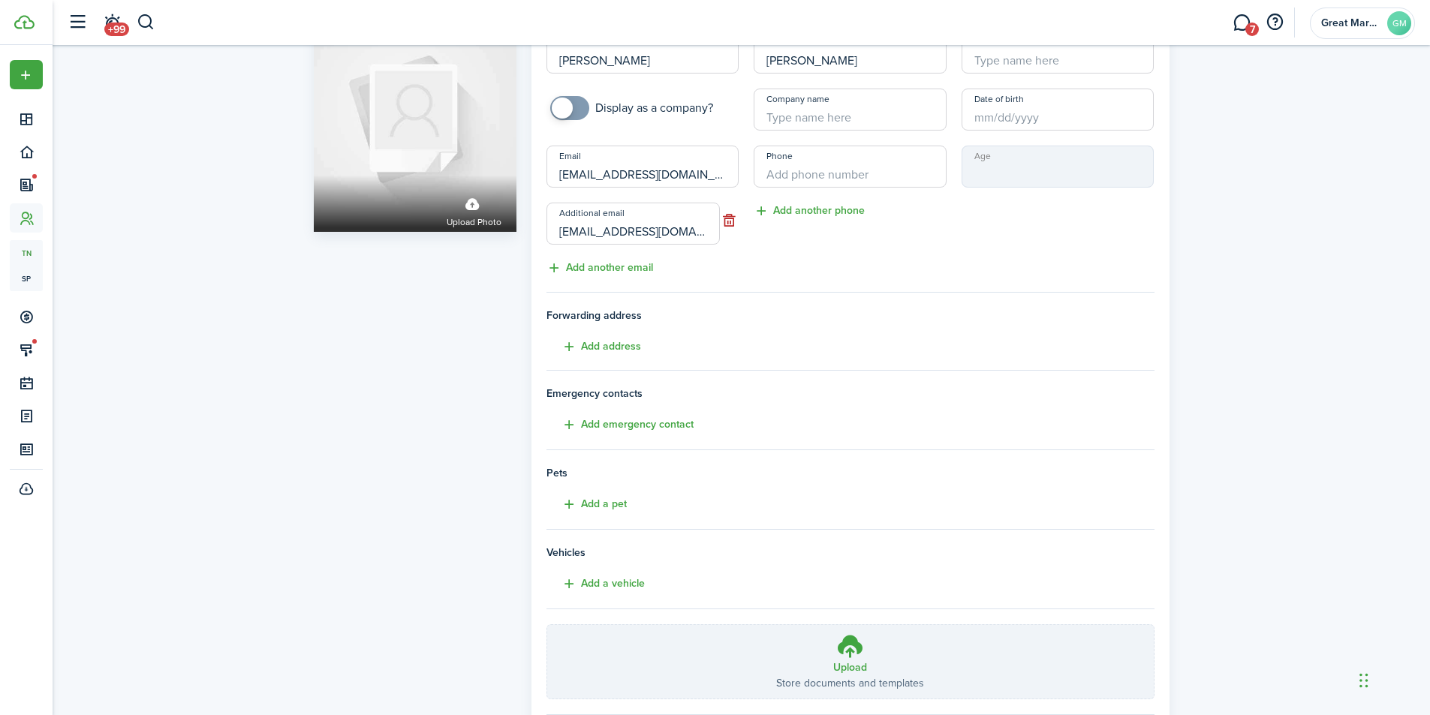
scroll to position [164, 0]
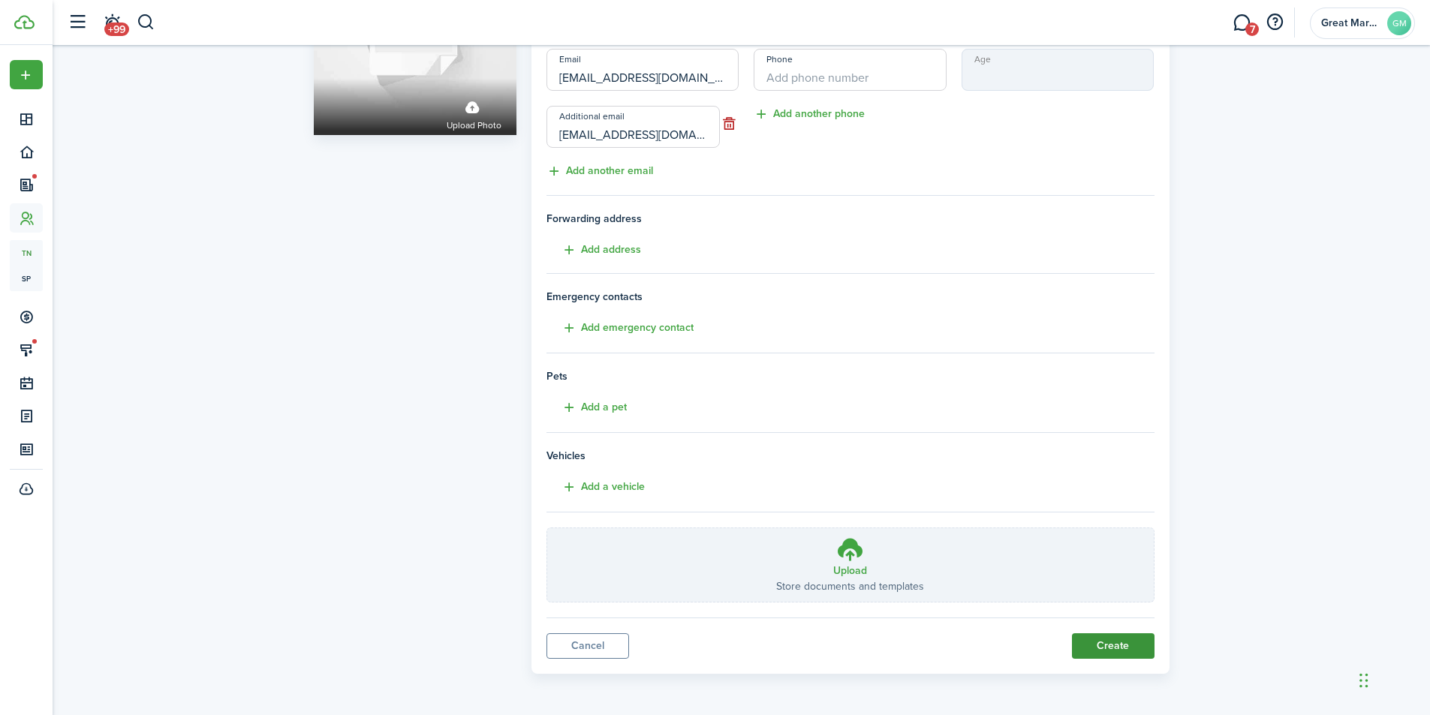
click at [1086, 648] on button "Create" at bounding box center [1113, 647] width 83 height 26
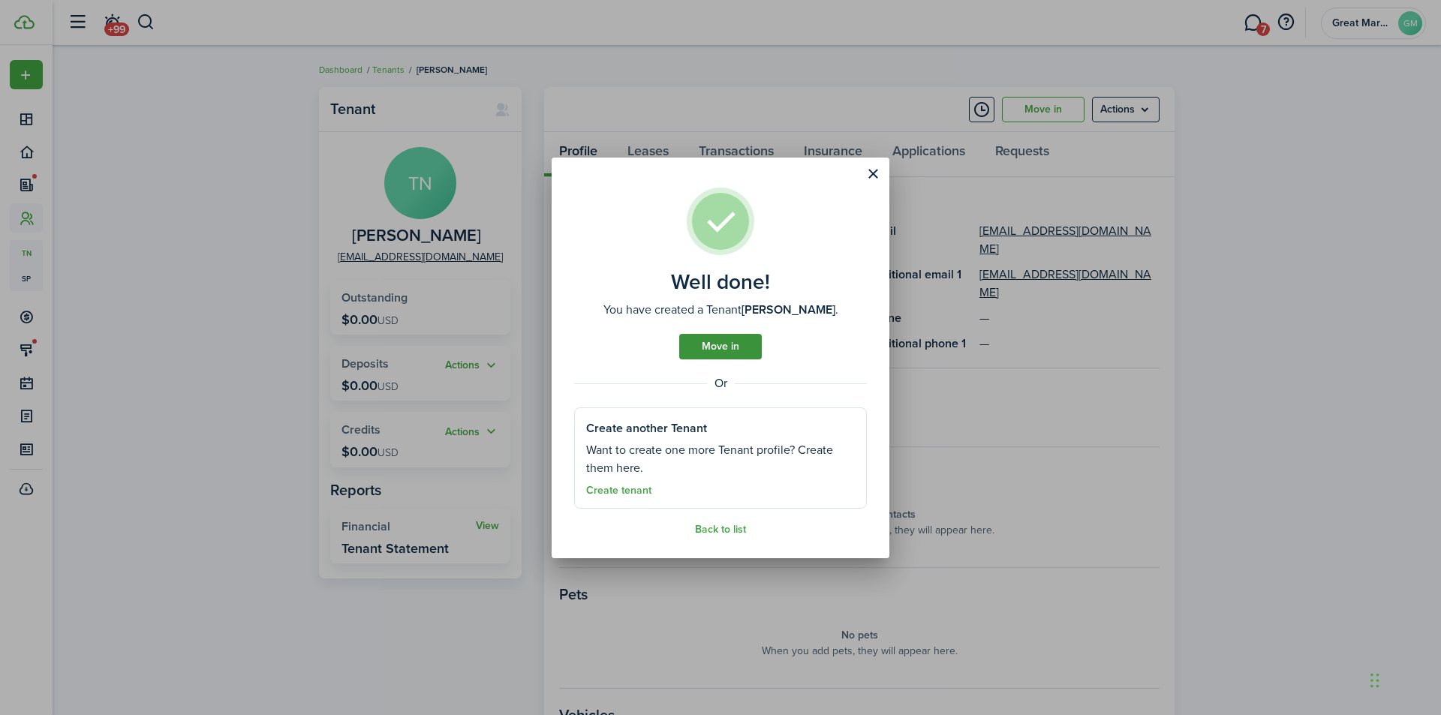
click at [724, 355] on link "Move in" at bounding box center [720, 347] width 83 height 26
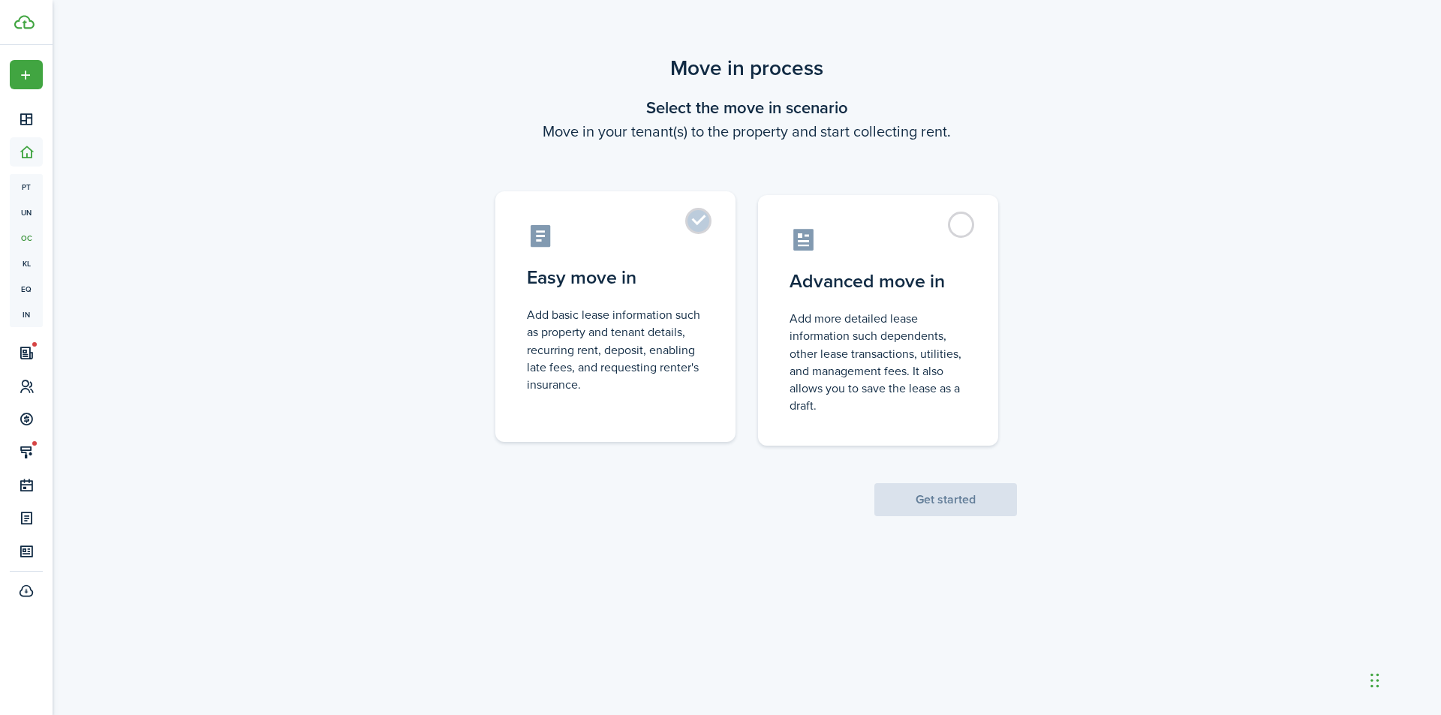
click at [697, 240] on control-radio-card-icon at bounding box center [615, 236] width 177 height 26
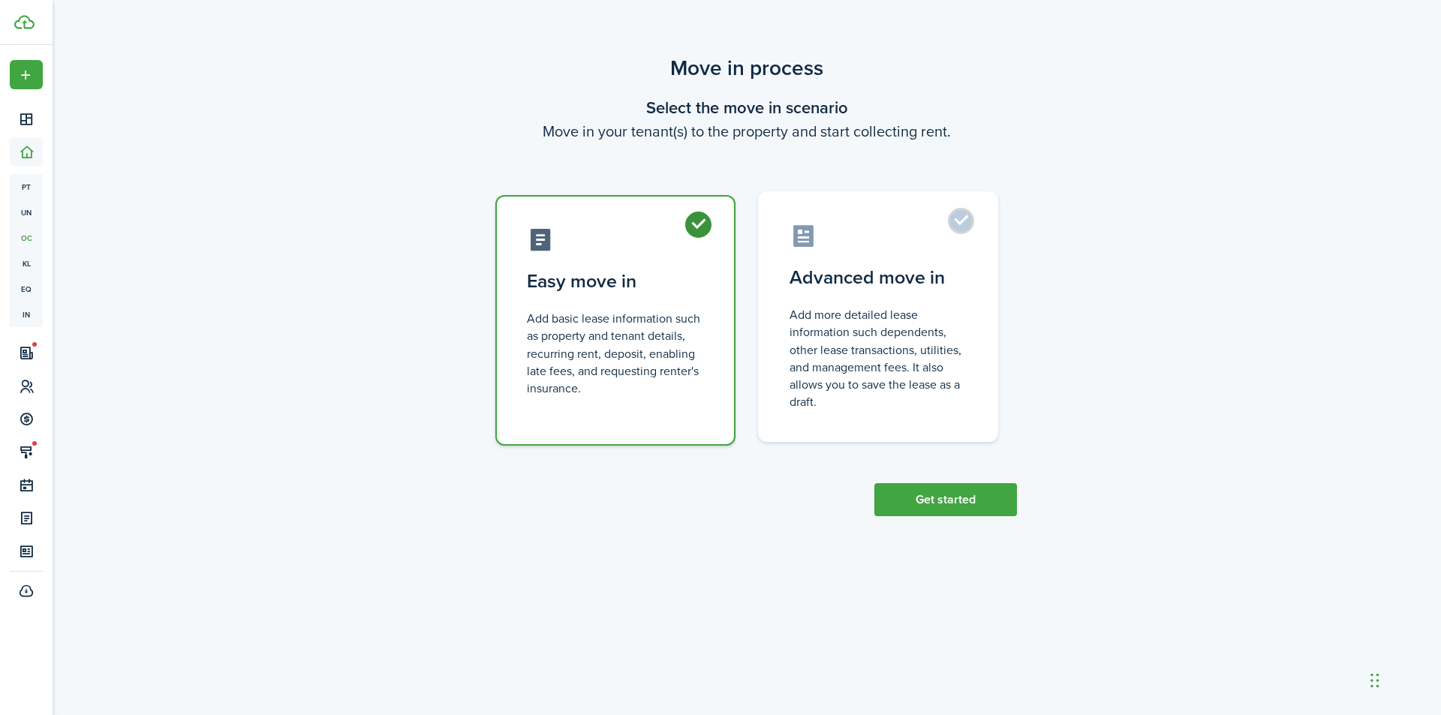
click at [869, 325] on control-radio-card-description "Add more detailed lease information such dependents, other lease transactions, …" at bounding box center [878, 358] width 177 height 104
radio input "false"
radio input "true"
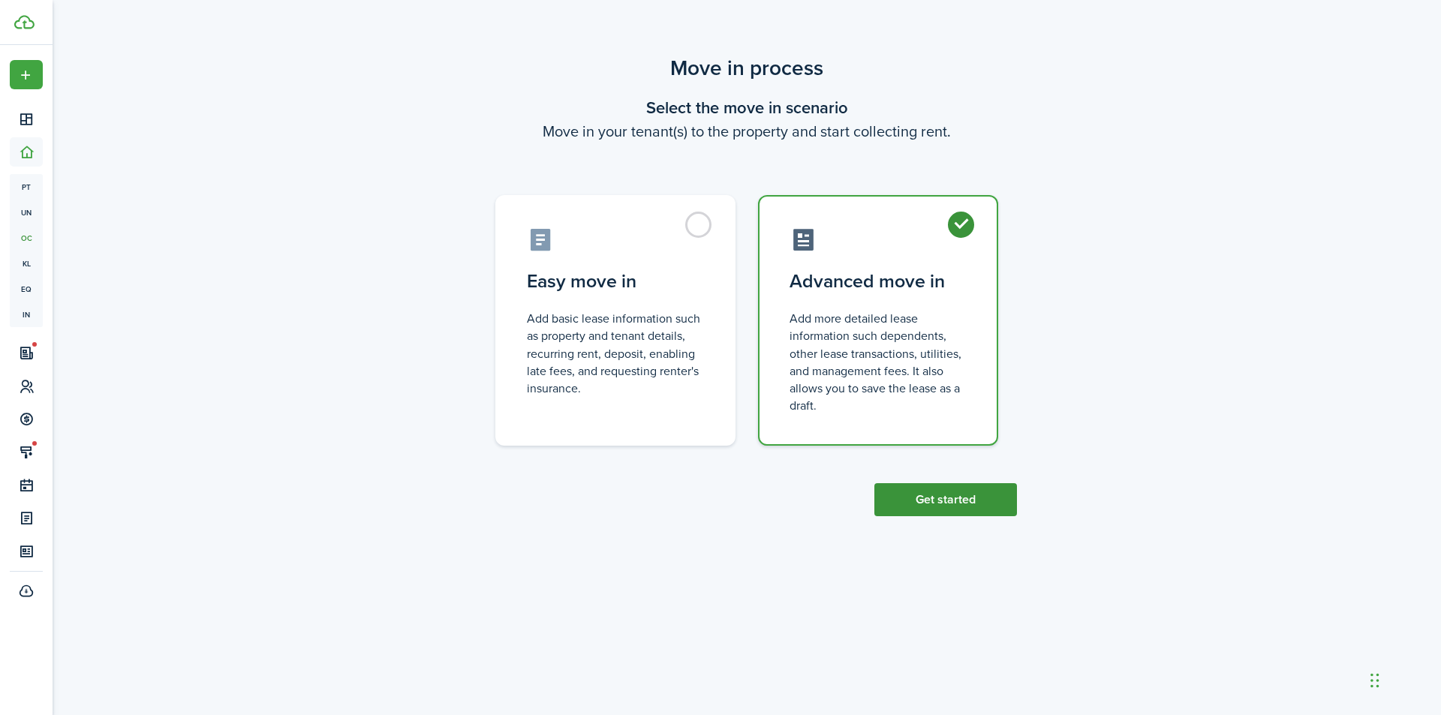
click at [954, 507] on button "Get started" at bounding box center [946, 499] width 143 height 33
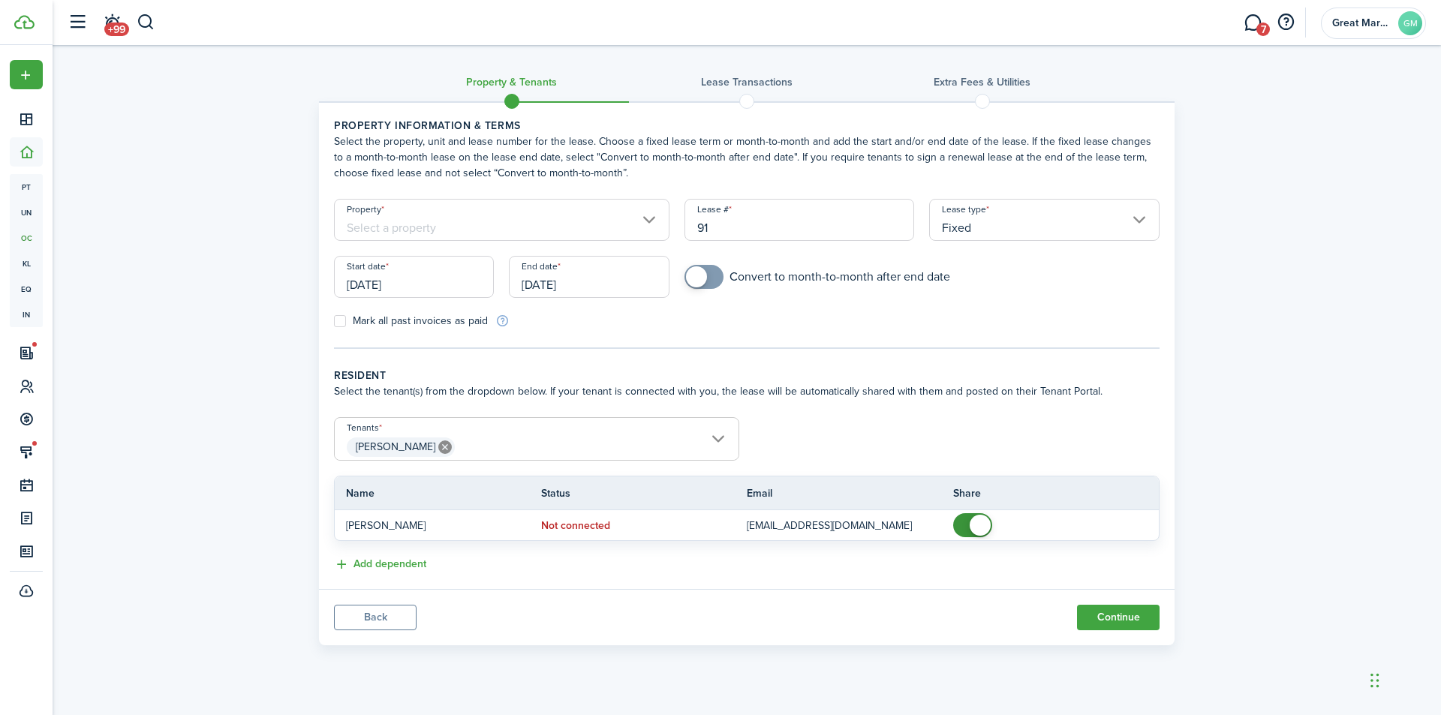
click at [450, 287] on input "[DATE]" at bounding box center [414, 277] width 160 height 42
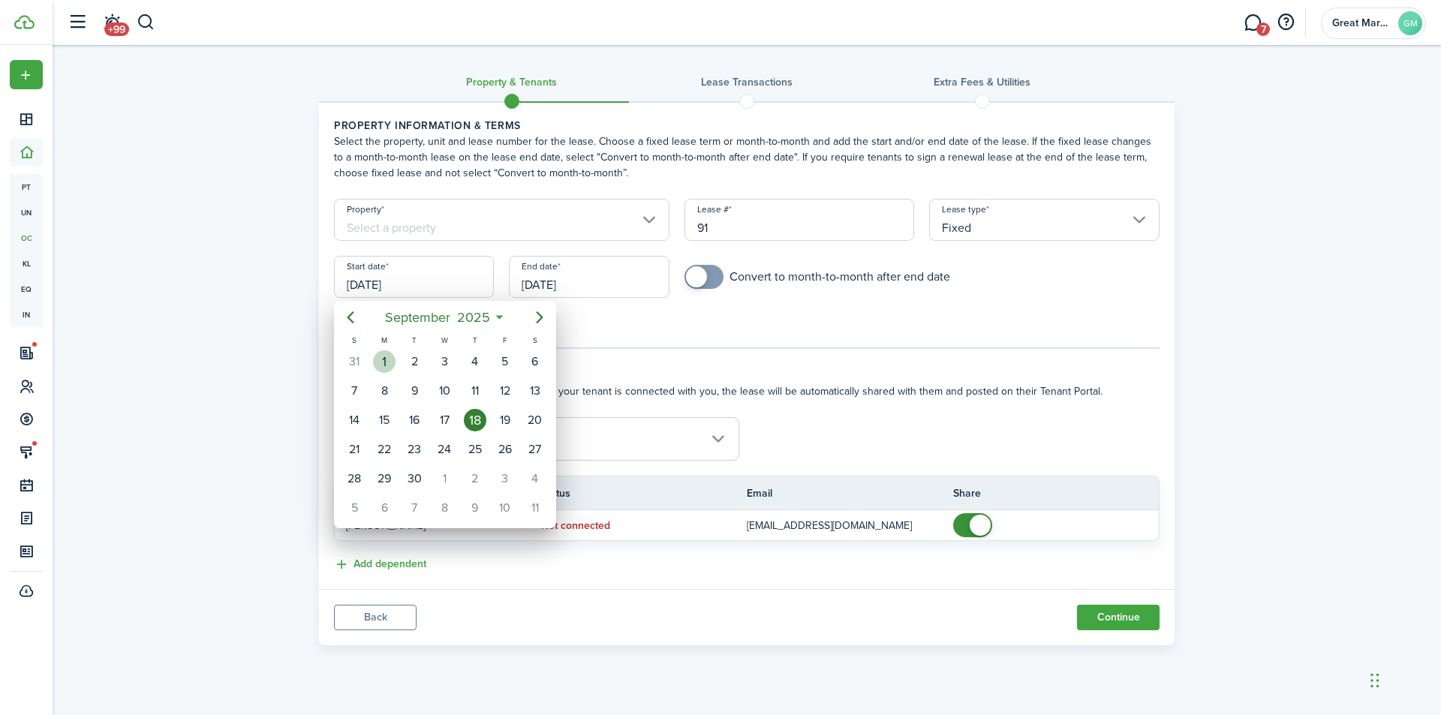
click at [386, 360] on div "1" at bounding box center [384, 362] width 23 height 23
type input "[DATE]"
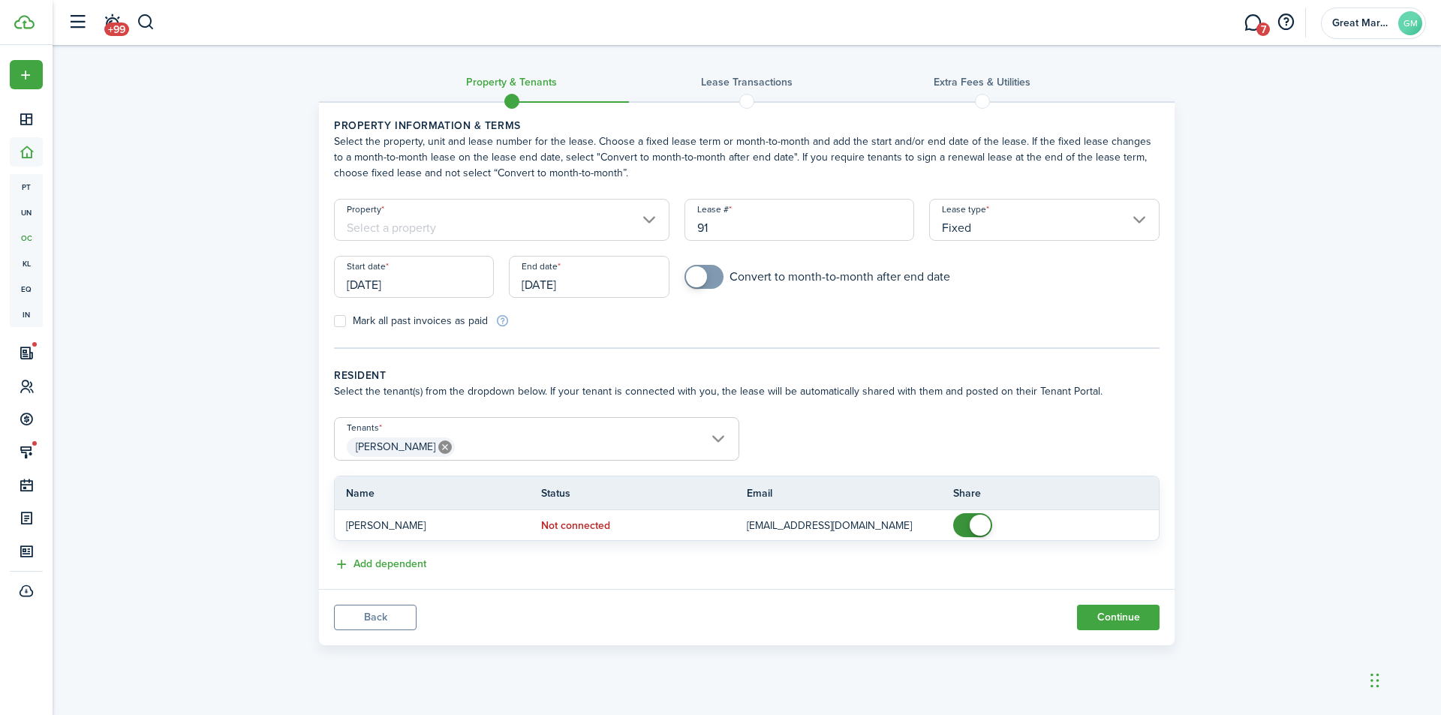
click at [634, 285] on input "[DATE]" at bounding box center [589, 277] width 160 height 42
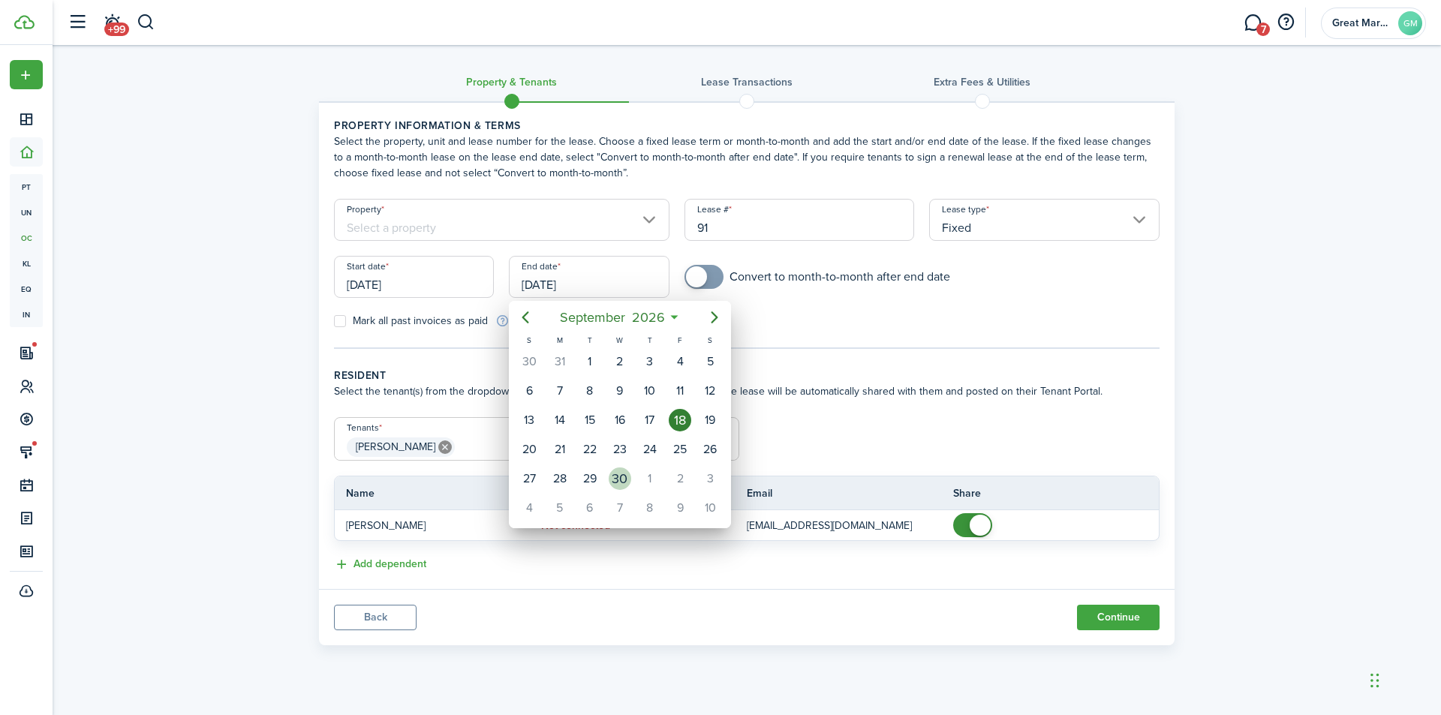
click at [617, 476] on div "30" at bounding box center [620, 479] width 23 height 23
type input "[DATE]"
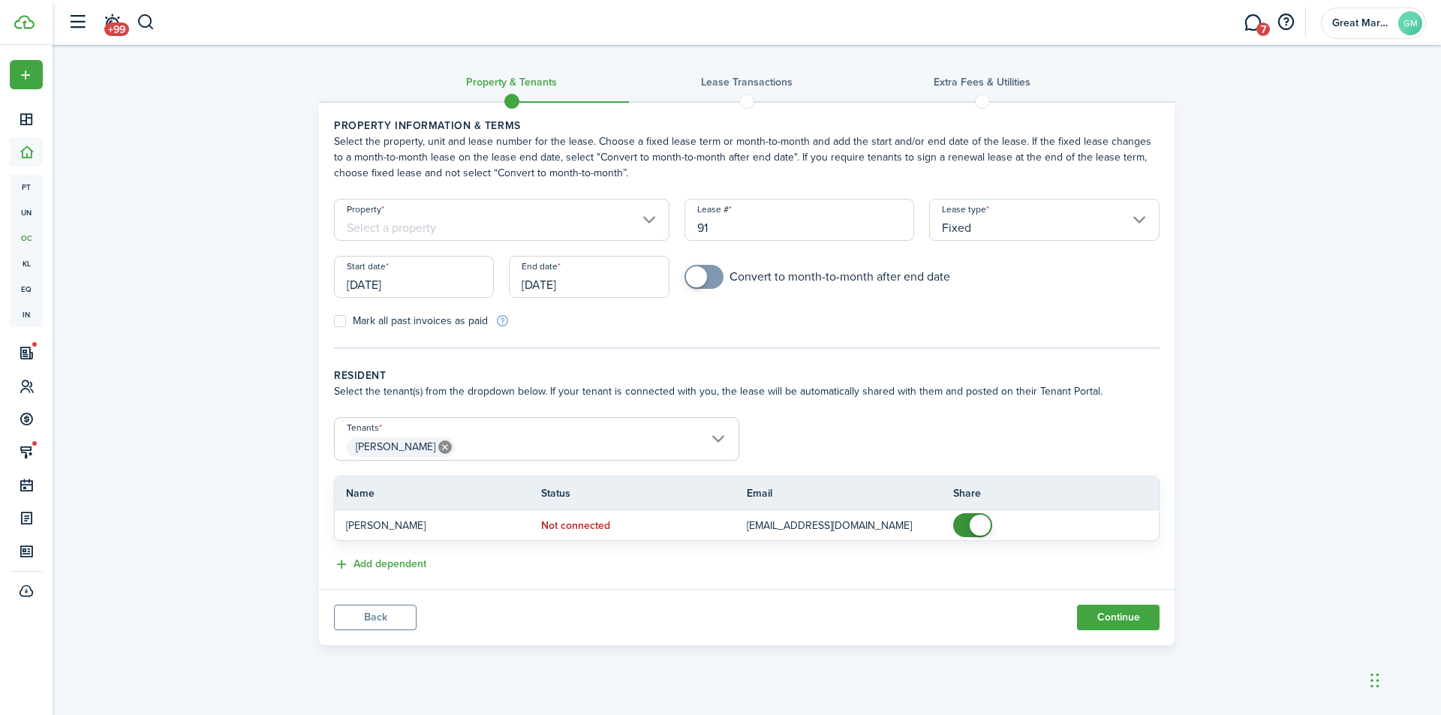
click at [337, 326] on label "Mark all past invoices as paid" at bounding box center [411, 321] width 154 height 12
click at [334, 322] on input "Mark all past invoices as paid" at bounding box center [333, 321] width 1 height 1
checkbox input "true"
drag, startPoint x: 1093, startPoint y: 620, endPoint x: 1085, endPoint y: 617, distance: 8.8
click at [1093, 620] on button "Continue" at bounding box center [1118, 618] width 83 height 26
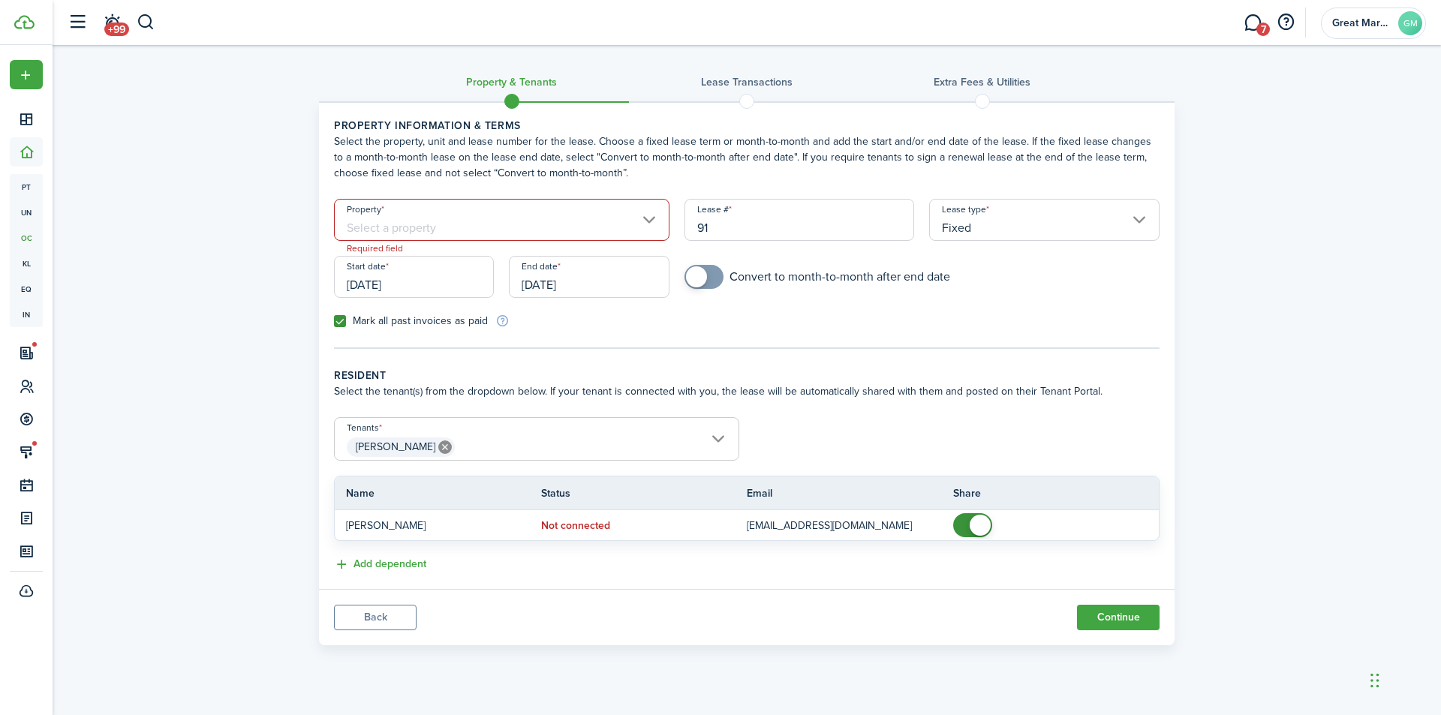
click at [498, 215] on input "Property" at bounding box center [502, 220] width 336 height 42
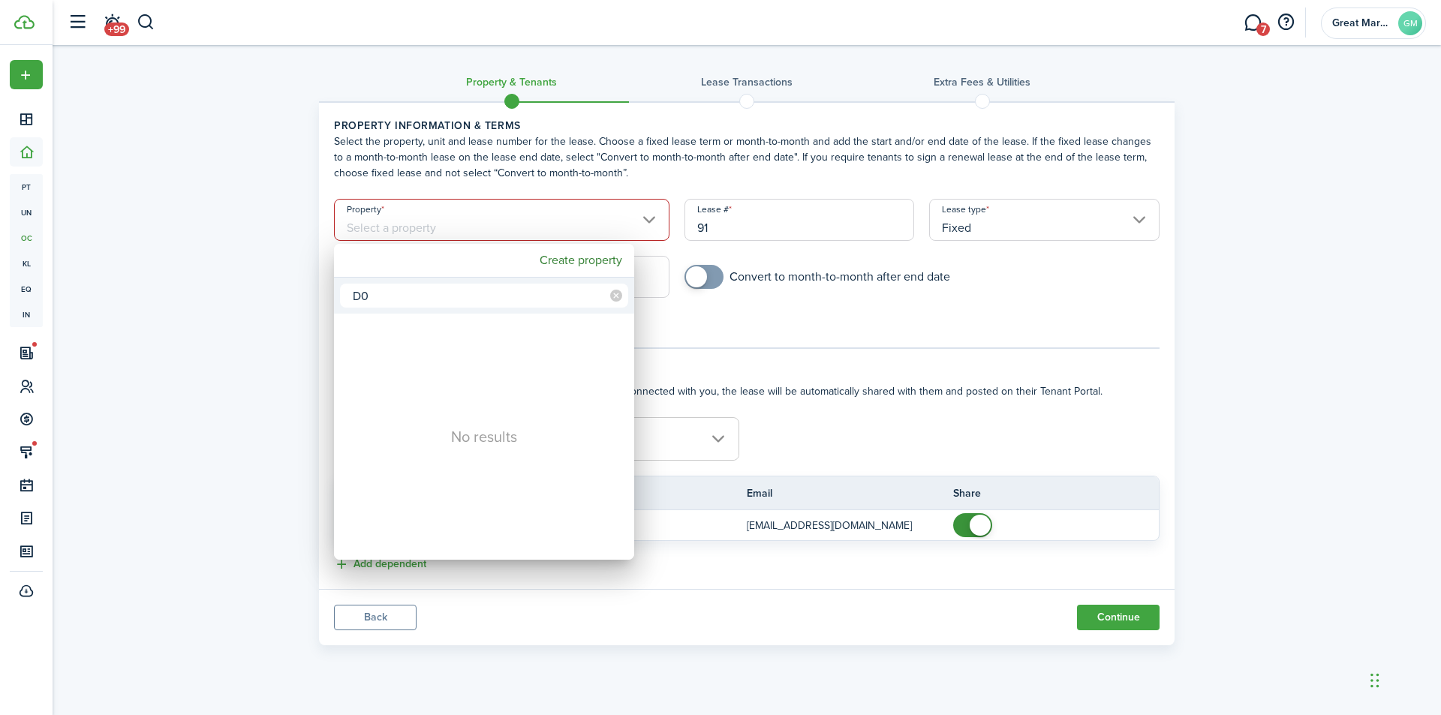
type input "D"
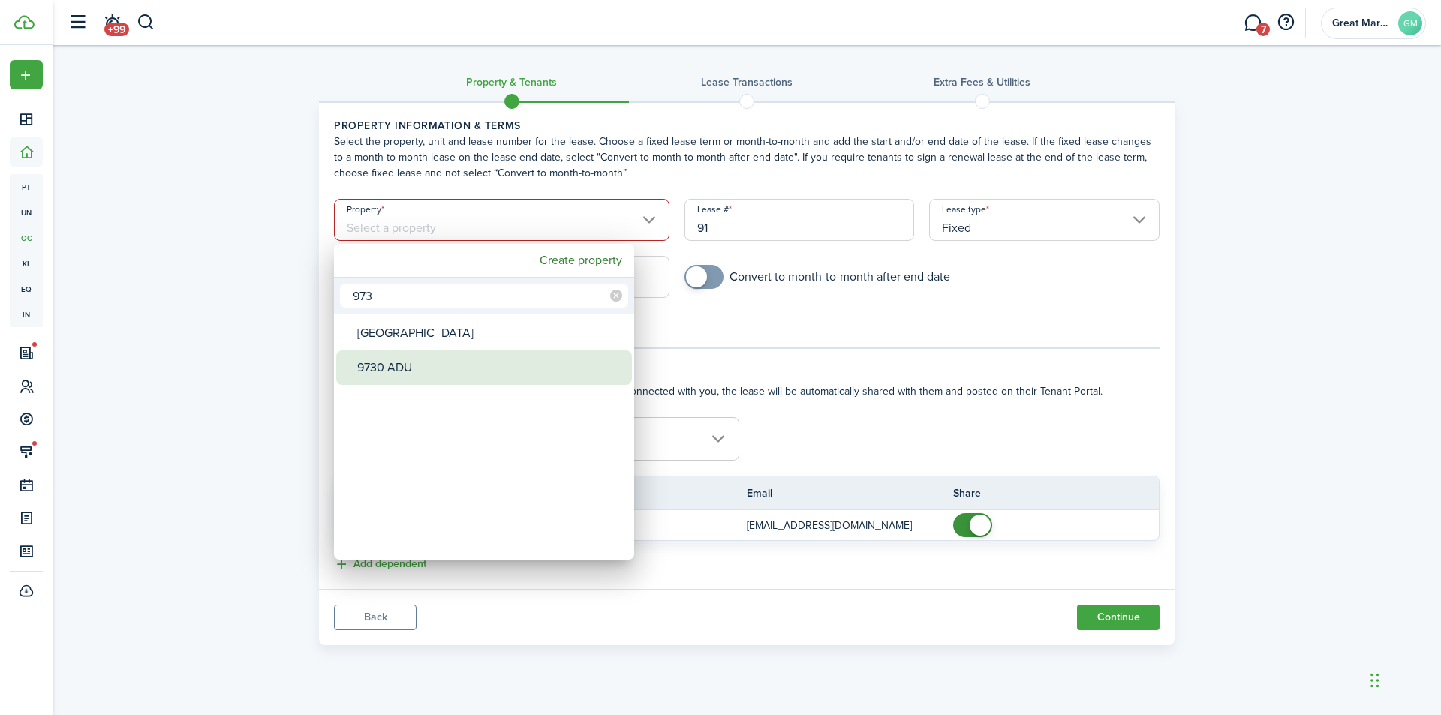
type input "973"
click at [402, 365] on div "9730 ADU" at bounding box center [490, 368] width 266 height 35
type input "9730 ADU"
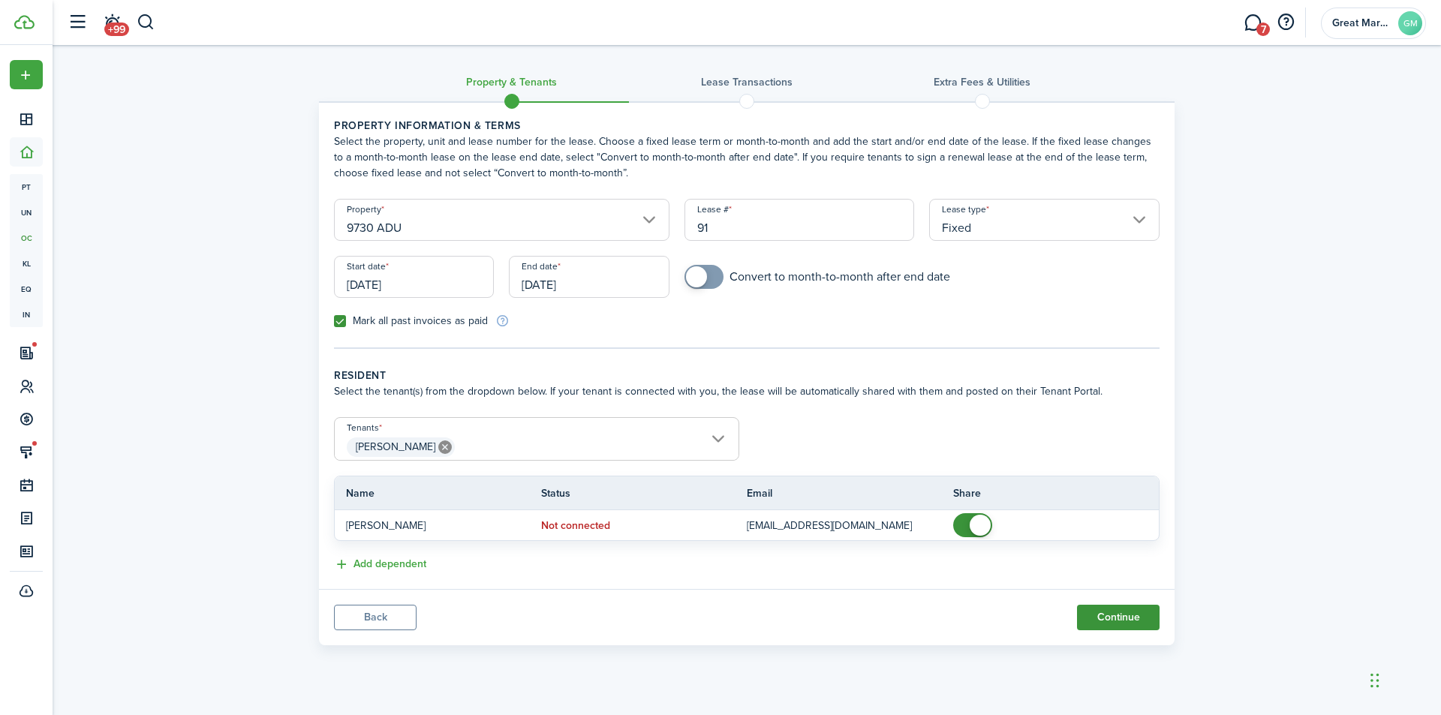
click at [1098, 616] on button "Continue" at bounding box center [1118, 618] width 83 height 26
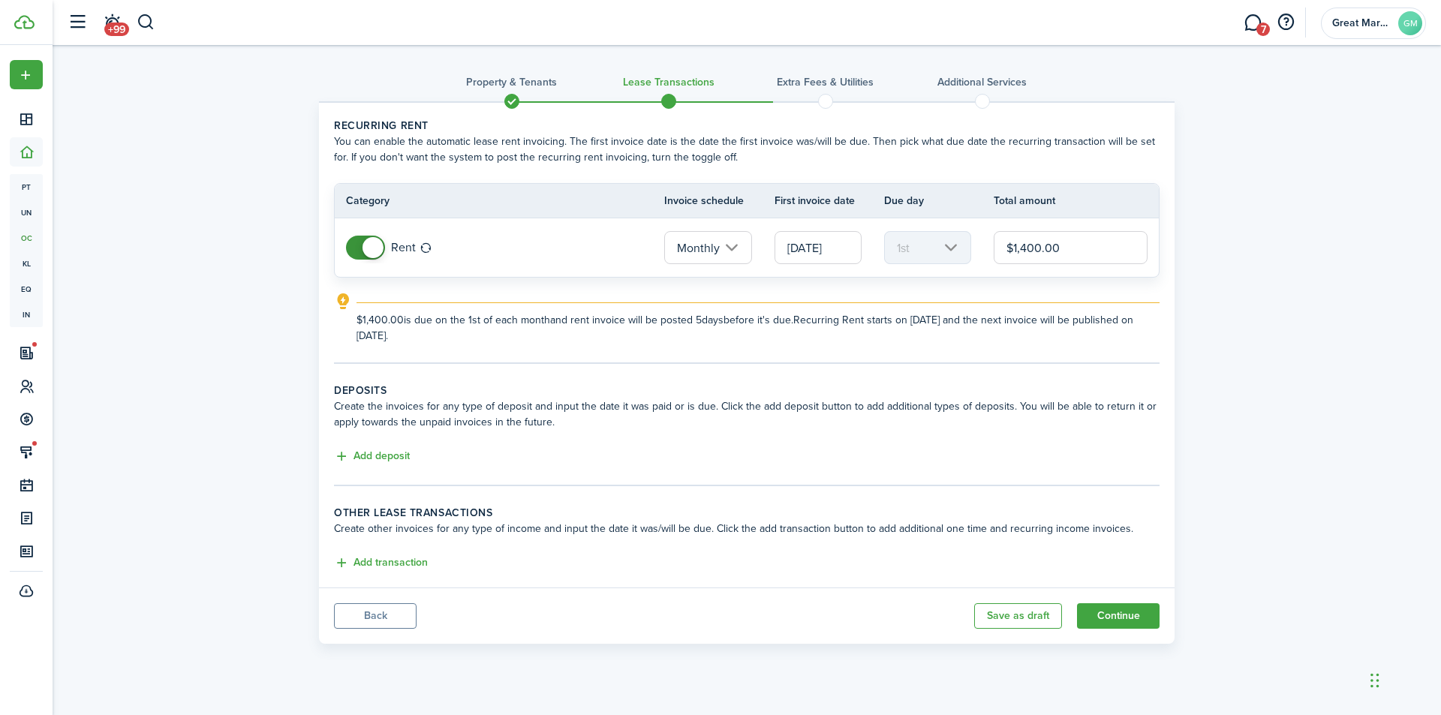
click at [1034, 242] on input "$1,400.00" at bounding box center [1071, 247] width 154 height 33
click at [1028, 254] on input "$1,400.00" at bounding box center [1071, 247] width 154 height 33
type input "$1,500.00"
click at [1026, 286] on lease-classic-rent "Recurring rent You can enable the automatic lease rent invoicing. The first inv…" at bounding box center [747, 231] width 826 height 226
click at [361, 462] on button "Add deposit" at bounding box center [372, 456] width 76 height 17
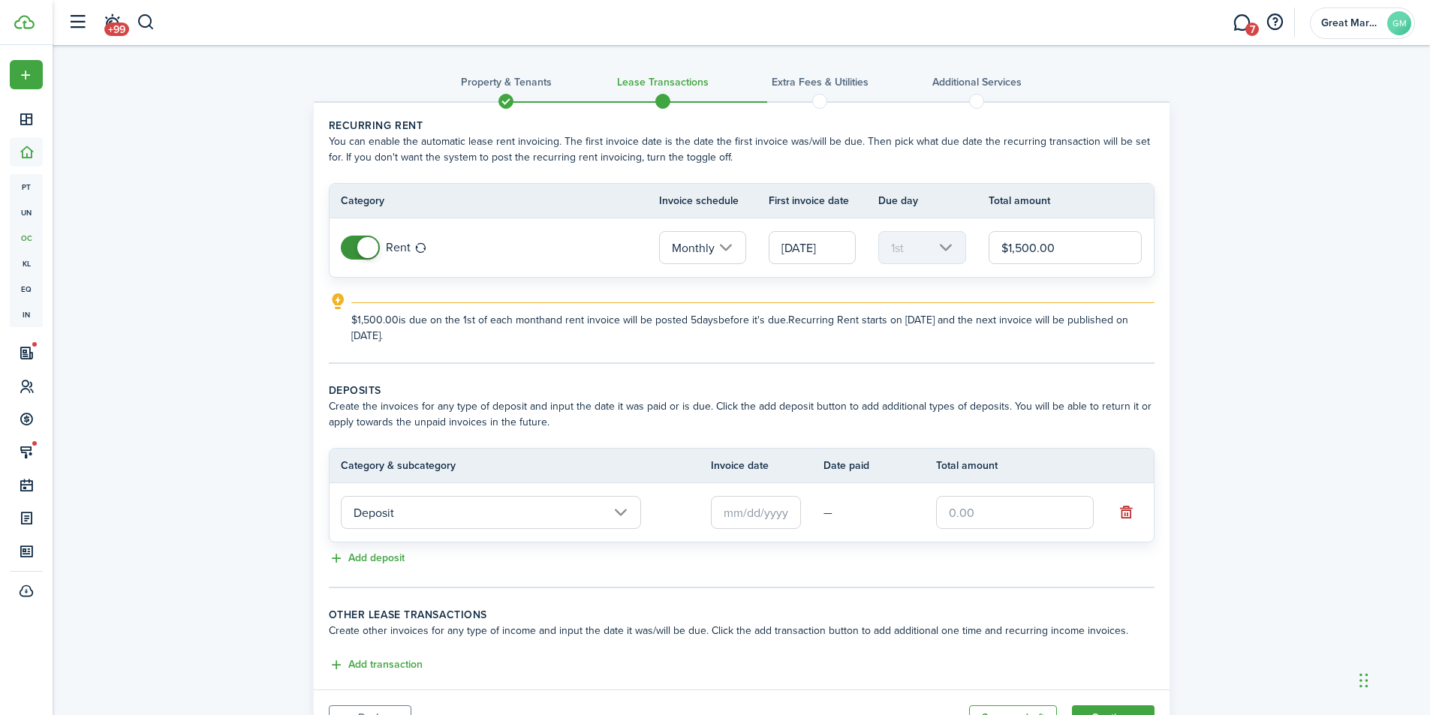
click at [496, 516] on input "Deposit" at bounding box center [491, 512] width 300 height 33
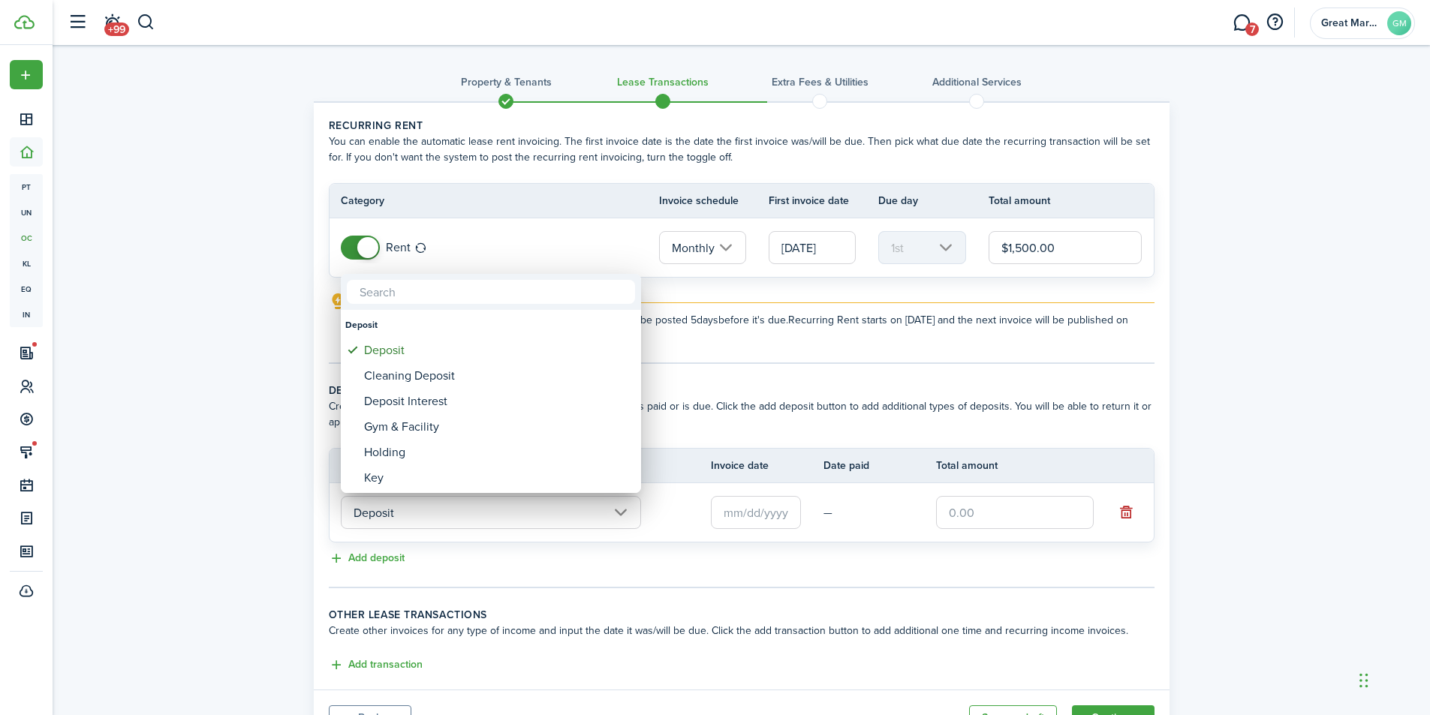
drag, startPoint x: 775, startPoint y: 524, endPoint x: 771, endPoint y: 516, distance: 8.4
click at [772, 524] on div at bounding box center [715, 358] width 1670 height 956
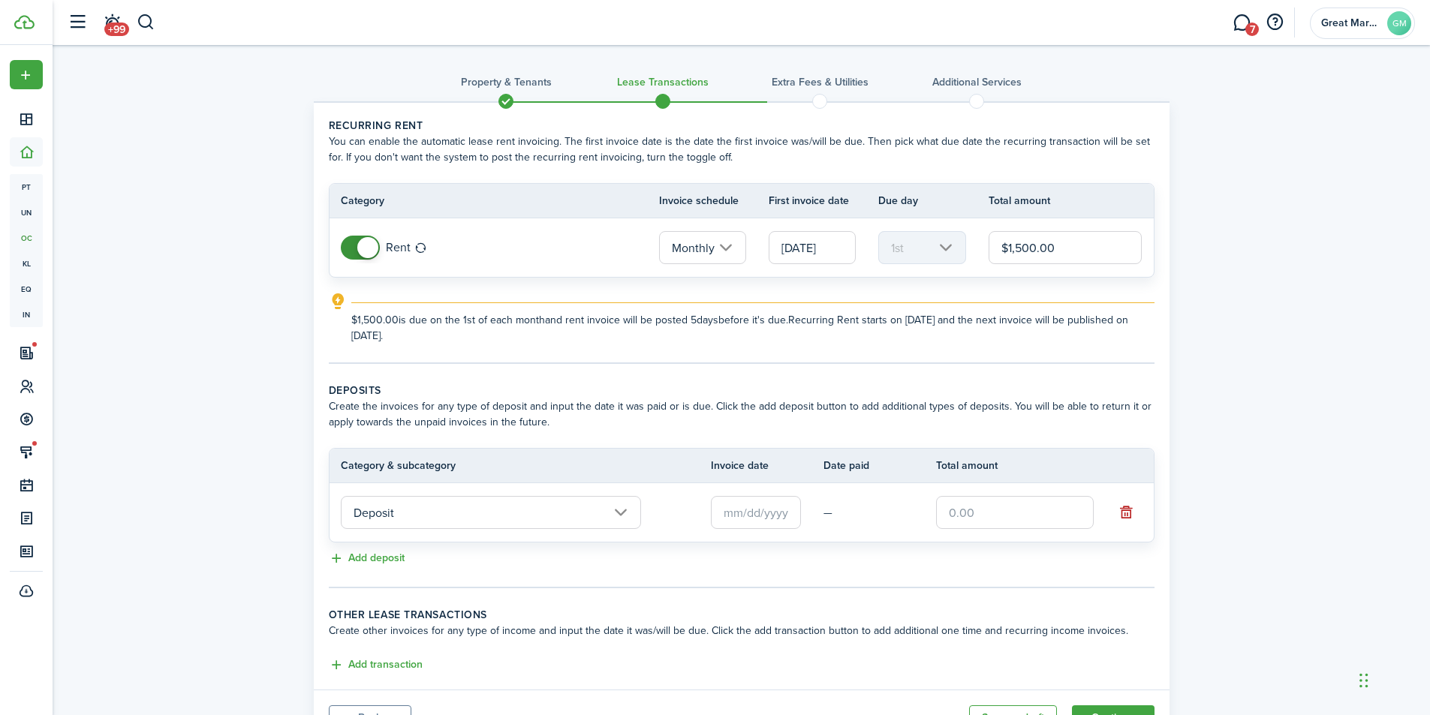
click at [772, 511] on input "text" at bounding box center [756, 512] width 90 height 33
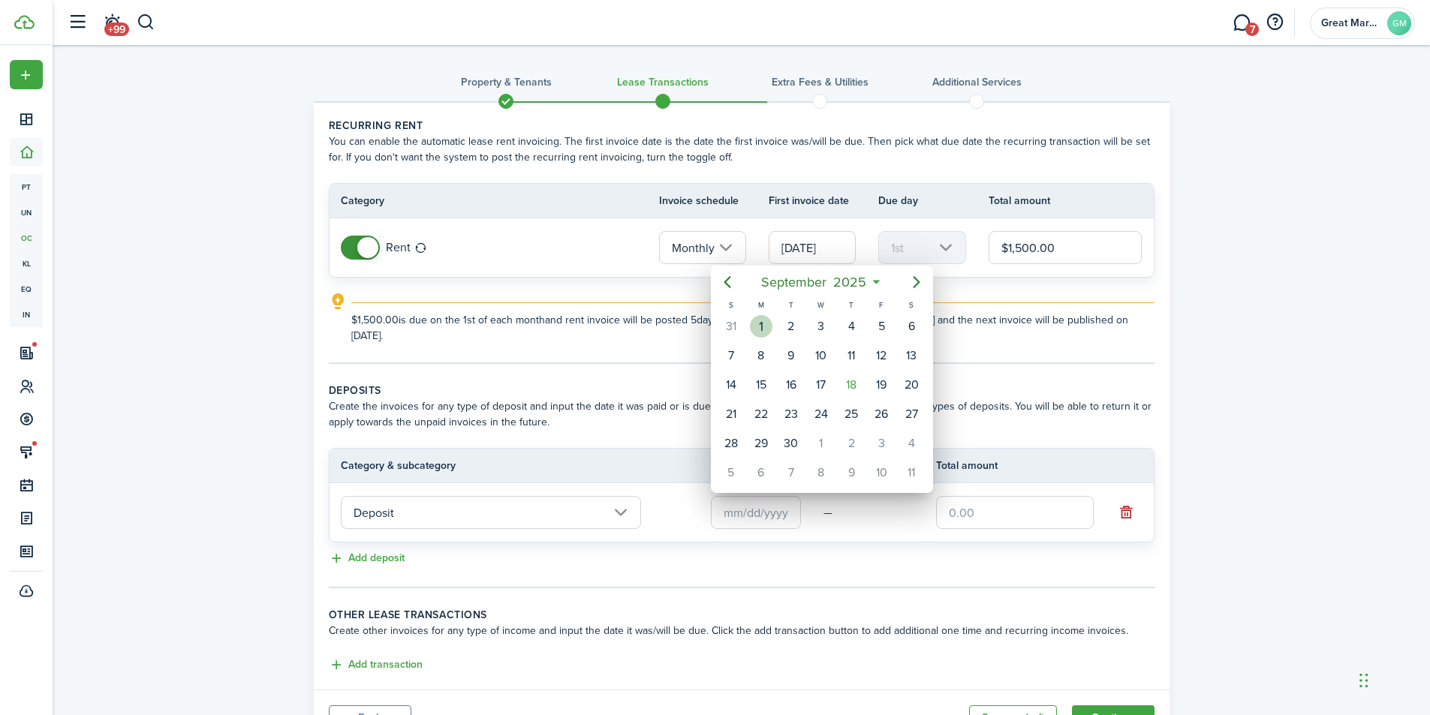
click at [760, 327] on div "1" at bounding box center [761, 326] width 23 height 23
type input "[DATE]"
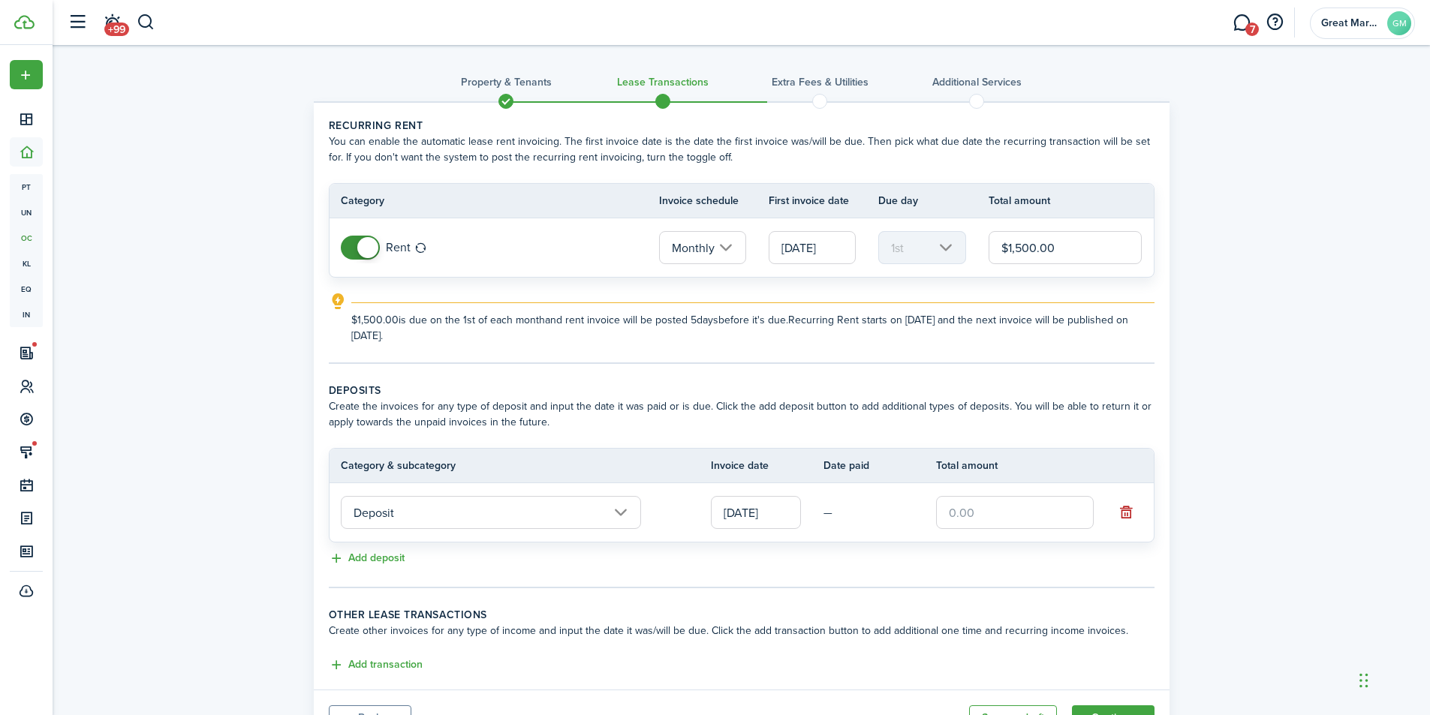
click at [956, 510] on input "text" at bounding box center [1015, 512] width 158 height 33
type input "$1,500.00"
click at [899, 559] on div "Add deposit" at bounding box center [742, 559] width 826 height 18
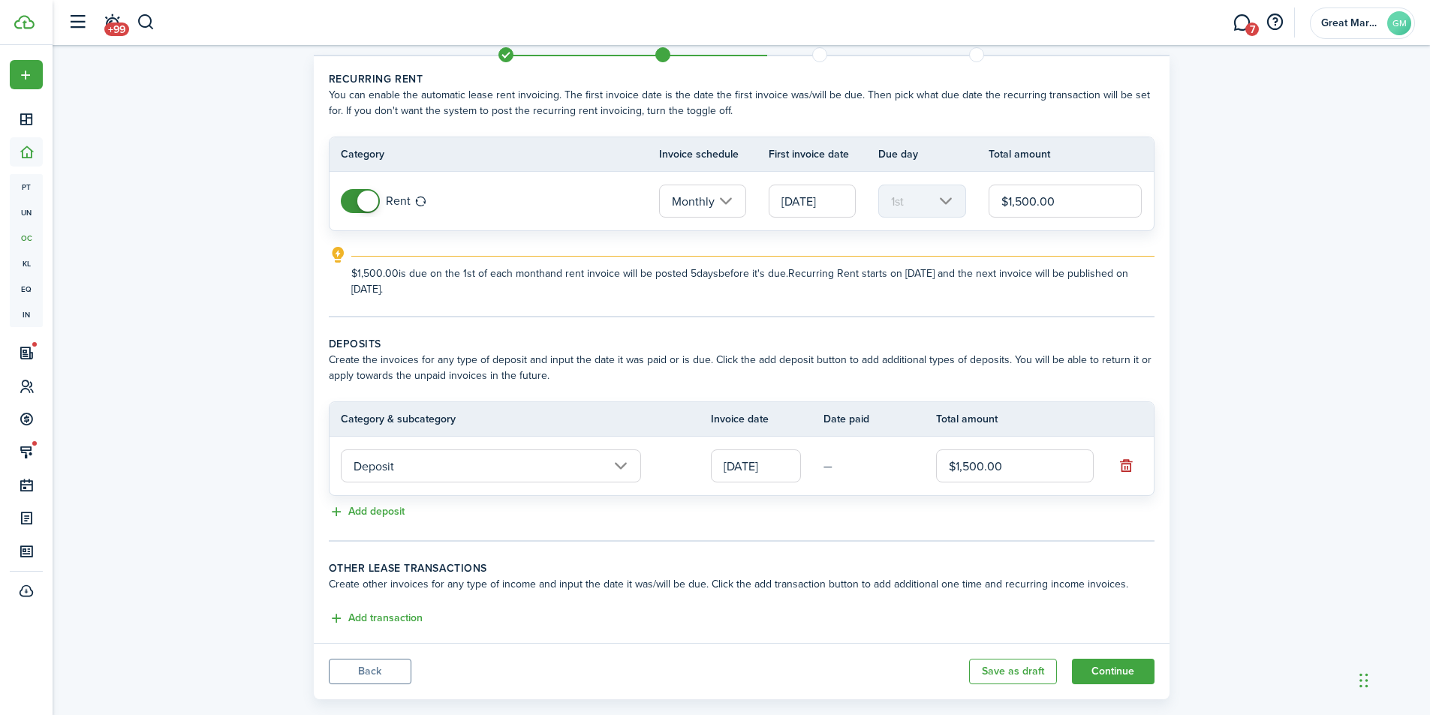
scroll to position [72, 0]
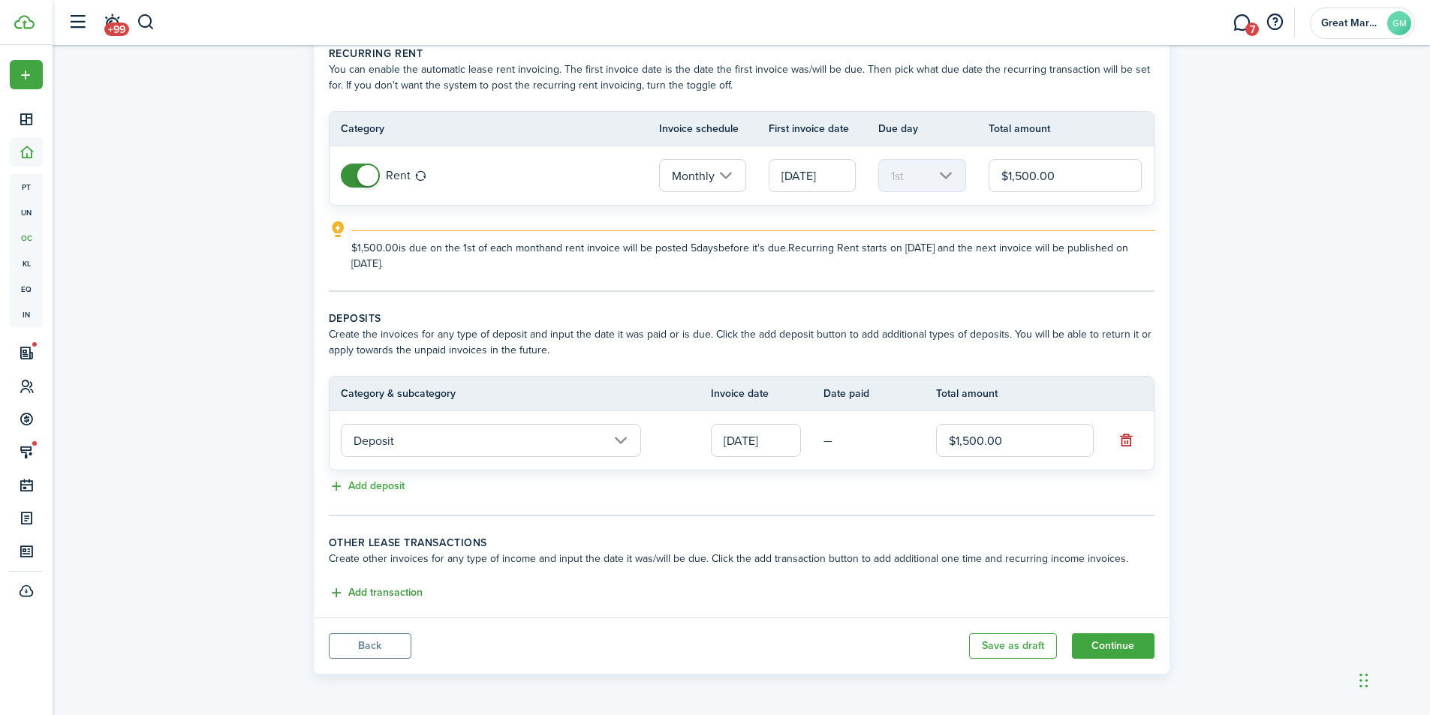
click at [387, 595] on button "Add transaction" at bounding box center [376, 593] width 94 height 17
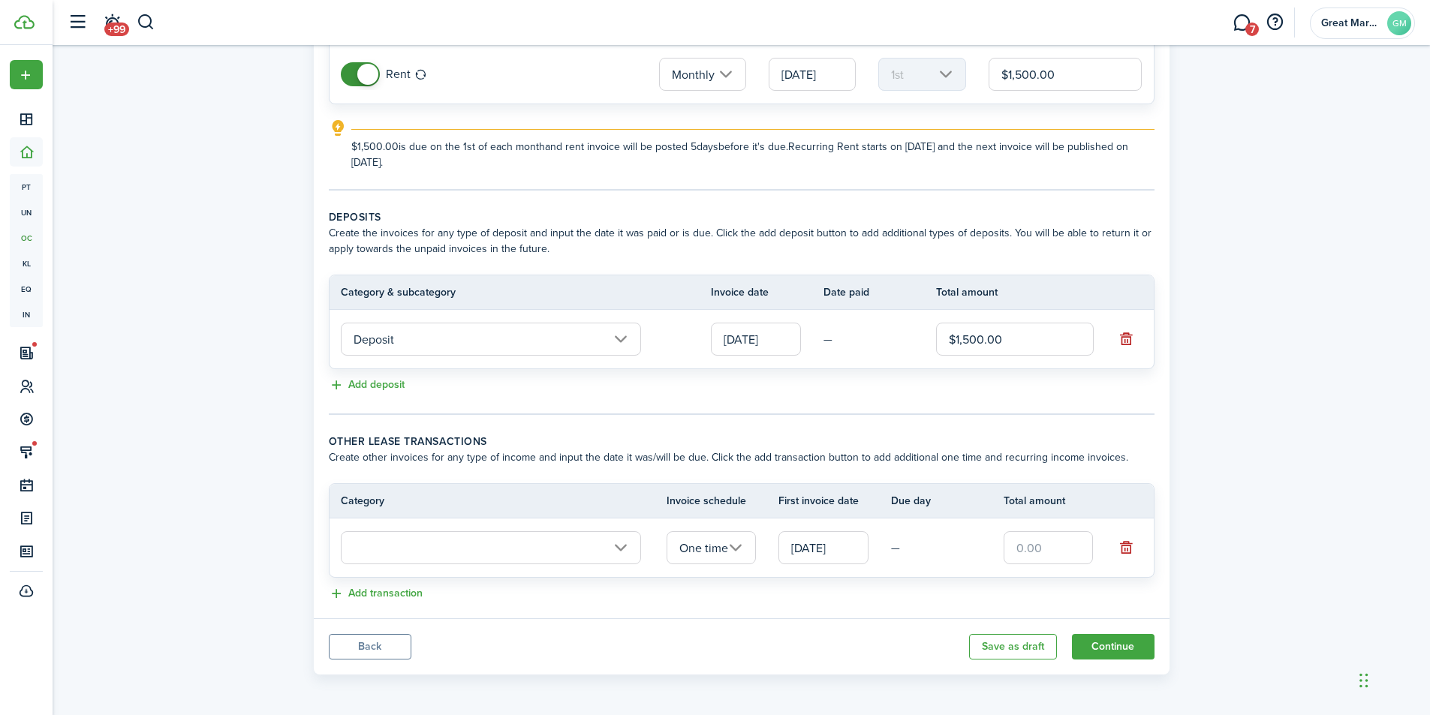
scroll to position [174, 0]
click at [543, 549] on input "text" at bounding box center [491, 547] width 300 height 33
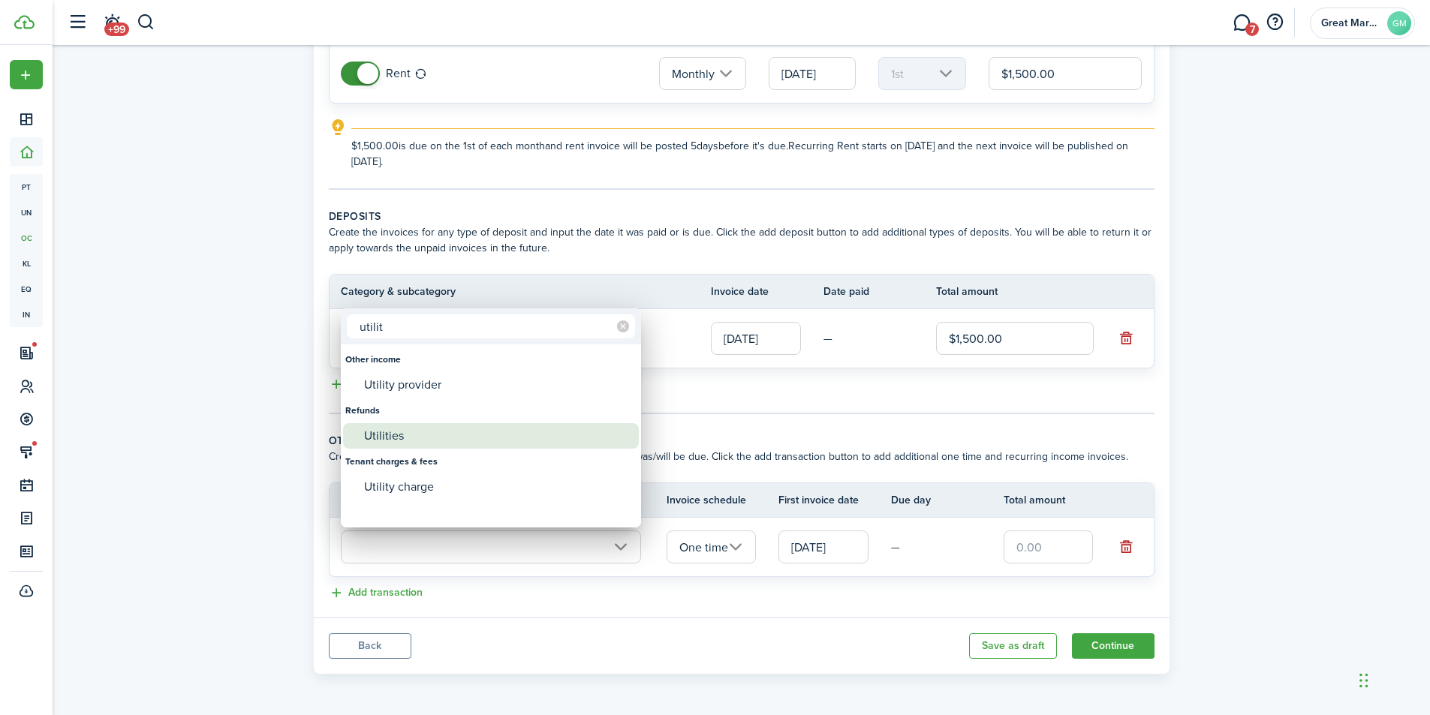
type input "utilit"
click at [447, 442] on div "Utilities" at bounding box center [497, 436] width 266 height 26
type input "Refunds / Utilities"
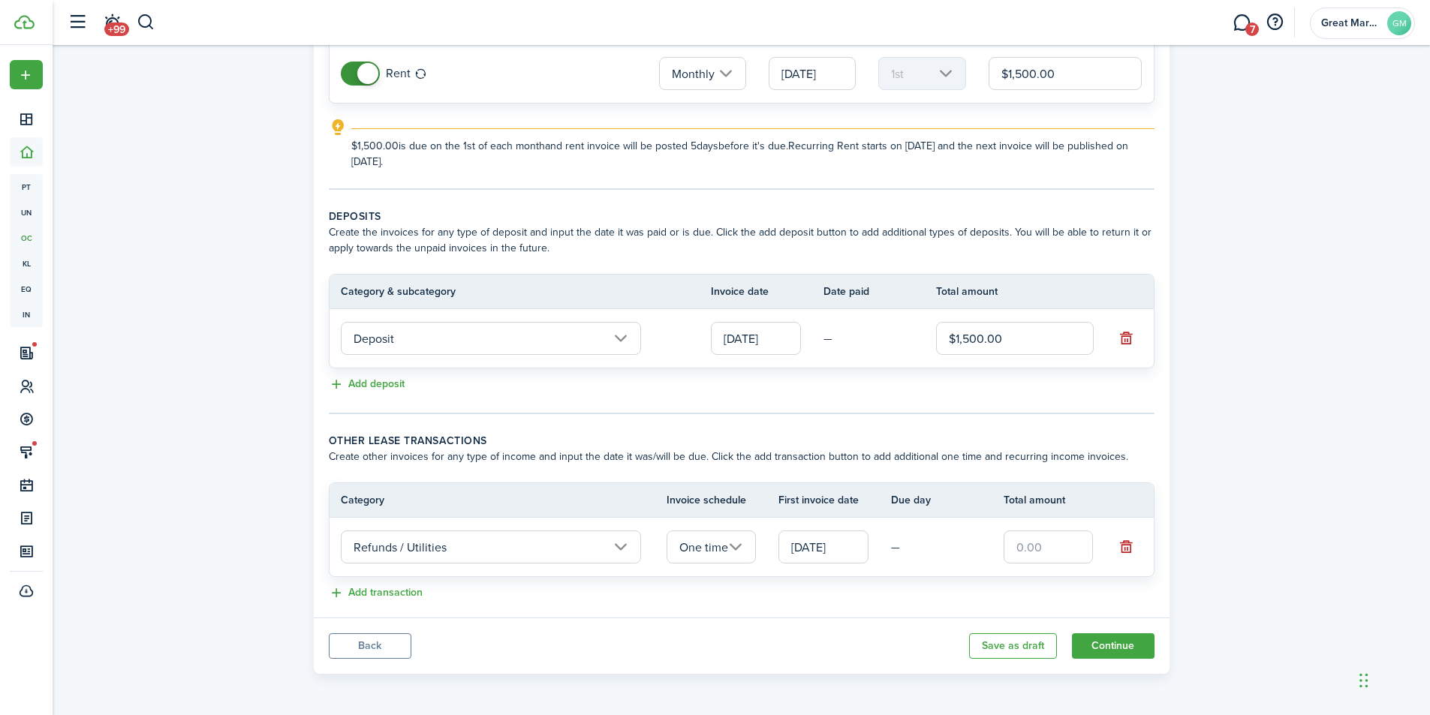
click at [720, 551] on input "One time" at bounding box center [712, 547] width 90 height 33
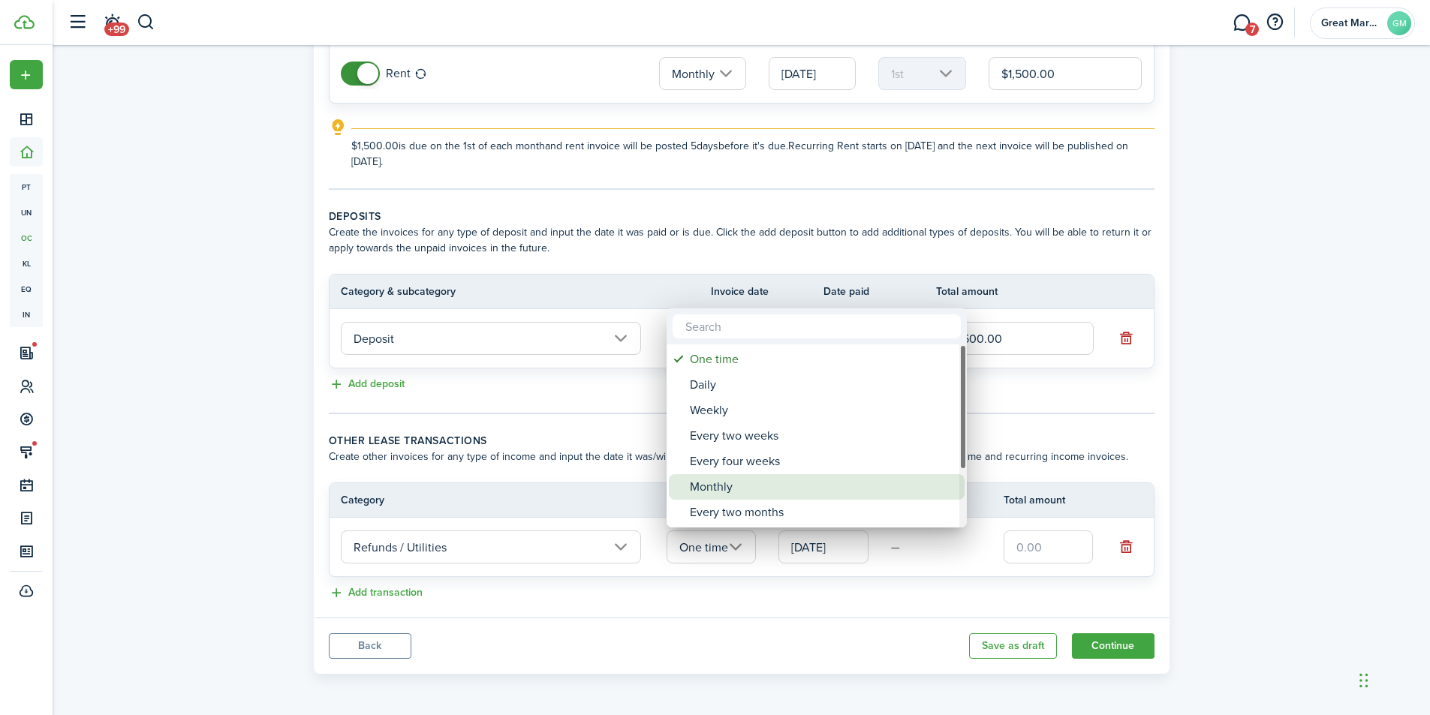
click at [725, 488] on div "Monthly" at bounding box center [823, 487] width 266 height 26
type input "Monthly"
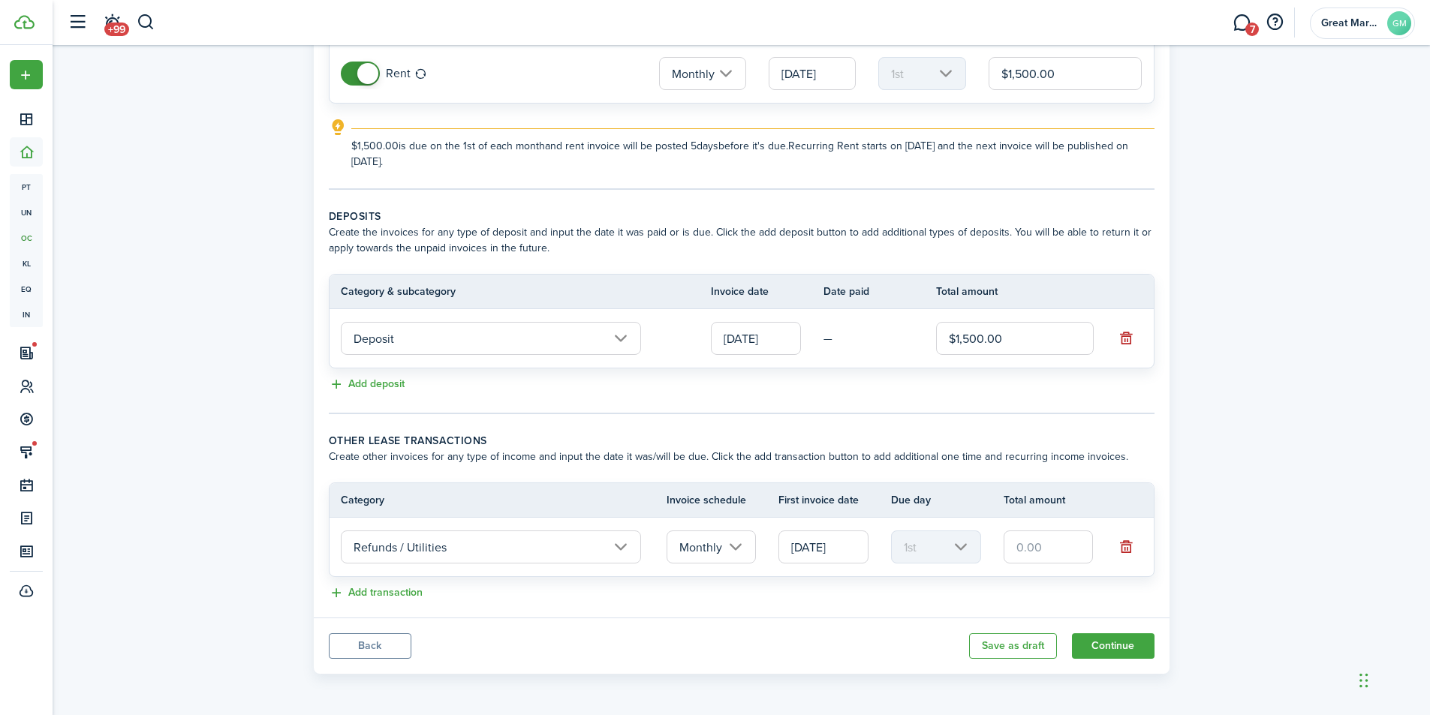
click at [853, 554] on input "[DATE]" at bounding box center [823, 547] width 90 height 33
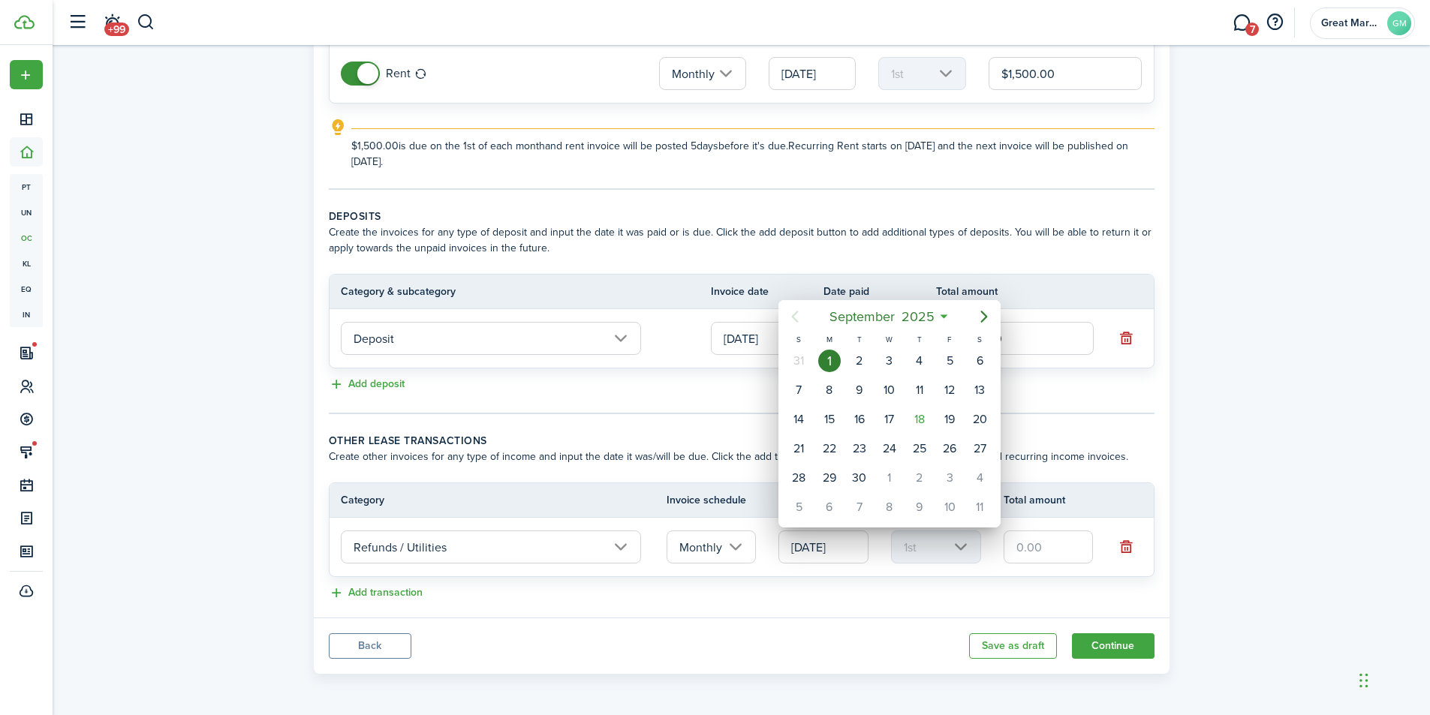
click at [942, 583] on div at bounding box center [715, 358] width 1670 height 956
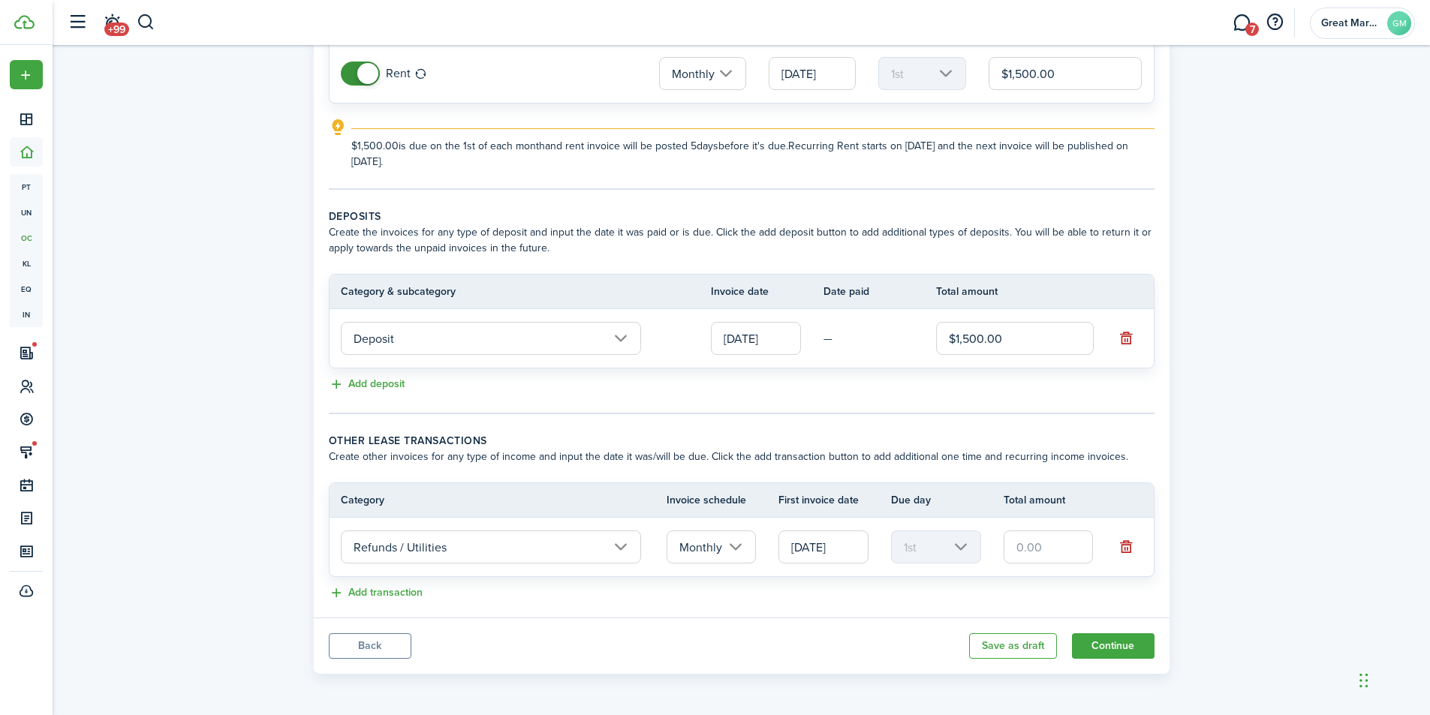
click at [1036, 549] on input "text" at bounding box center [1049, 547] width 90 height 33
type input "$200.00"
click at [914, 622] on panel-main-footer "Back Save as draft Continue" at bounding box center [742, 646] width 856 height 56
click at [1116, 646] on button "Continue" at bounding box center [1113, 647] width 83 height 26
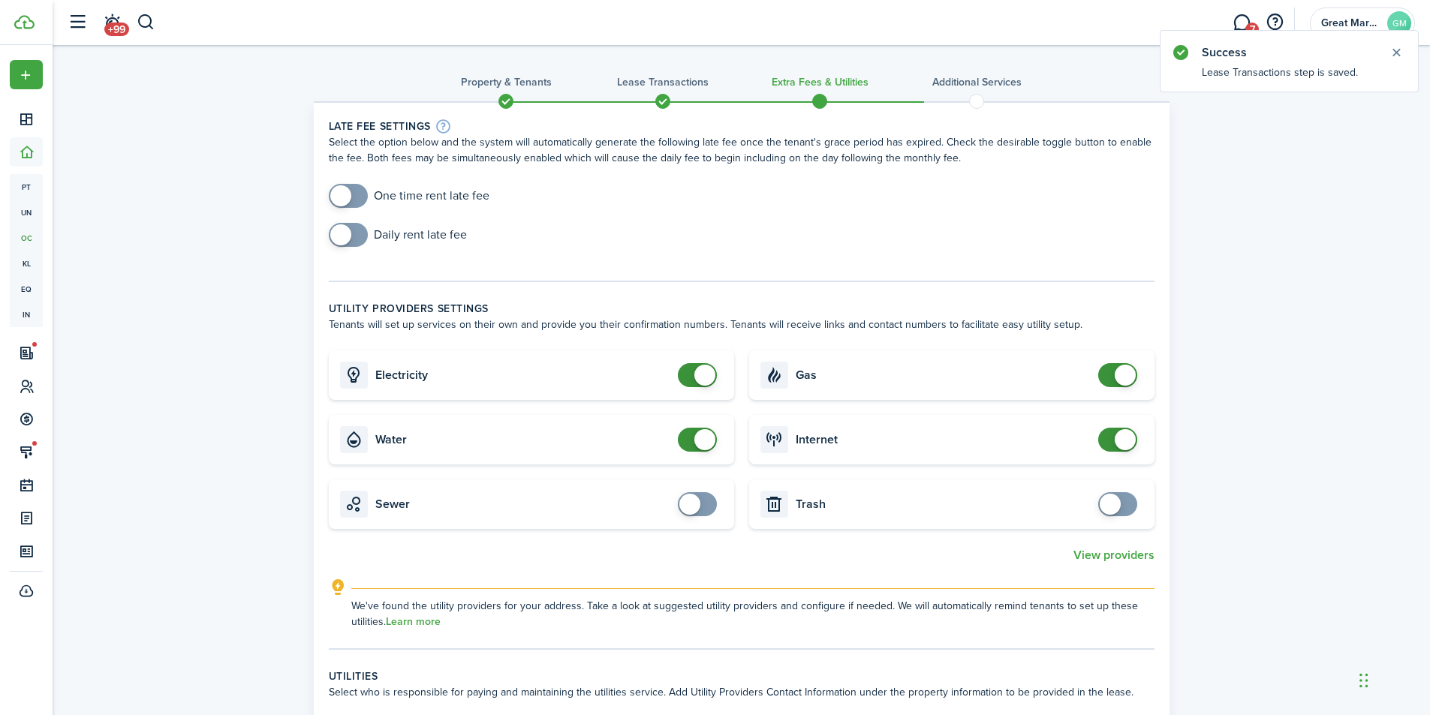
checkbox input "true"
click at [356, 195] on span at bounding box center [348, 196] width 15 height 24
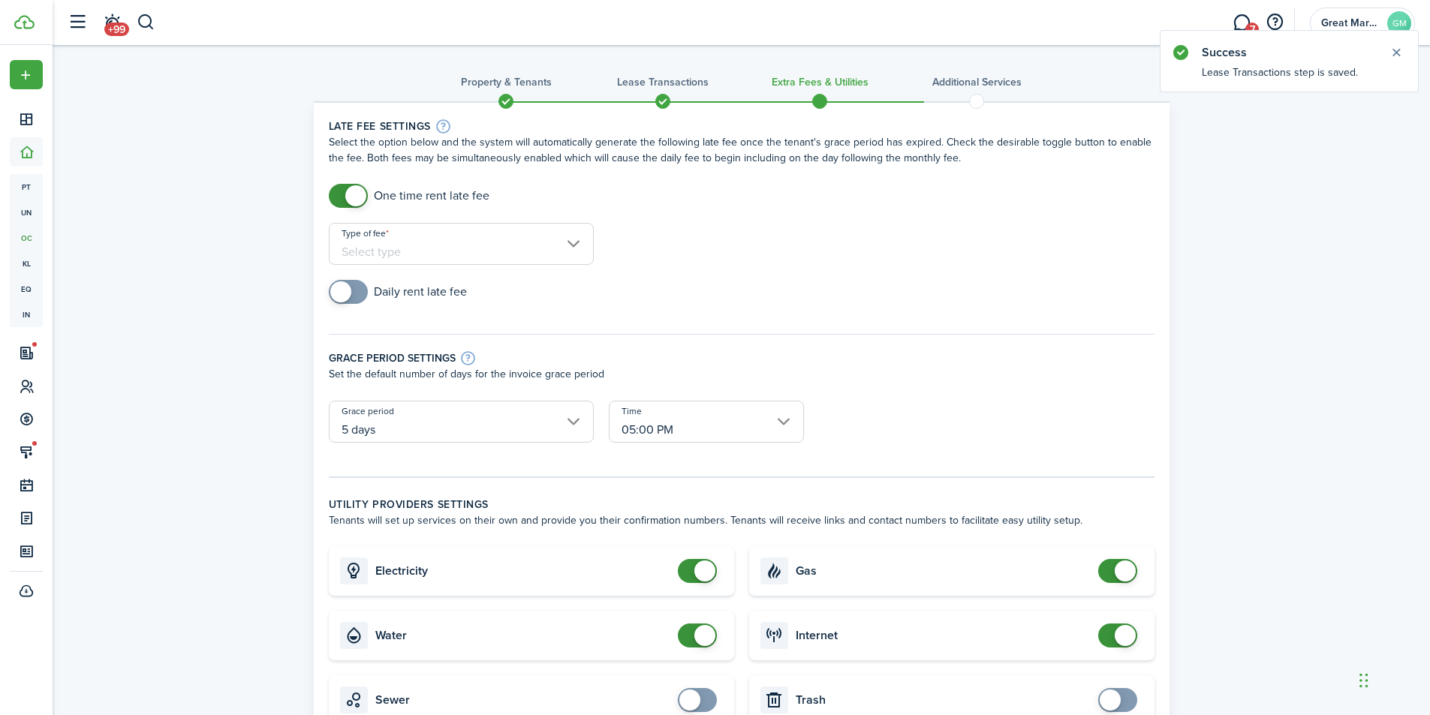
click at [437, 236] on input "Type of fee" at bounding box center [461, 244] width 265 height 42
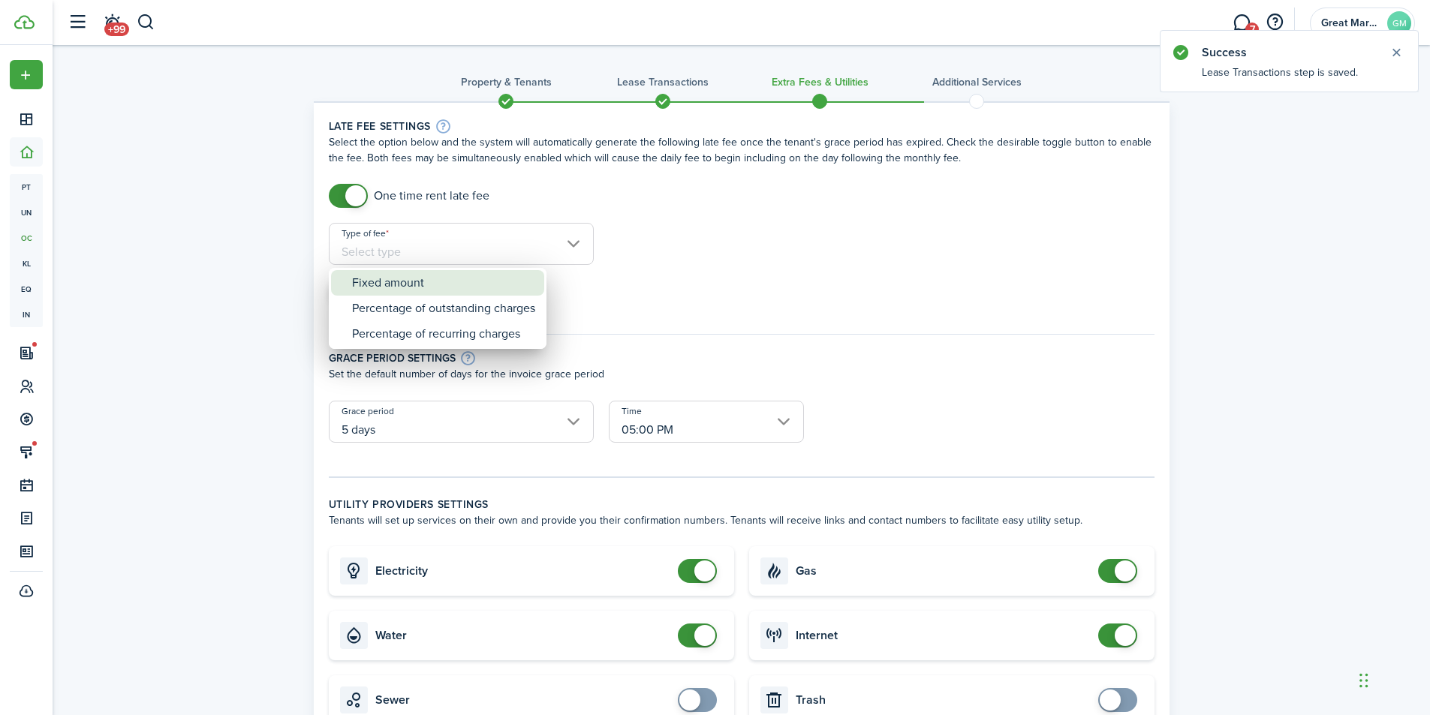
click at [423, 282] on div "Fixed amount" at bounding box center [443, 283] width 183 height 26
type input "Fixed amount"
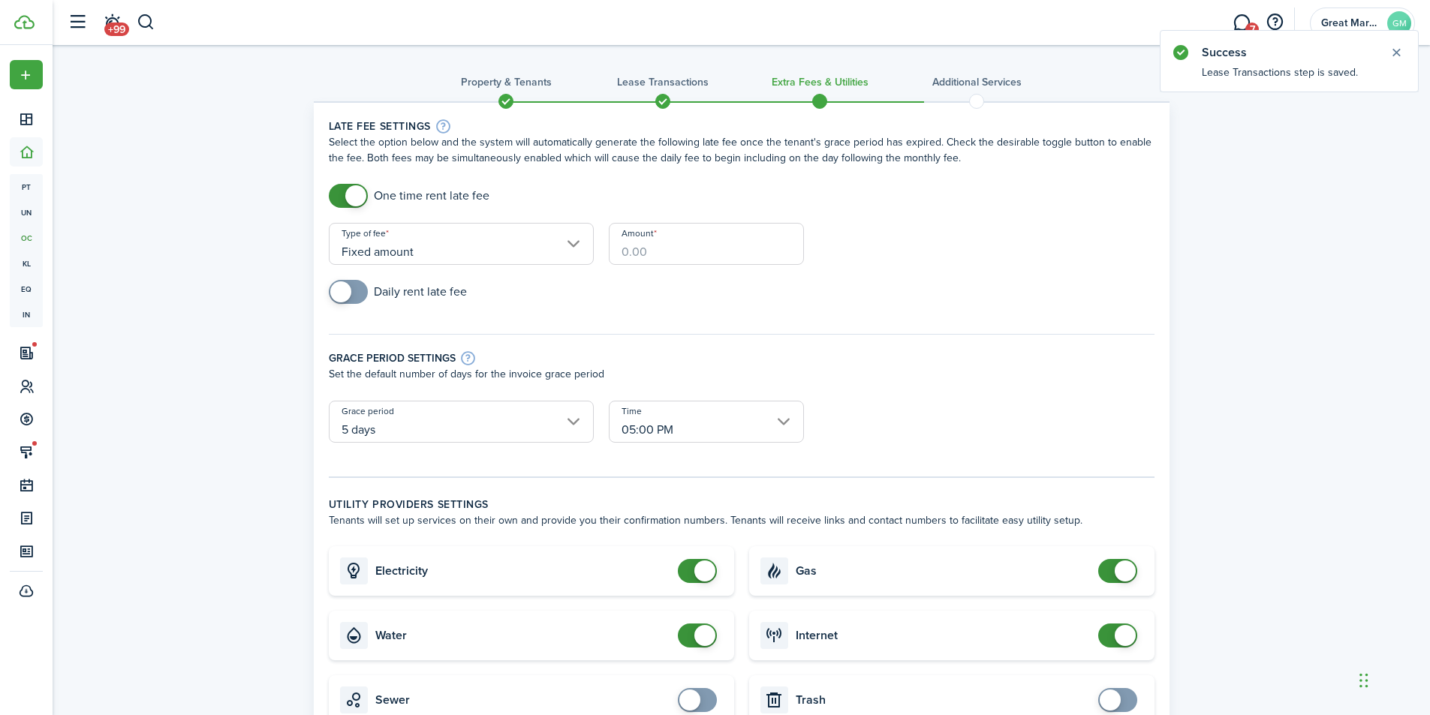
click at [631, 256] on input "Amount" at bounding box center [706, 244] width 195 height 42
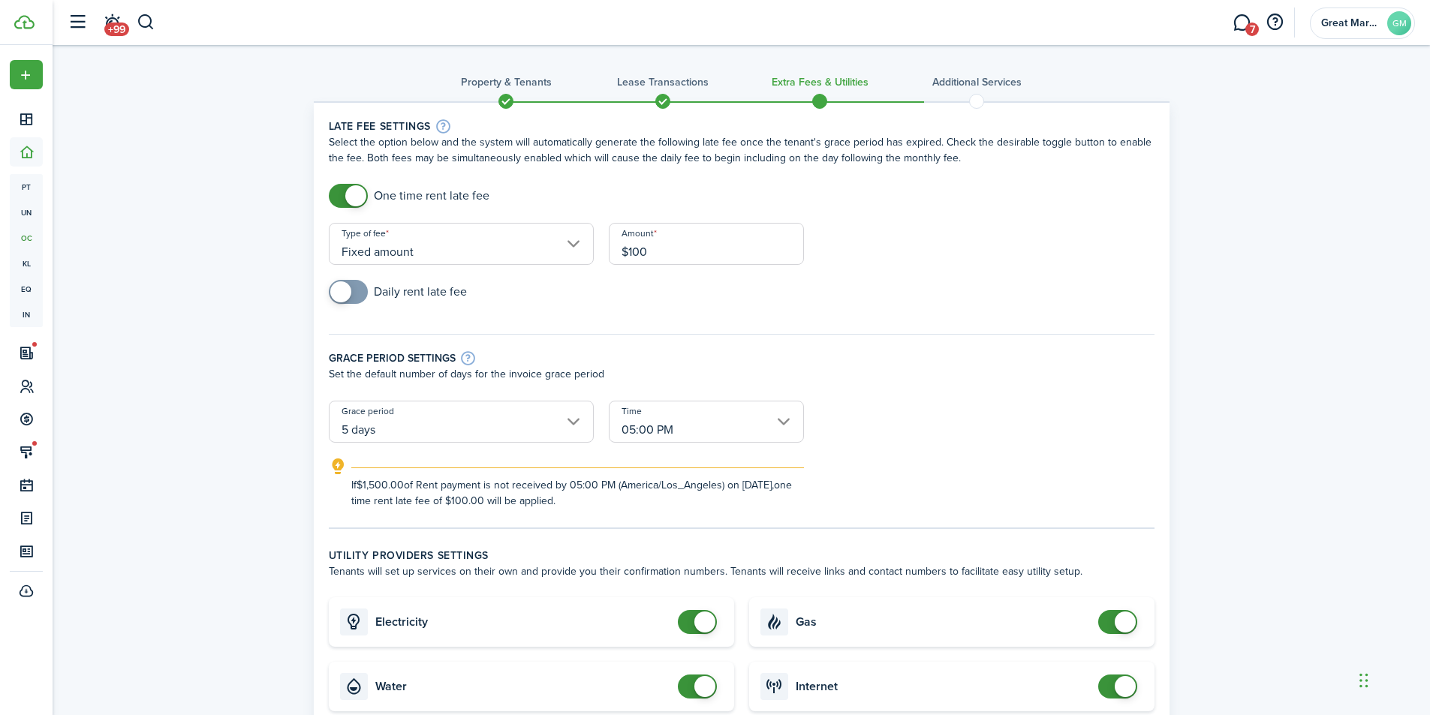
type input "$100.00"
click at [688, 307] on div "Daily rent late fee" at bounding box center [741, 299] width 841 height 39
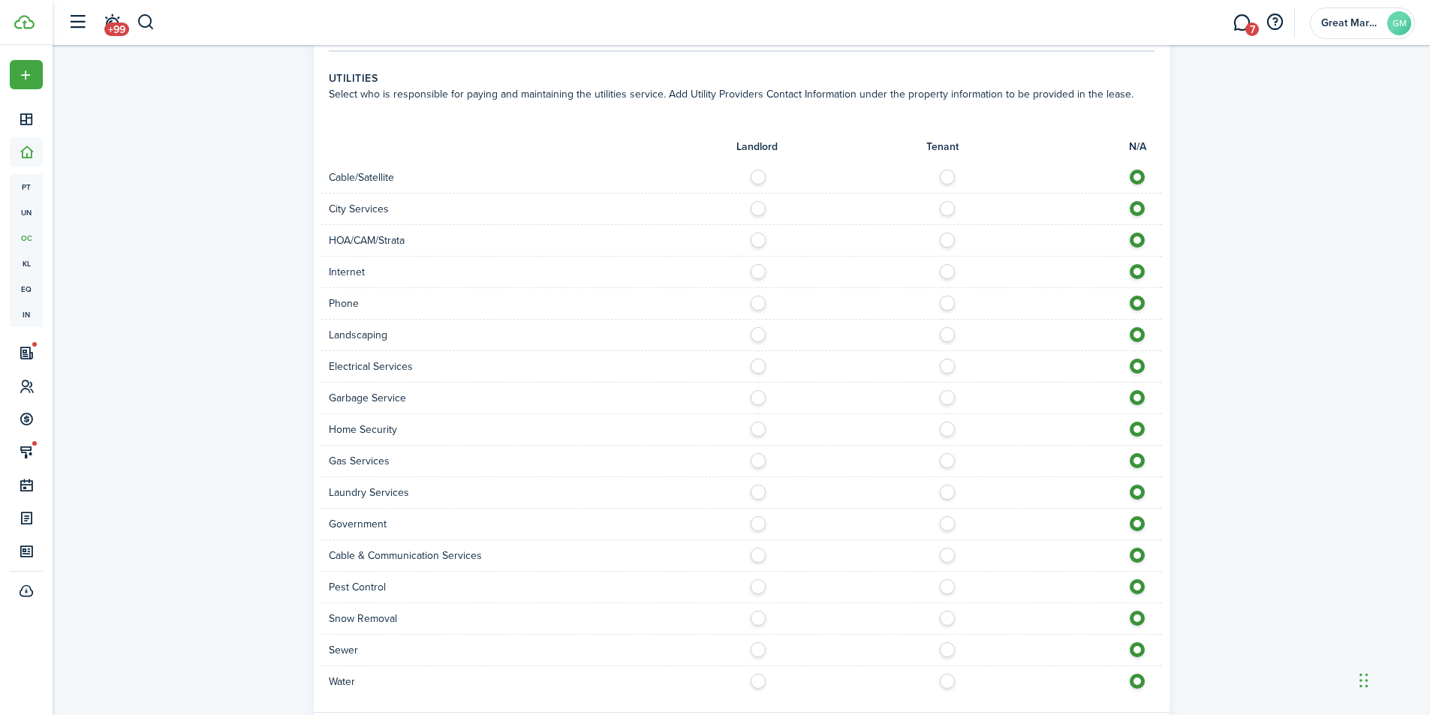
scroll to position [940, 0]
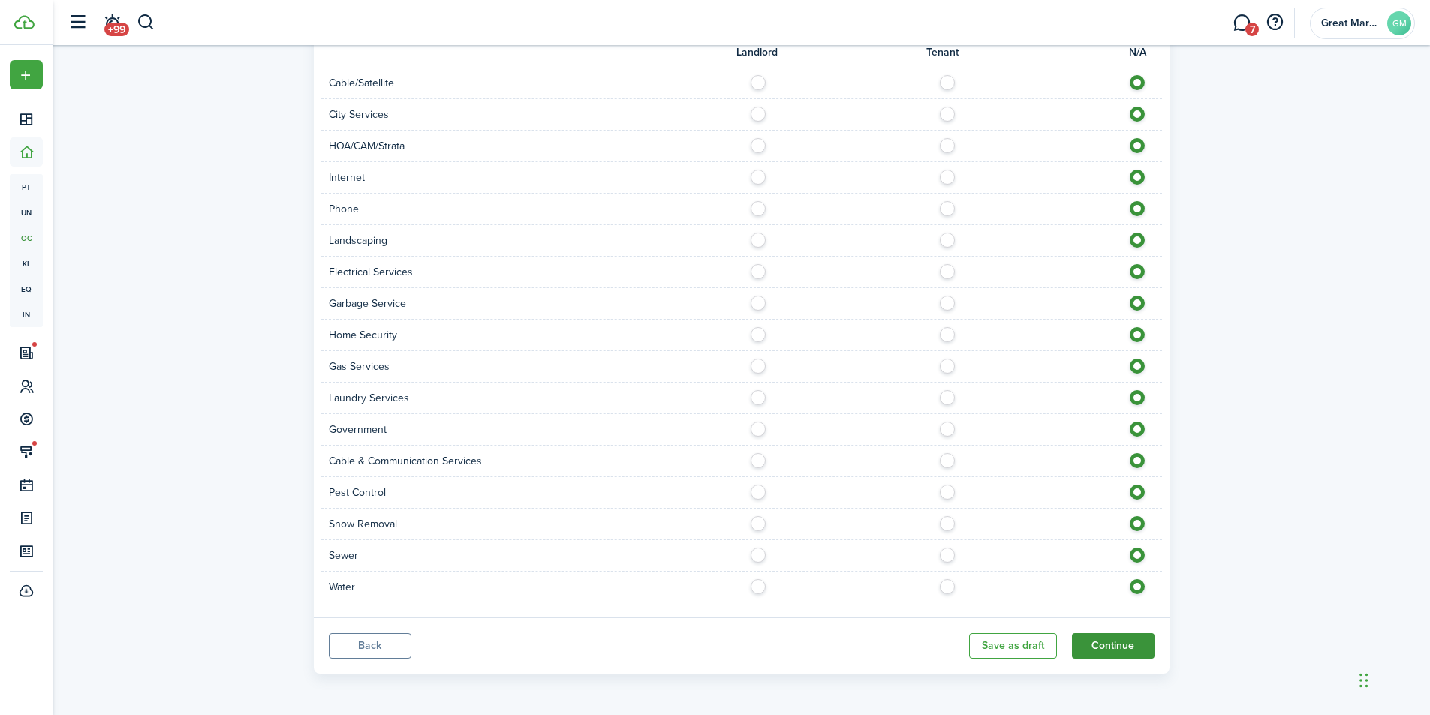
click at [1112, 654] on button "Continue" at bounding box center [1113, 647] width 83 height 26
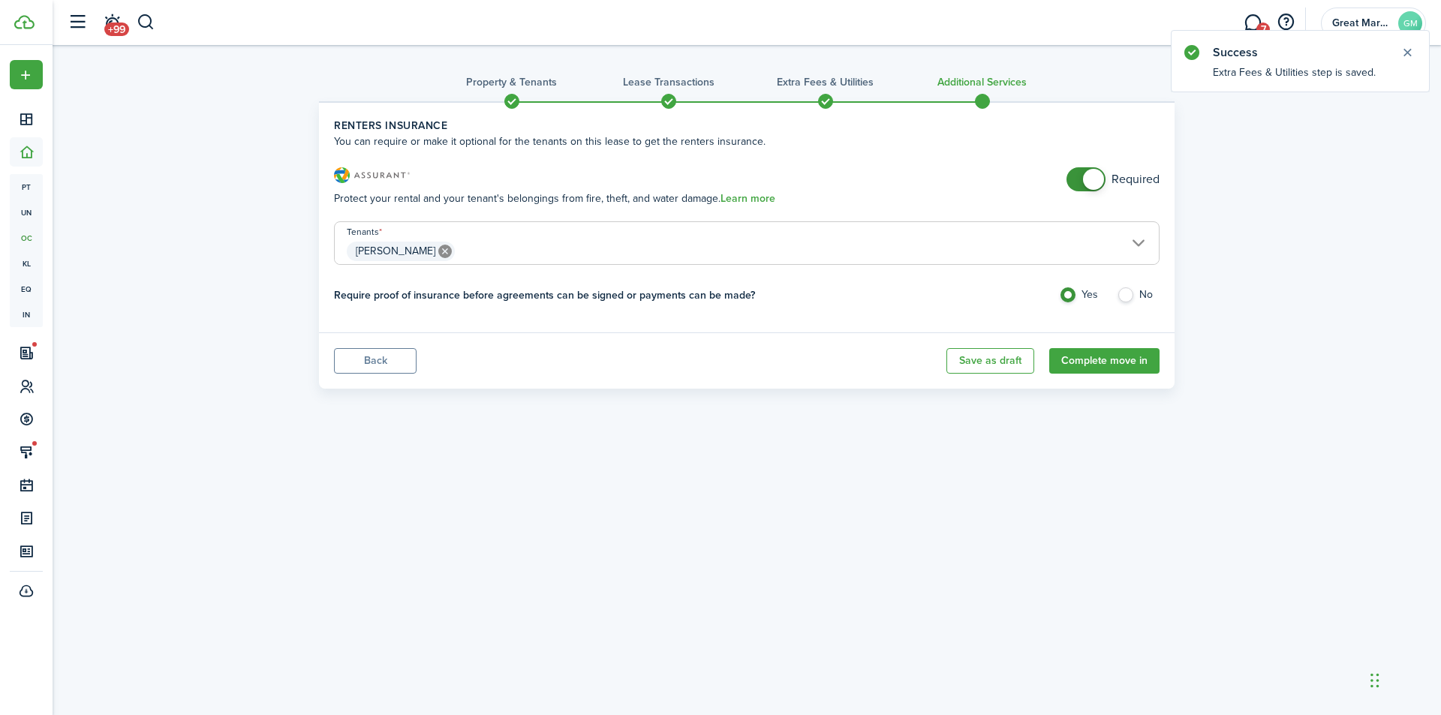
checkbox input "false"
click at [1079, 173] on span at bounding box center [1086, 179] width 15 height 24
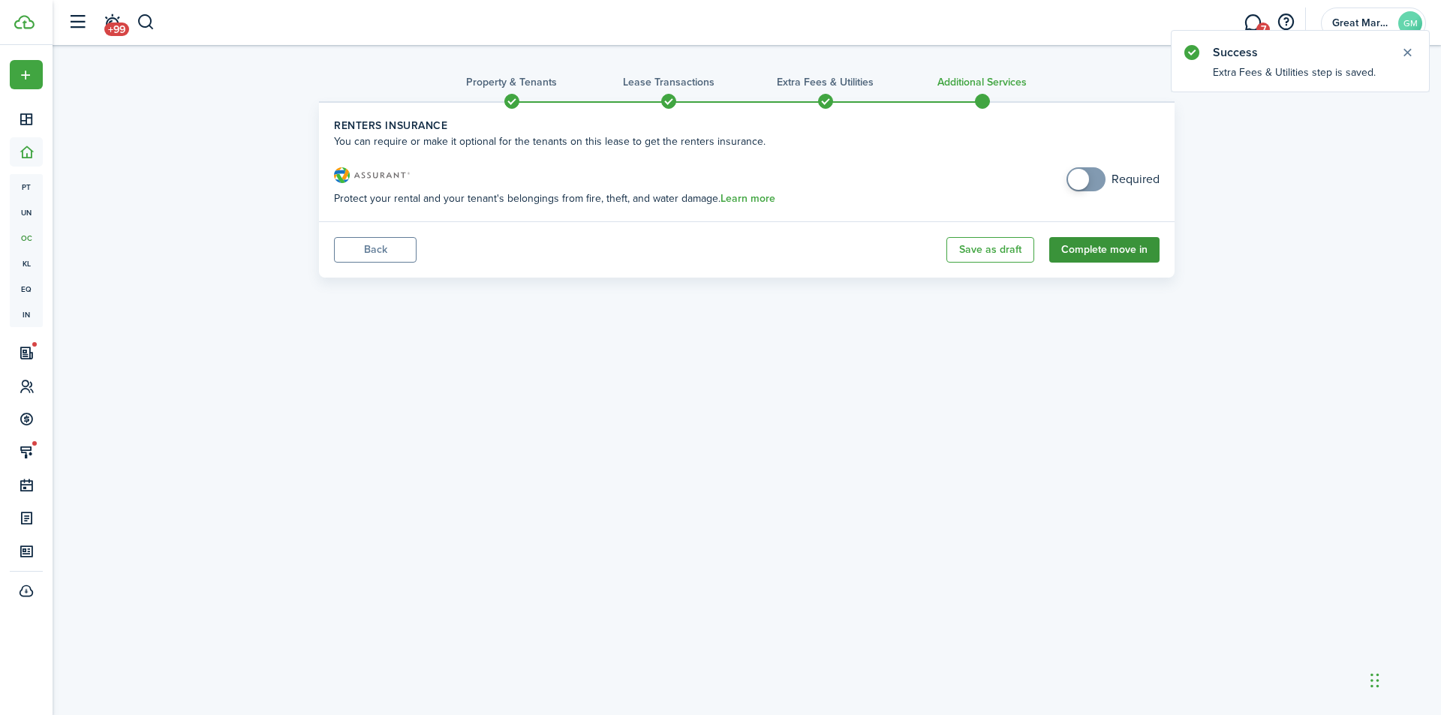
click at [1103, 254] on button "Complete move in" at bounding box center [1104, 250] width 110 height 26
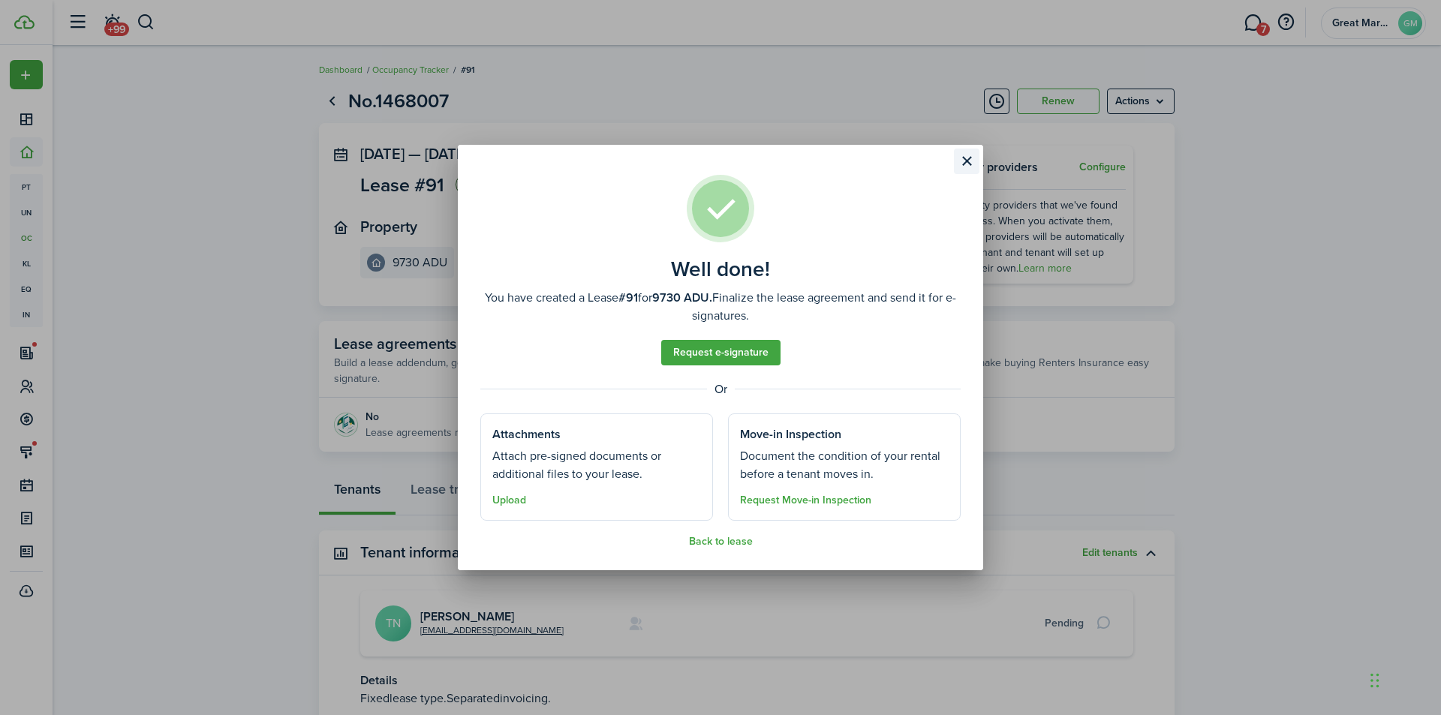
click at [962, 163] on button "Close modal" at bounding box center [967, 162] width 26 height 26
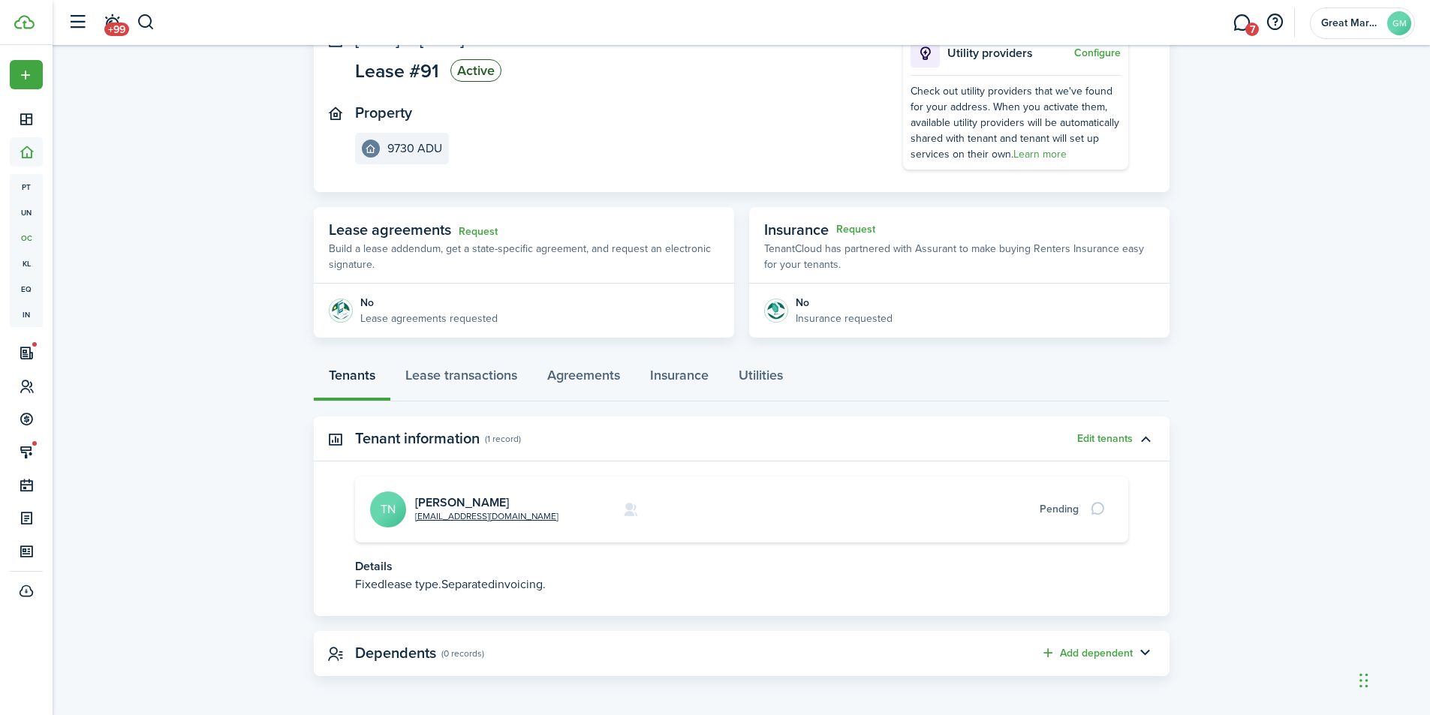
scroll to position [116, 0]
click at [476, 366] on link "Lease transactions" at bounding box center [461, 376] width 142 height 45
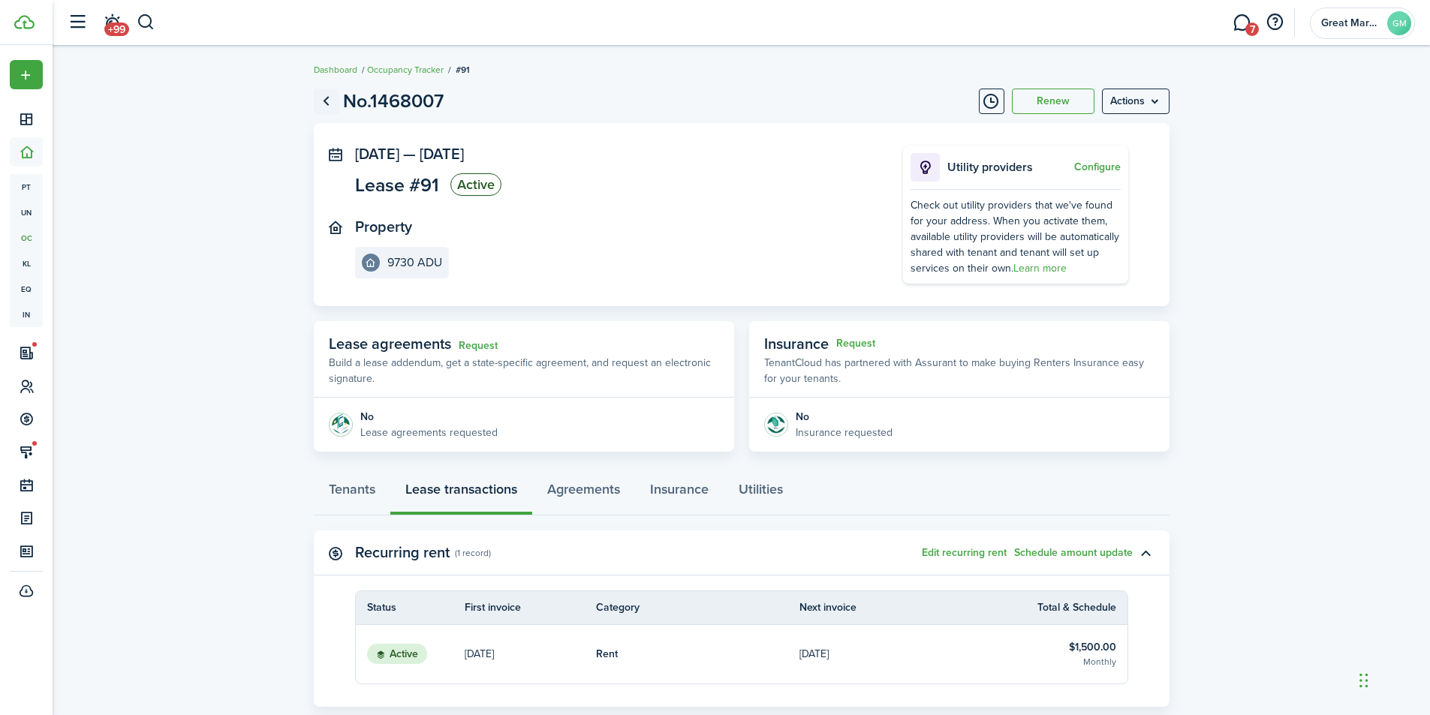
click at [325, 105] on link "Go back" at bounding box center [327, 102] width 26 height 26
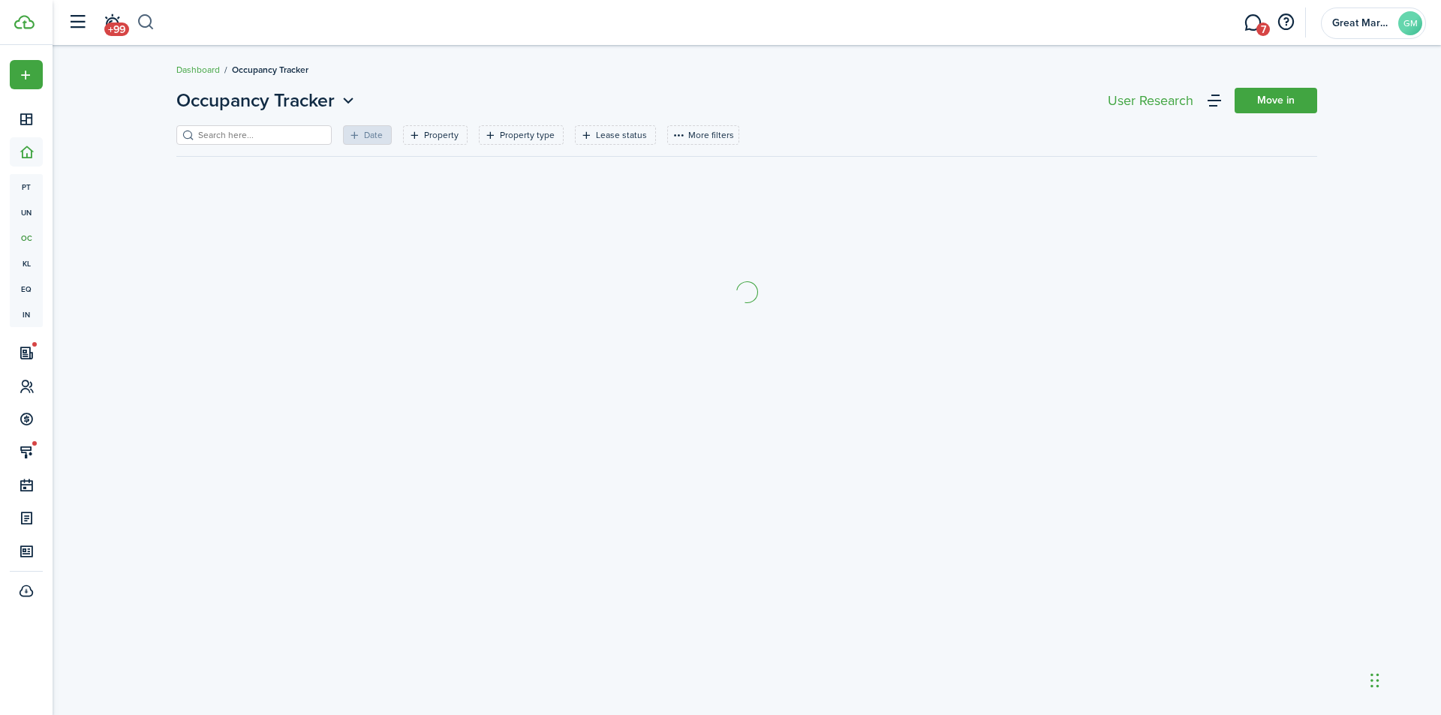
click at [140, 15] on button "button" at bounding box center [146, 23] width 19 height 26
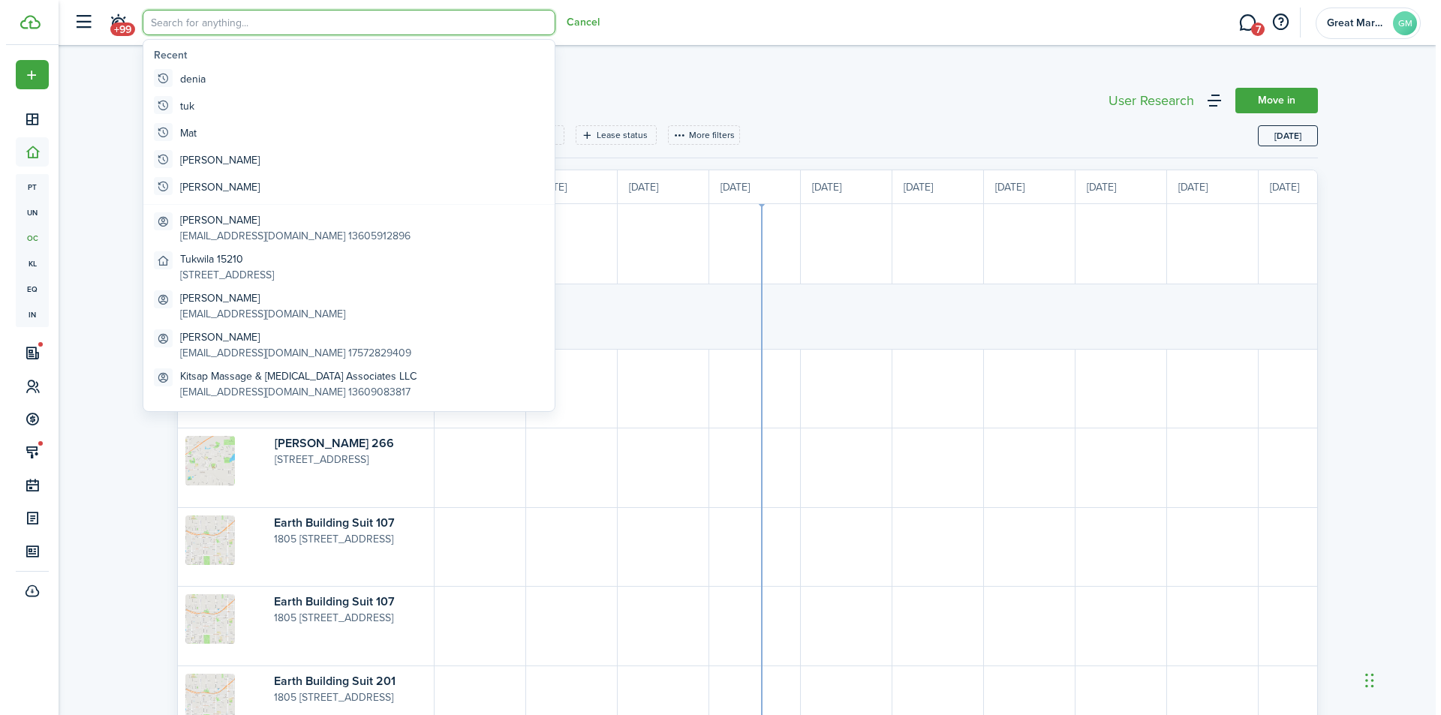
scroll to position [0, 275]
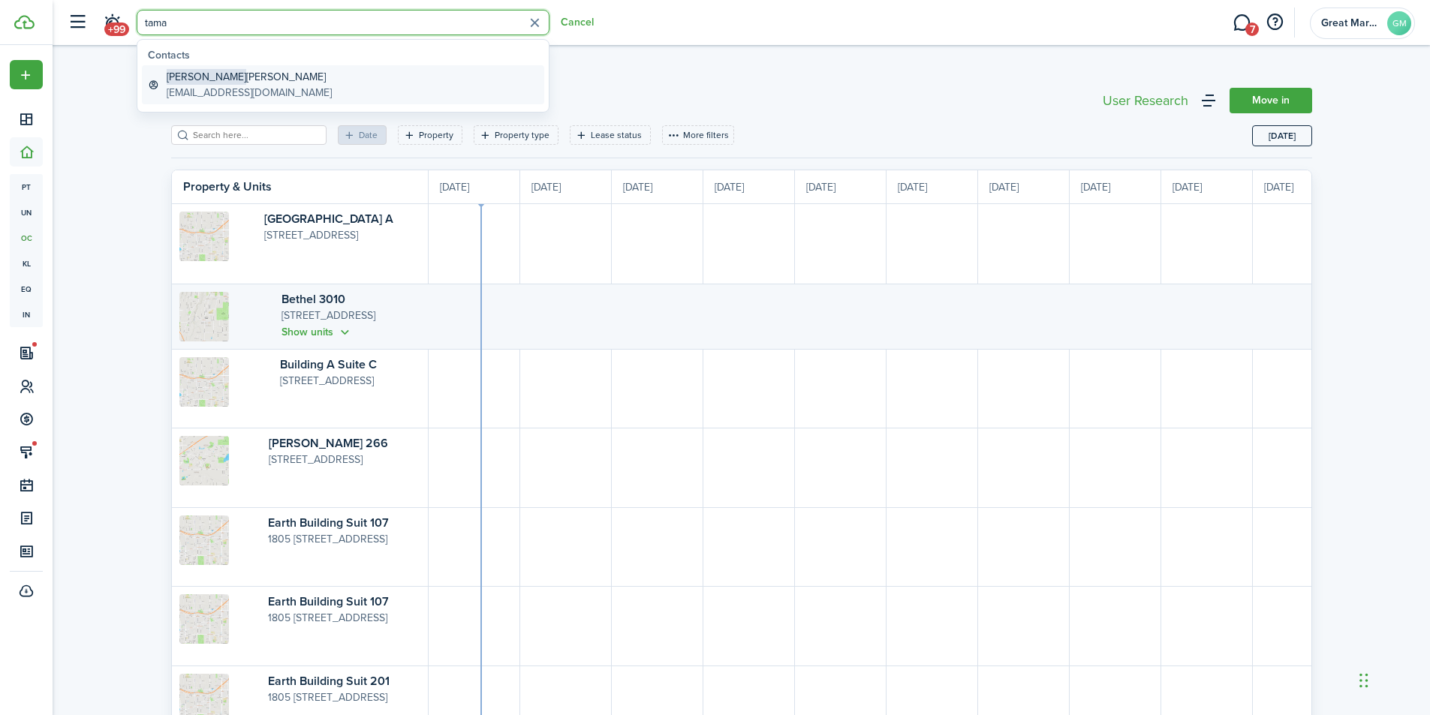
type input "tama"
click at [251, 85] on global-search-item-description "[EMAIL_ADDRESS][DOMAIN_NAME]" at bounding box center [249, 93] width 165 height 16
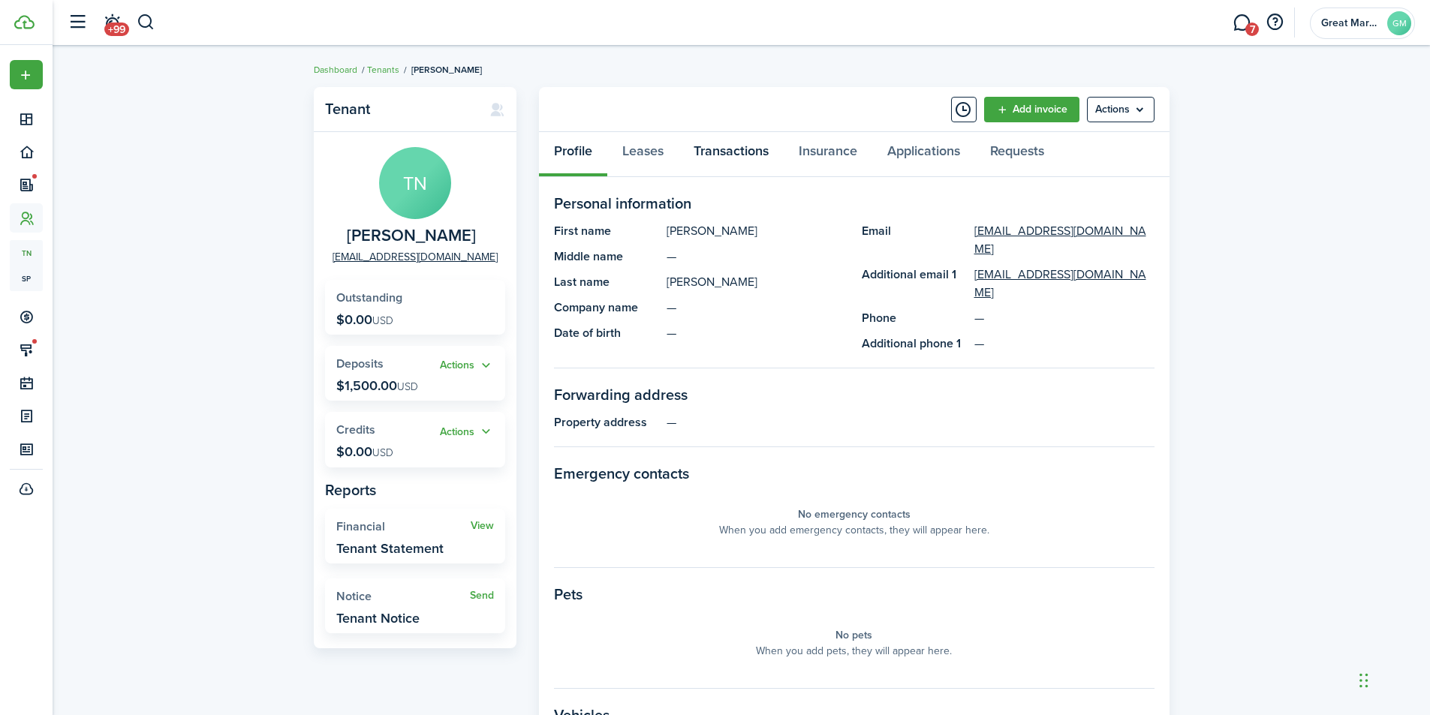
click at [737, 157] on link "Transactions" at bounding box center [731, 154] width 105 height 45
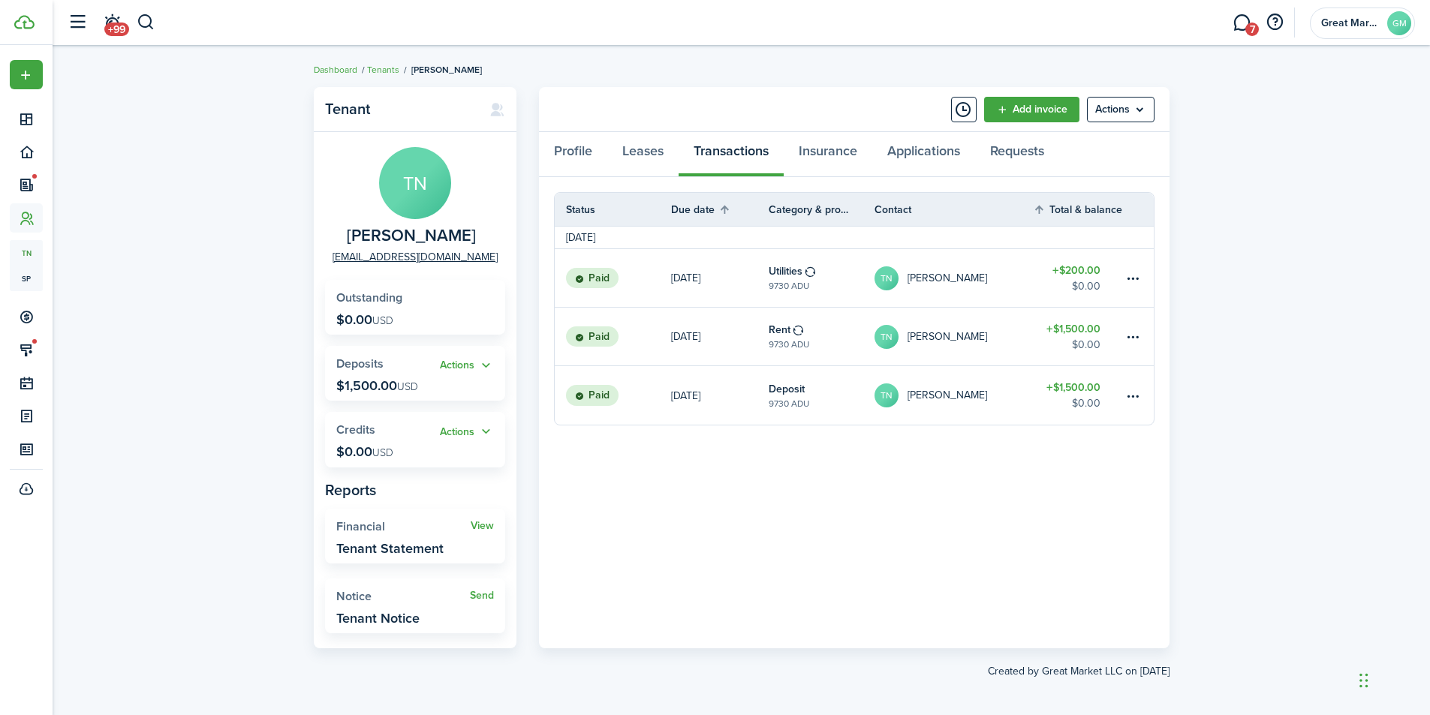
click at [1239, 18] on link "7" at bounding box center [1241, 23] width 29 height 38
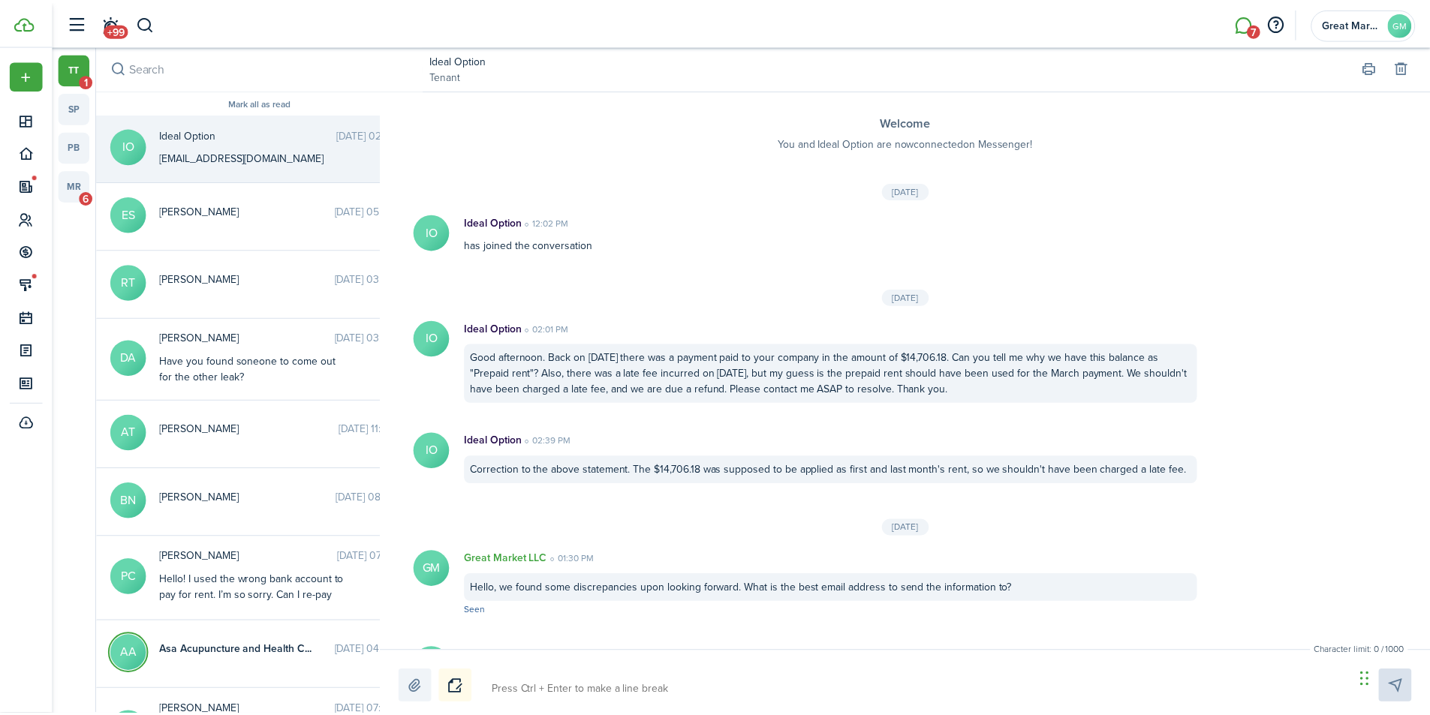
scroll to position [63, 0]
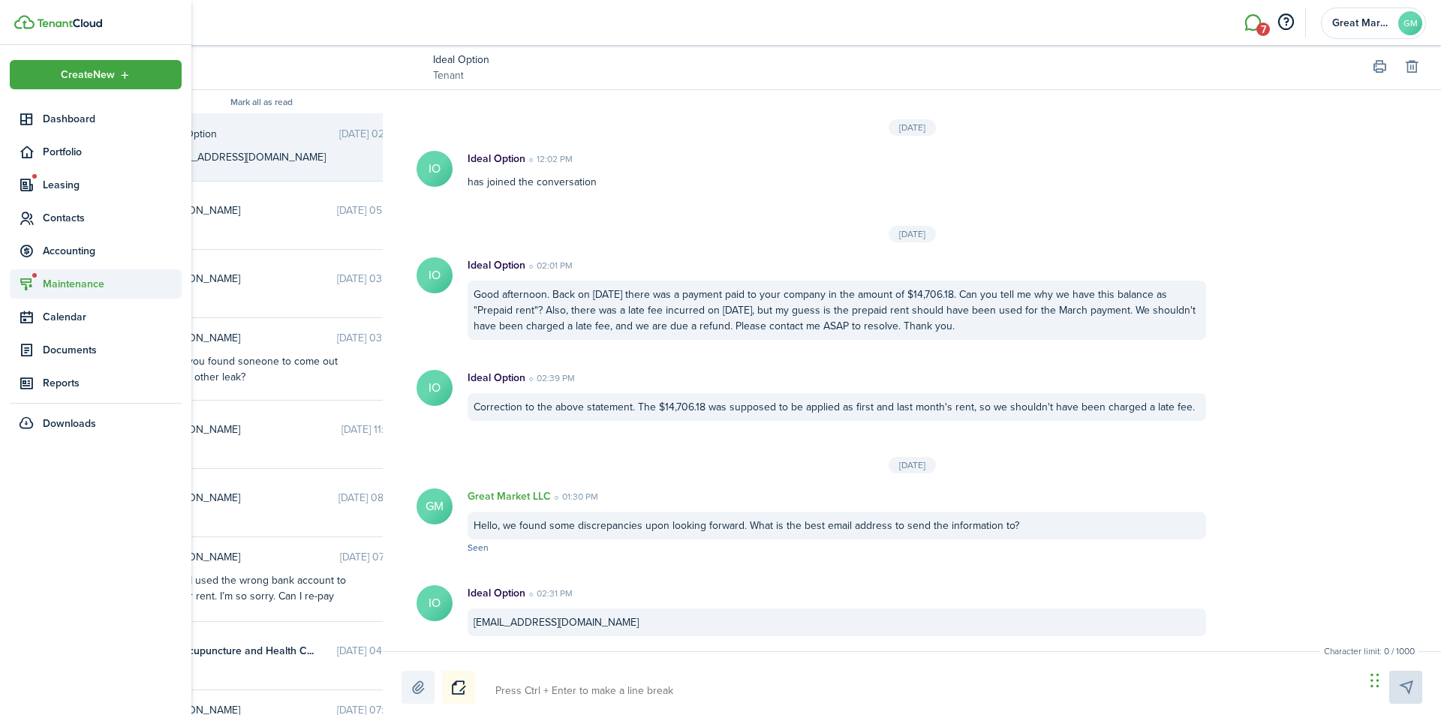
click at [26, 279] on icon at bounding box center [27, 284] width 16 height 15
click at [62, 312] on span "Requests" at bounding box center [100, 320] width 114 height 16
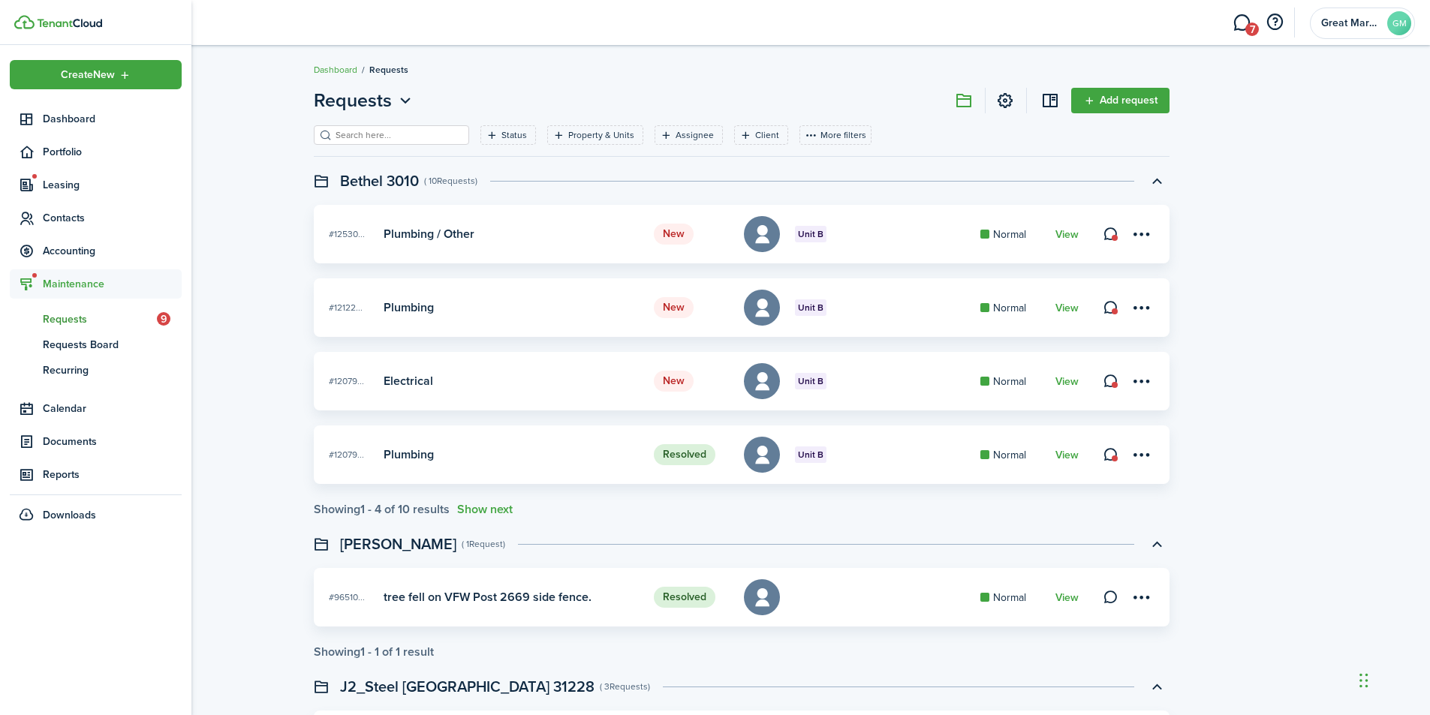
click at [86, 291] on span "Maintenance" at bounding box center [112, 284] width 139 height 16
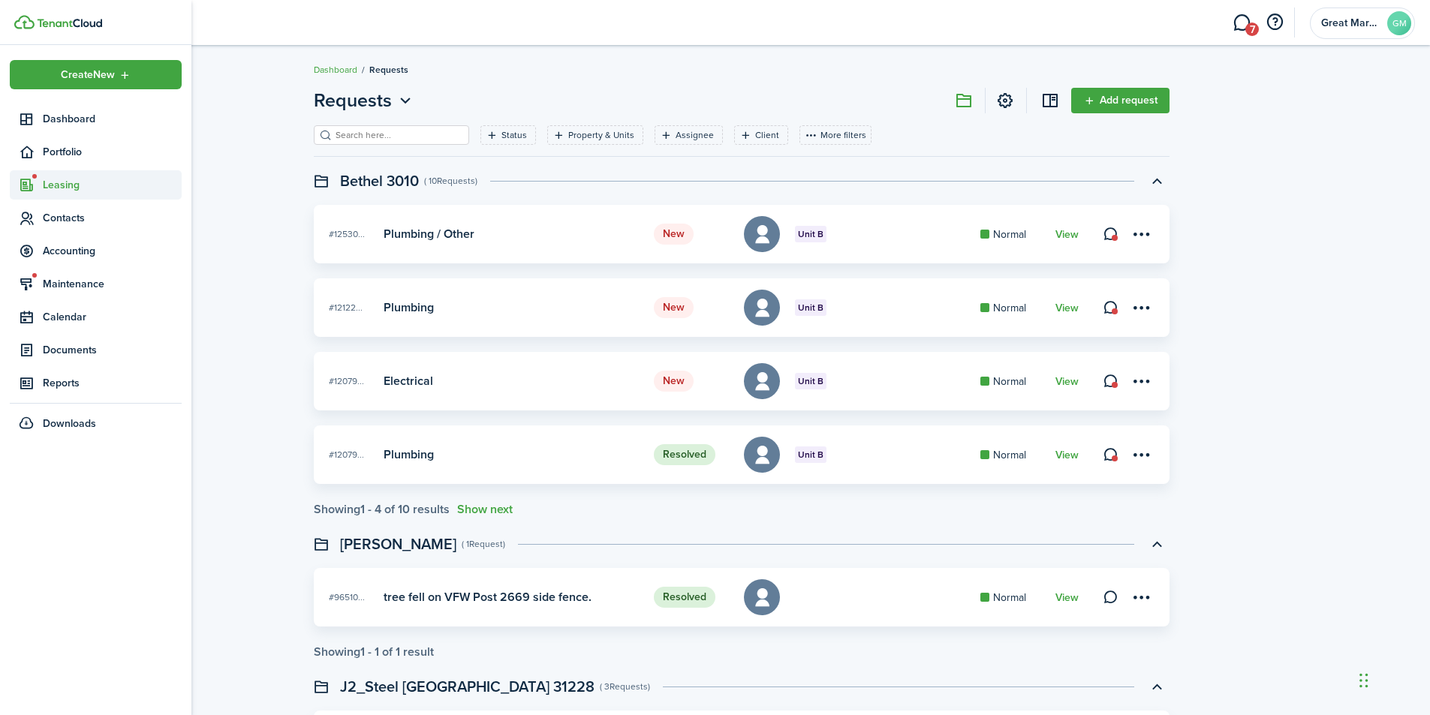
click at [53, 182] on span "Leasing" at bounding box center [112, 185] width 139 height 16
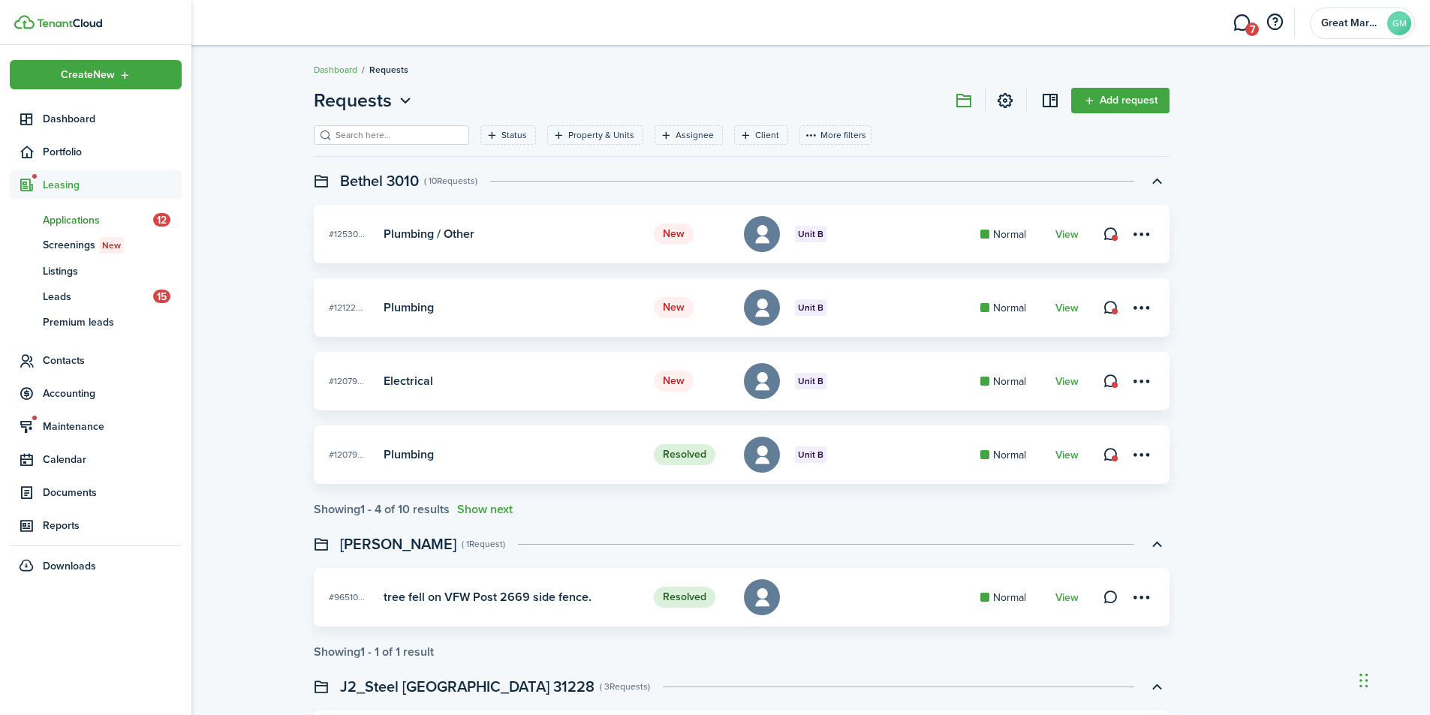
click at [65, 216] on span "Applications" at bounding box center [98, 220] width 110 height 16
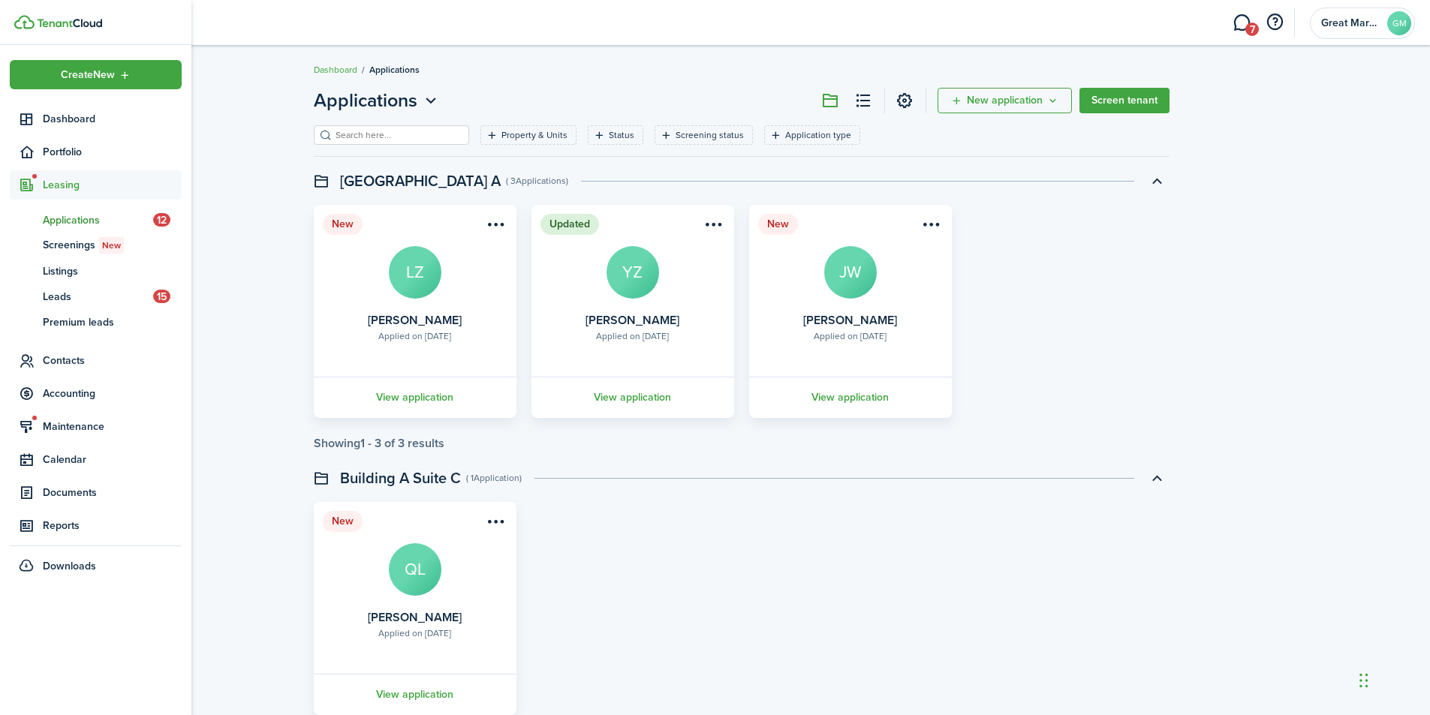
click at [65, 181] on span "Leasing" at bounding box center [112, 185] width 139 height 16
